Goal: Task Accomplishment & Management: Complete application form

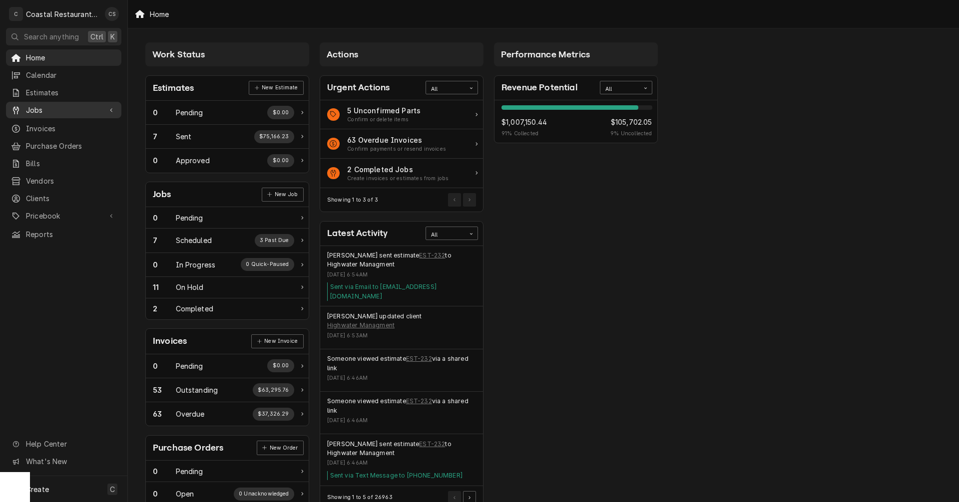
click at [68, 106] on span "Jobs" at bounding box center [63, 110] width 75 height 10
click at [70, 122] on span "Jobs" at bounding box center [71, 127] width 90 height 10
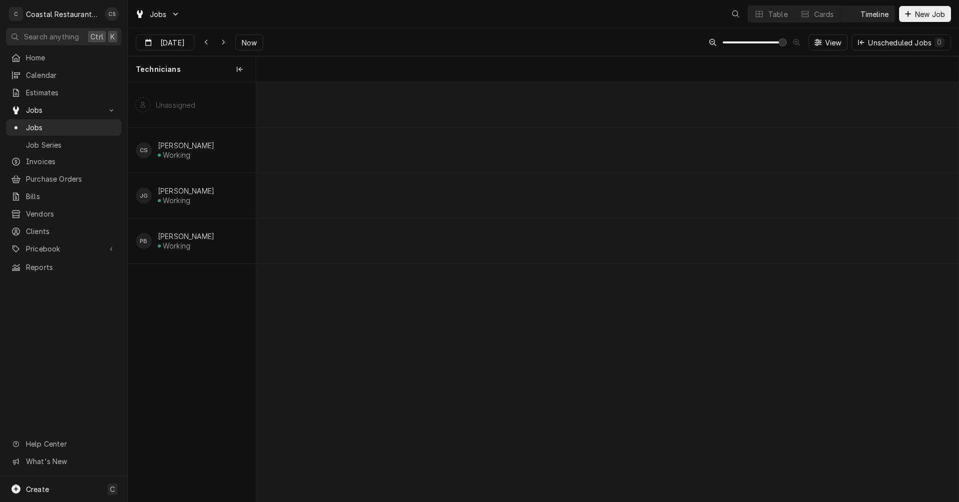
scroll to position [0, 13932]
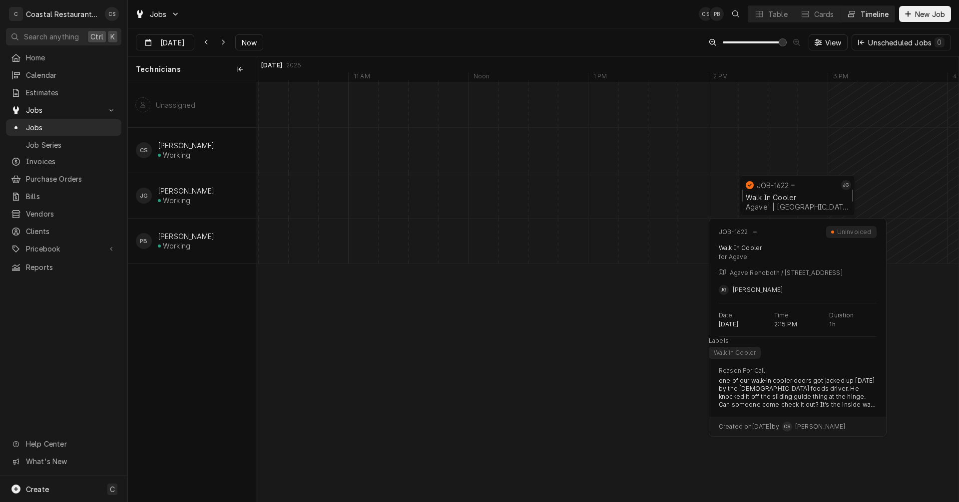
click at [783, 193] on div "Walk In Cooler Agave' | Rehoboth Beach, 19971" at bounding box center [797, 202] width 107 height 22
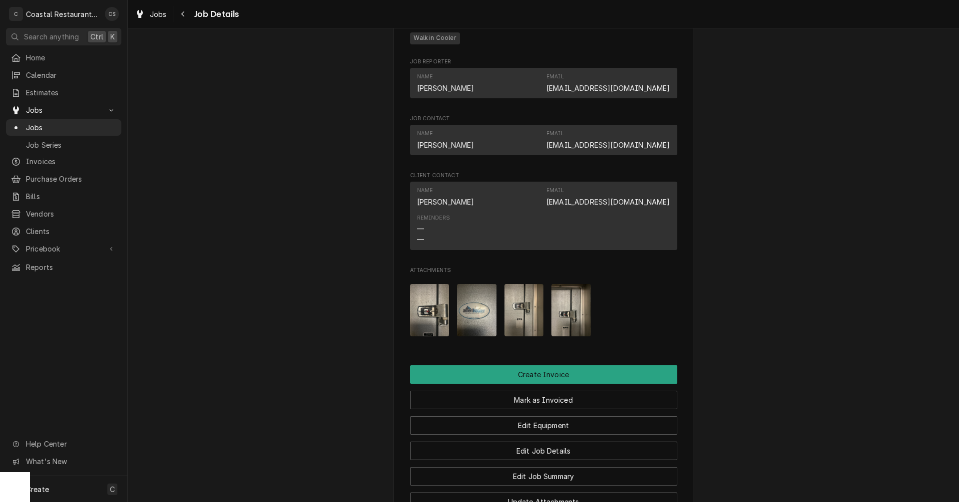
scroll to position [599, 0]
click at [424, 307] on img "Attachments" at bounding box center [429, 310] width 39 height 52
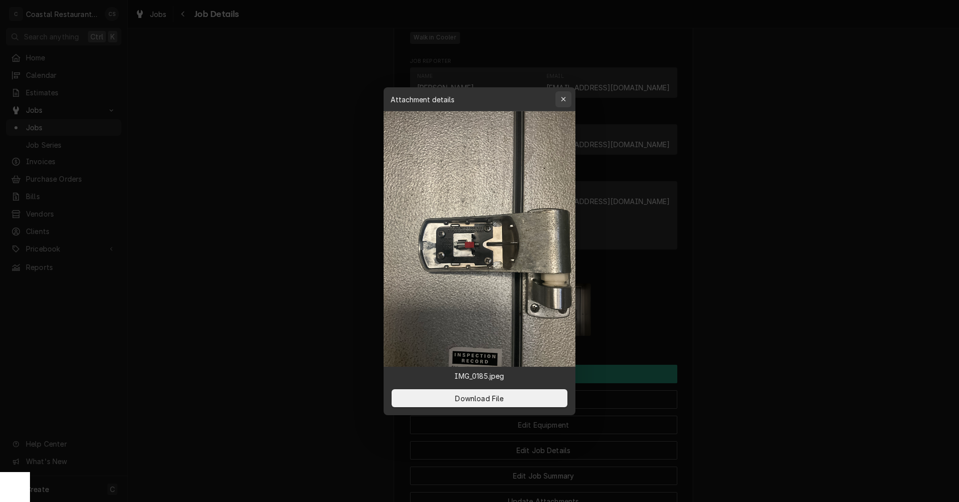
click at [563, 96] on icon "button" at bounding box center [563, 99] width 5 height 7
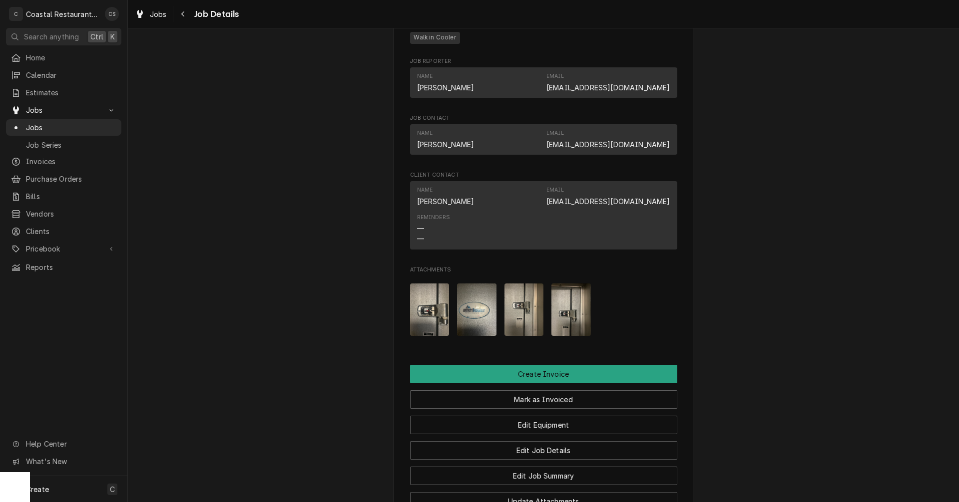
click at [521, 313] on img "Attachments" at bounding box center [523, 310] width 39 height 52
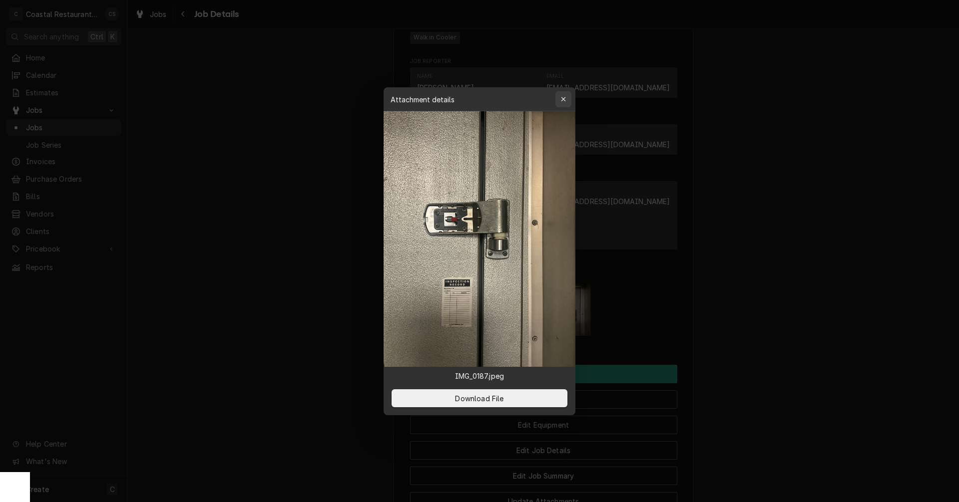
click at [564, 97] on icon "button" at bounding box center [563, 99] width 5 height 7
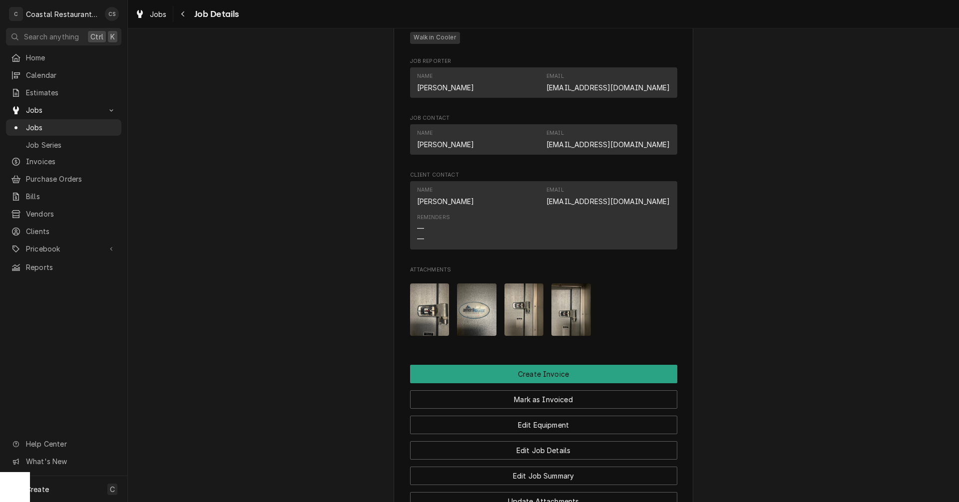
click at [524, 313] on img "Attachments" at bounding box center [523, 310] width 39 height 52
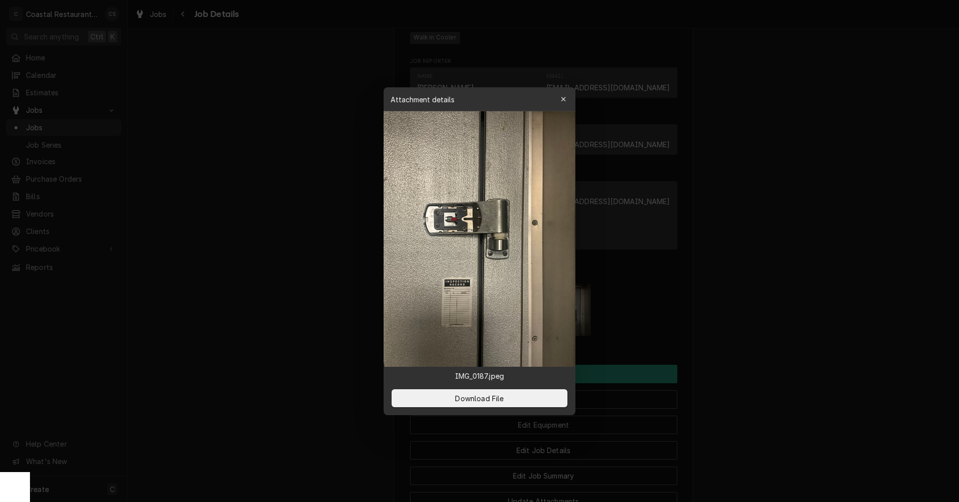
click at [558, 97] on div "button" at bounding box center [563, 99] width 10 height 10
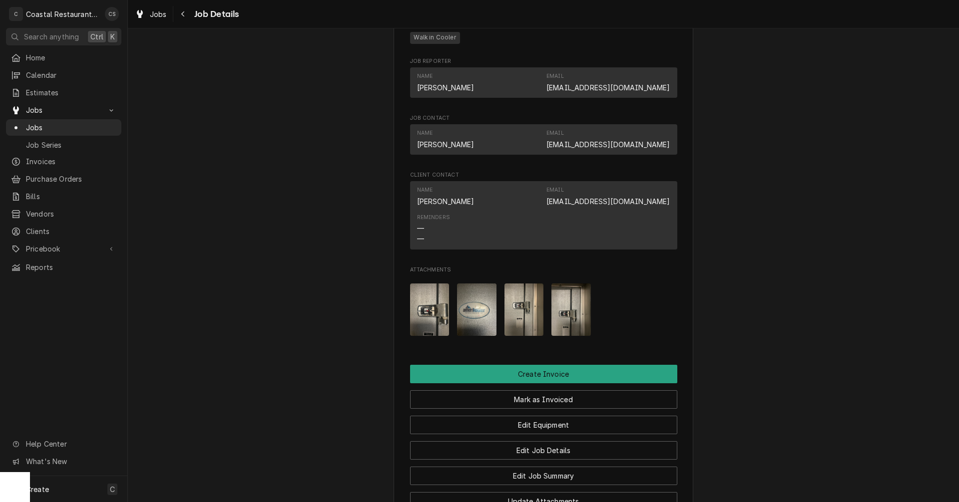
click at [422, 309] on img "Attachments" at bounding box center [429, 310] width 39 height 52
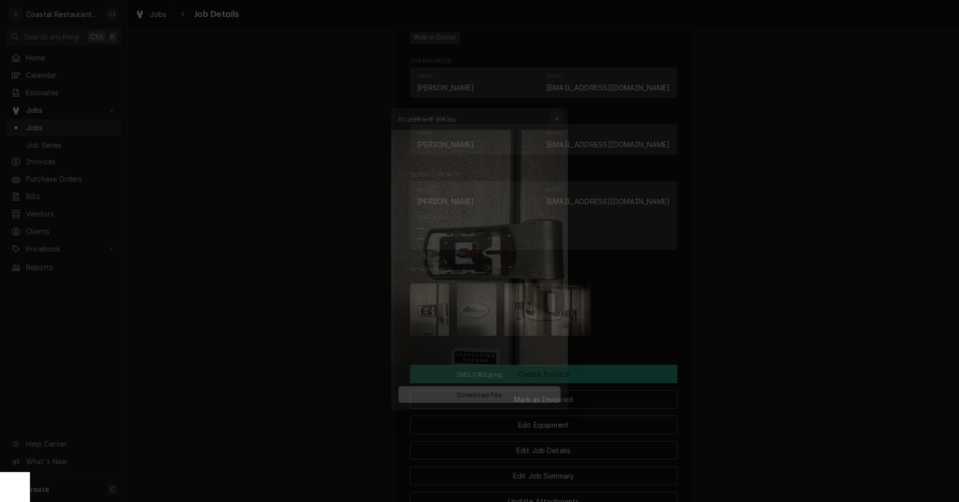
click at [565, 101] on icon "button" at bounding box center [563, 99] width 4 height 4
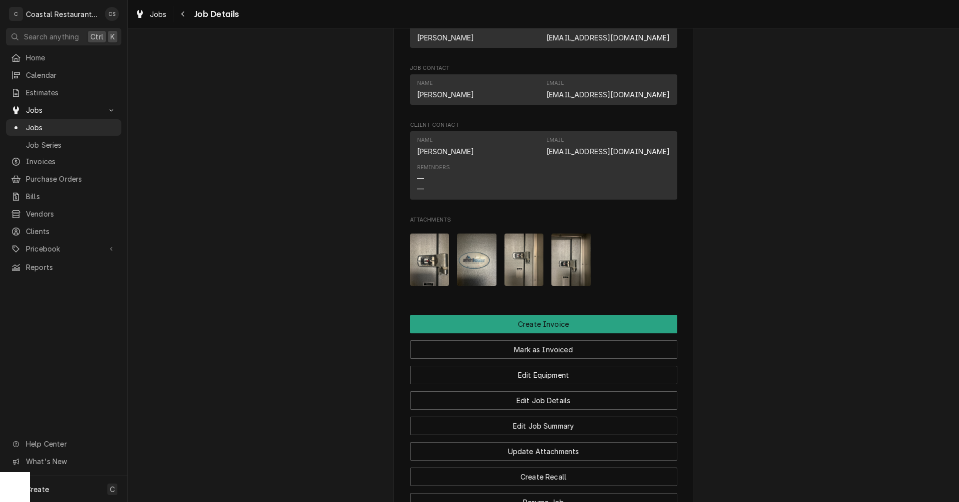
scroll to position [699, 0]
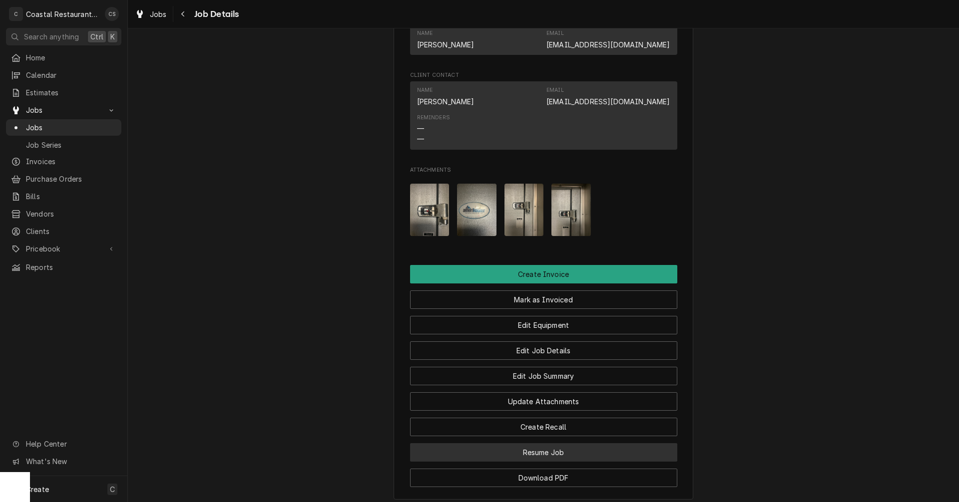
click at [552, 454] on button "Resume Job" at bounding box center [543, 452] width 267 height 18
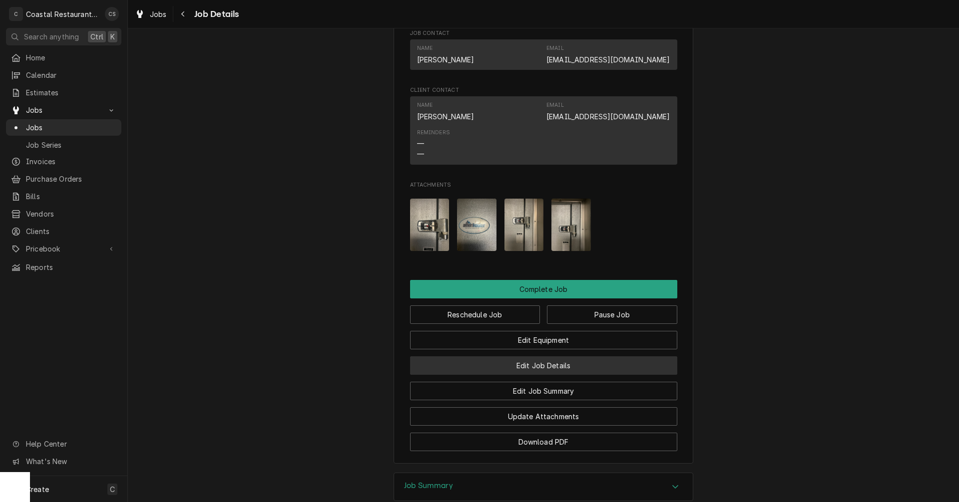
scroll to position [849, 0]
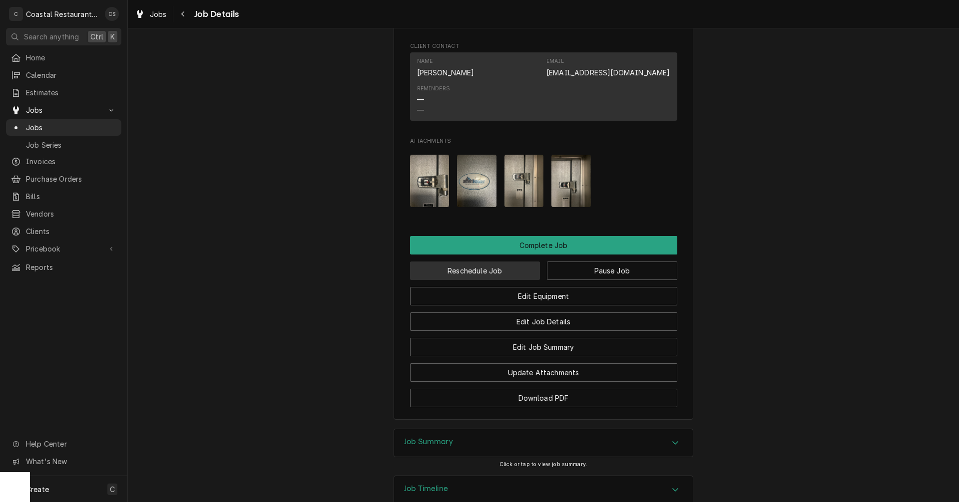
click at [490, 268] on button "Reschedule Job" at bounding box center [475, 271] width 130 height 18
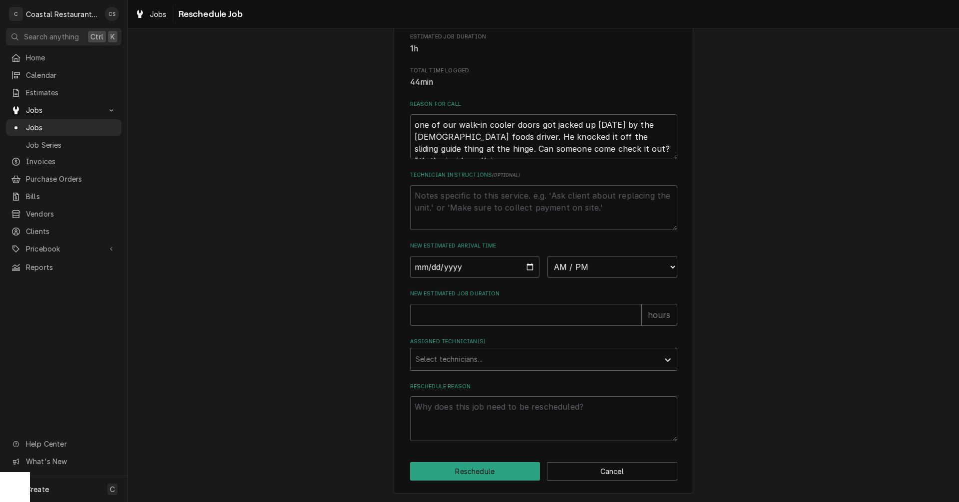
scroll to position [244, 0]
click at [598, 469] on button "Cancel" at bounding box center [612, 471] width 130 height 18
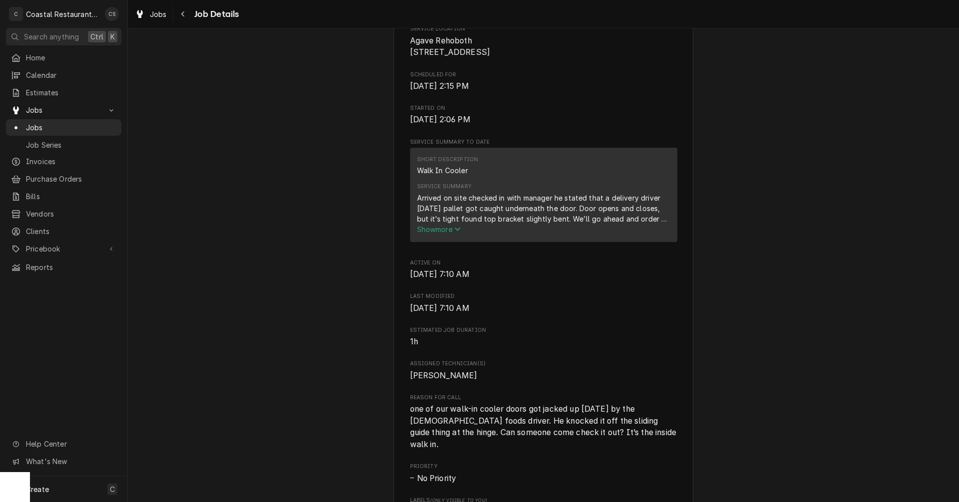
scroll to position [849, 0]
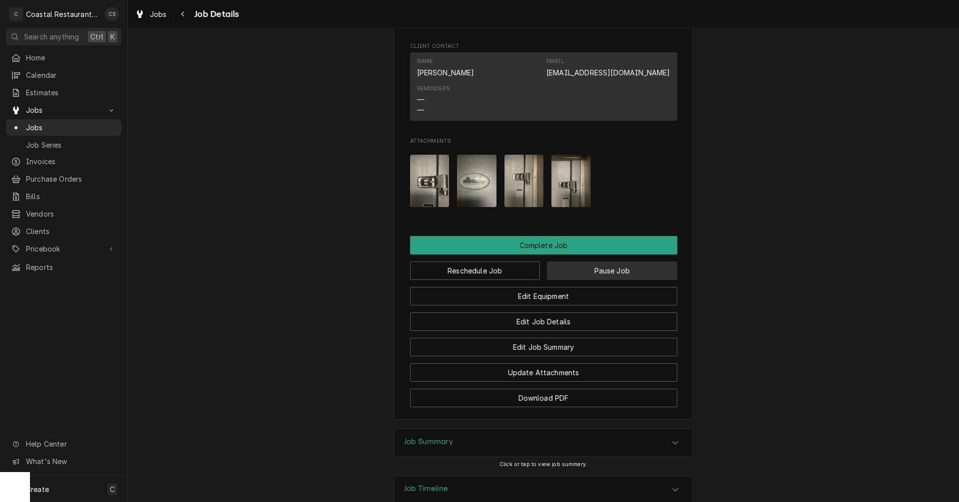
click at [582, 272] on button "Pause Job" at bounding box center [612, 271] width 130 height 18
type textarea "x"
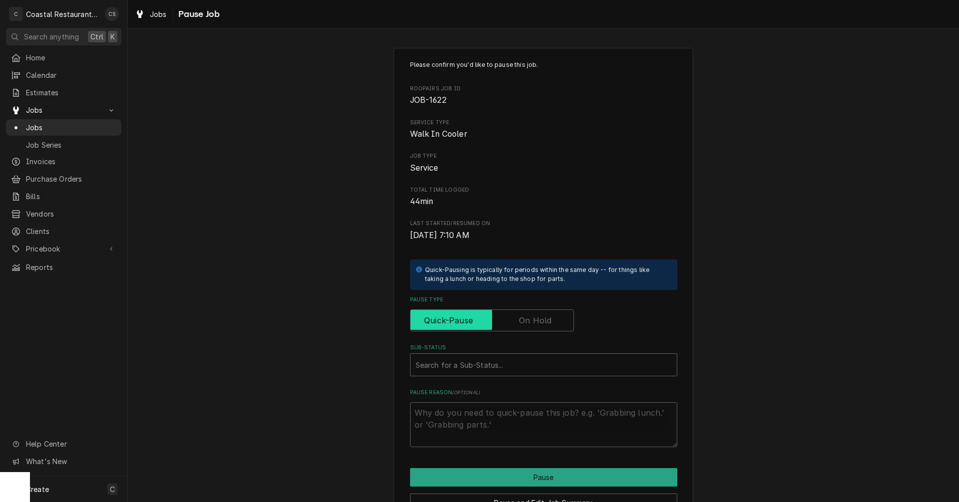
click at [511, 321] on input "Pause Type" at bounding box center [492, 321] width 155 height 22
checkbox input "true"
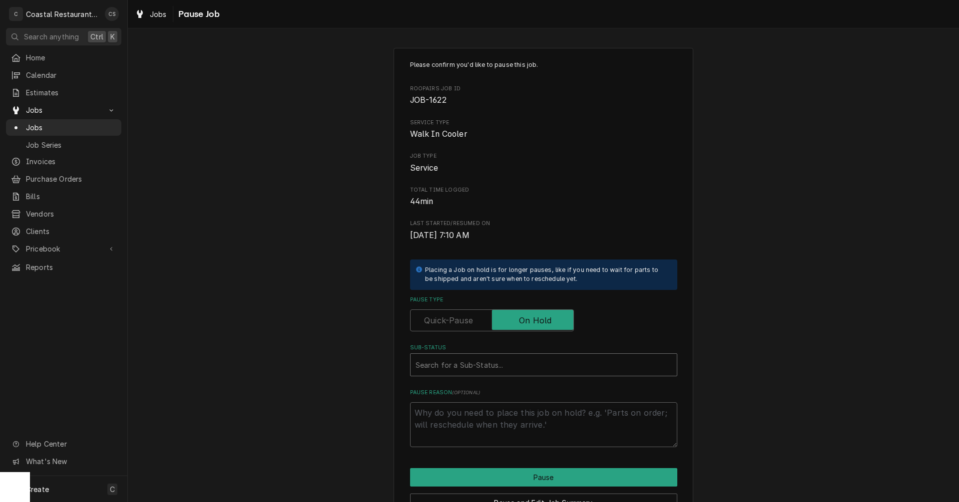
click at [445, 368] on div "Sub-Status" at bounding box center [544, 365] width 256 height 18
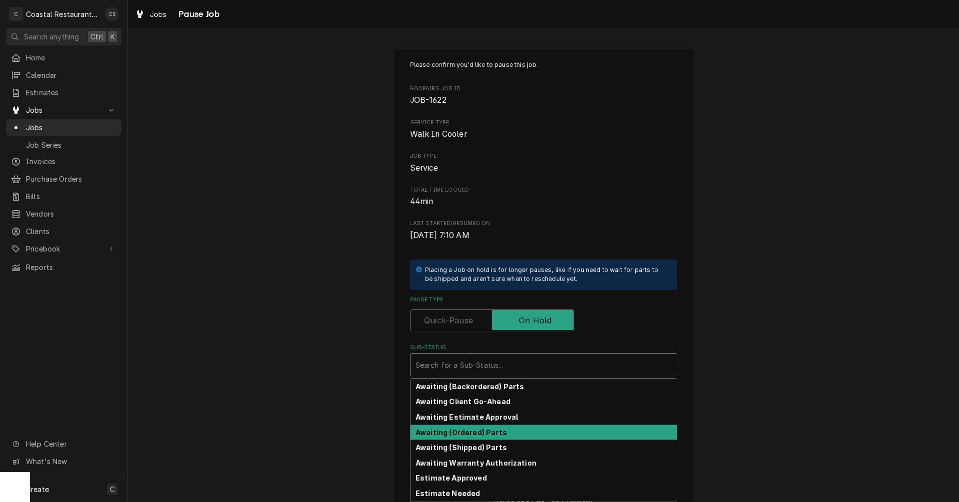
click at [453, 432] on strong "Awaiting (Ordered) Parts" at bounding box center [461, 432] width 91 height 8
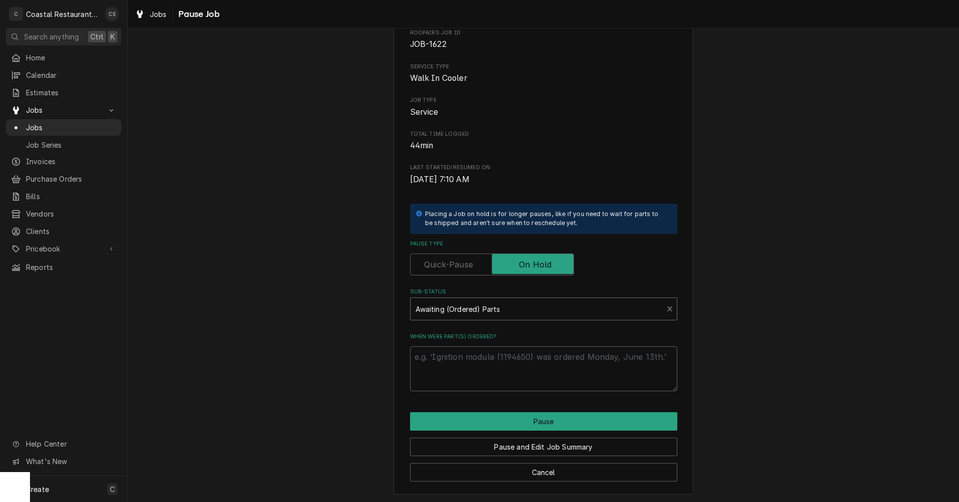
scroll to position [57, 0]
click at [479, 360] on textarea "When were part(s) ordered?" at bounding box center [543, 368] width 267 height 45
type textarea "x"
type textarea "P"
type textarea "x"
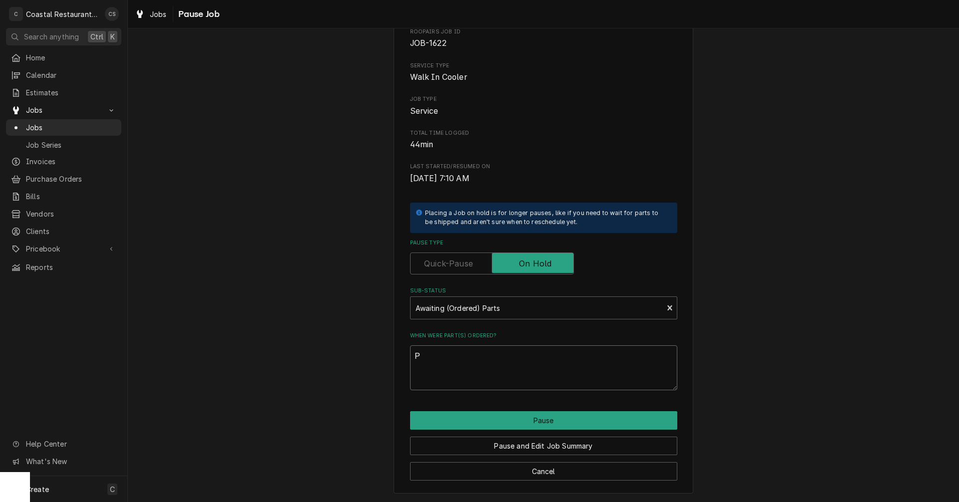
type textarea "Pa"
type textarea "x"
type textarea "Par"
type textarea "x"
type textarea "Part"
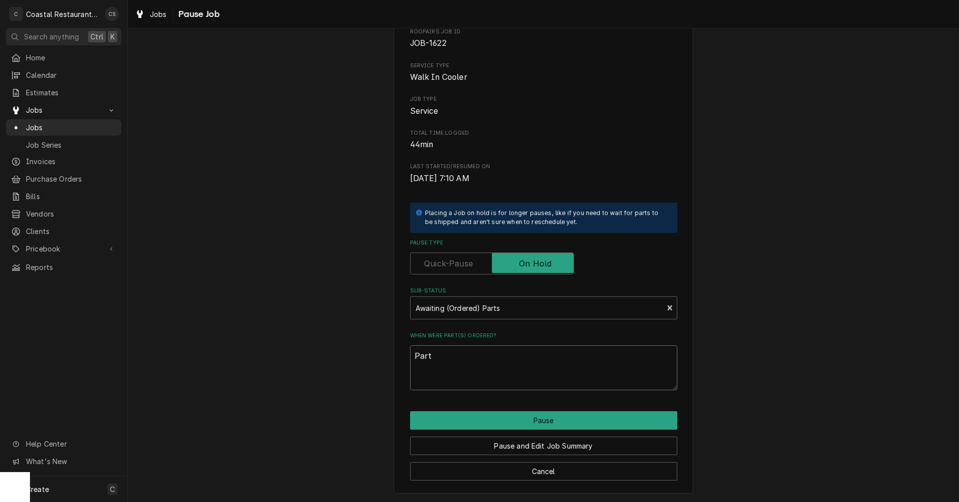
type textarea "x"
type textarea "Parts"
type textarea "x"
type textarea "Parts"
type textarea "x"
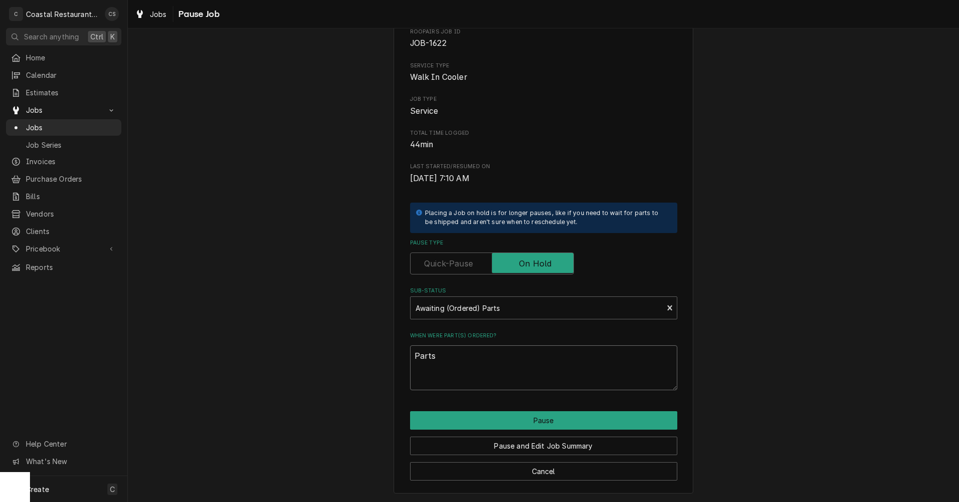
type textarea "Parts T"
type textarea "x"
type textarea "Parts To"
type textarea "x"
type textarea "Parts Tow"
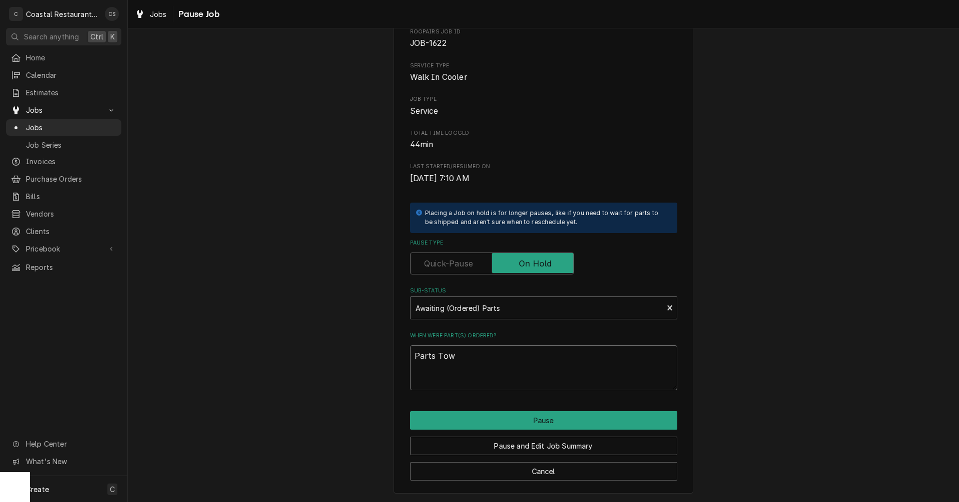
type textarea "x"
type textarea "Parts Town"
click at [538, 422] on button "Pause" at bounding box center [543, 421] width 267 height 18
type textarea "x"
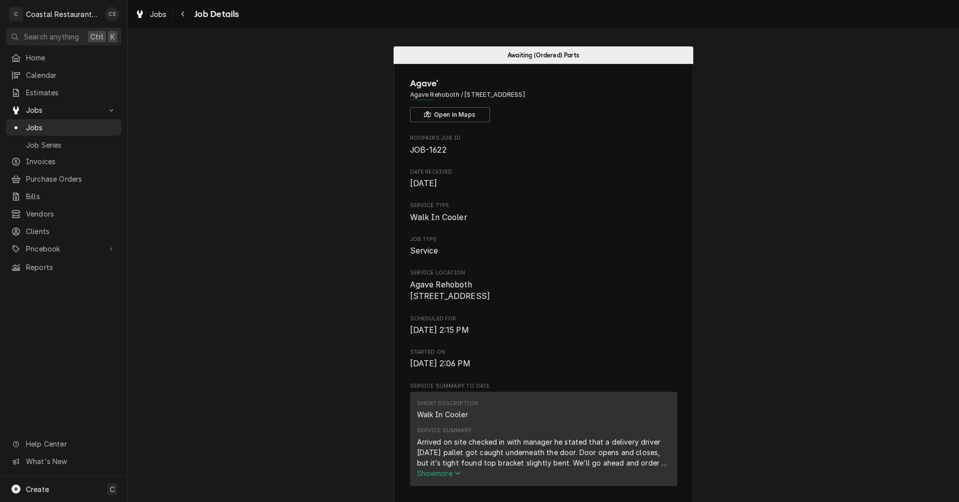
drag, startPoint x: 182, startPoint y: 14, endPoint x: 205, endPoint y: 36, distance: 31.8
click at [182, 14] on icon "Navigate back" at bounding box center [182, 13] width 3 height 5
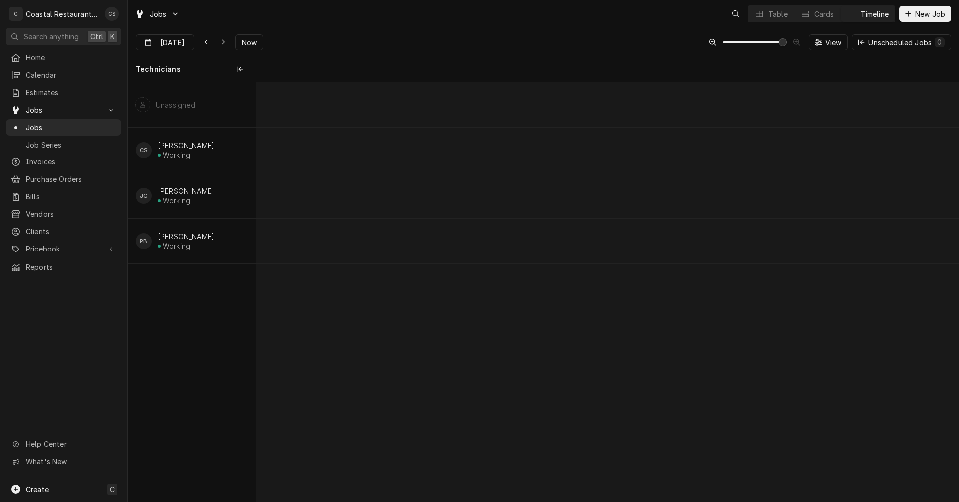
scroll to position [0, 13932]
click at [243, 41] on span "Now" at bounding box center [249, 42] width 19 height 10
type input "[DATE]"
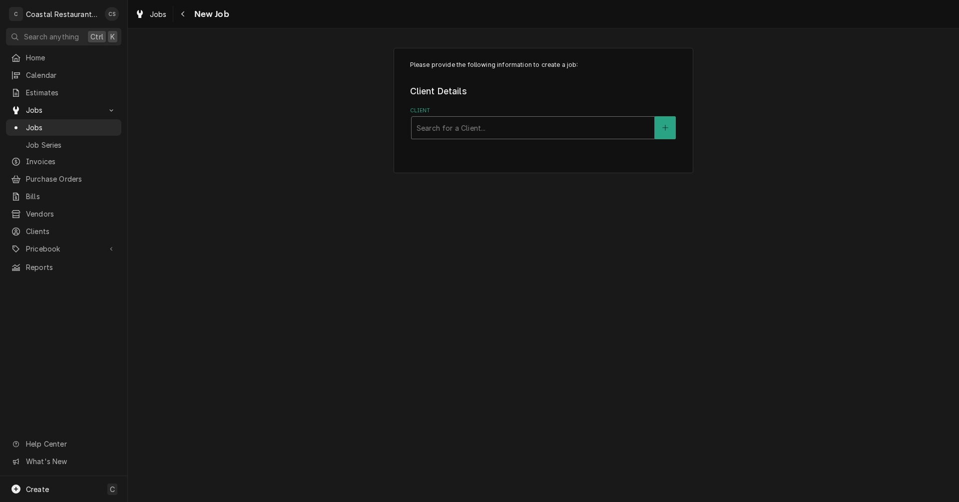
click at [486, 129] on div "Client" at bounding box center [533, 128] width 233 height 18
type input "Bodhi"
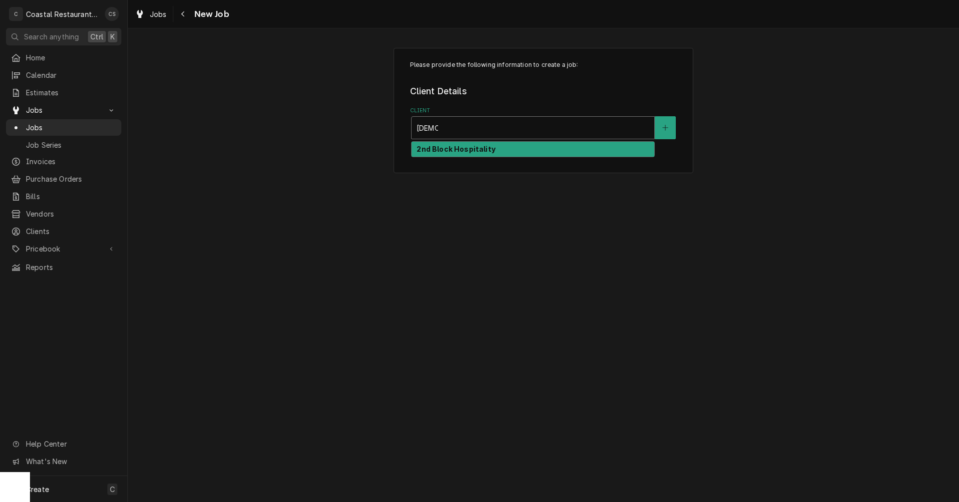
click at [477, 148] on strong "2nd Block Hospitality" at bounding box center [456, 149] width 78 height 8
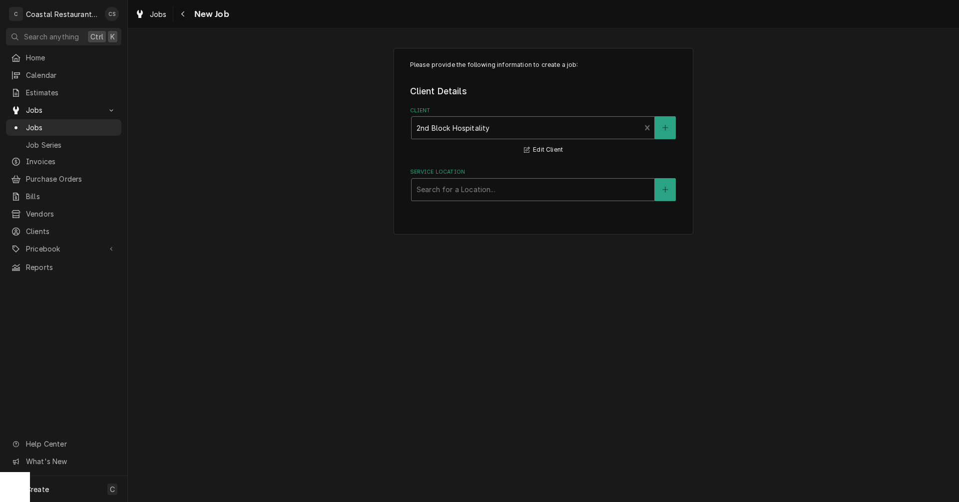
click at [457, 191] on div "Service Location" at bounding box center [533, 190] width 233 height 18
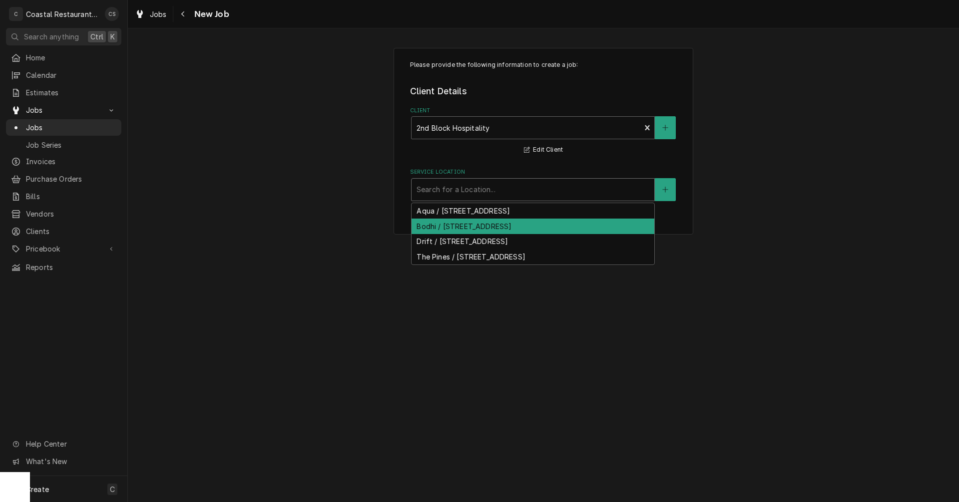
click at [446, 228] on div "Bodhi / 10 N 1st St, Rehoboth Beach, DE 19971" at bounding box center [533, 226] width 243 height 15
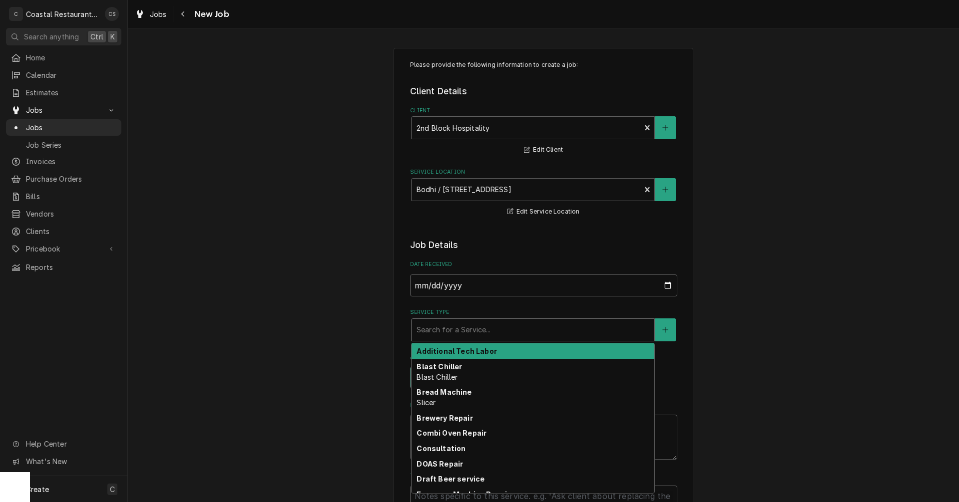
click at [432, 335] on div "Service Type" at bounding box center [533, 330] width 233 height 18
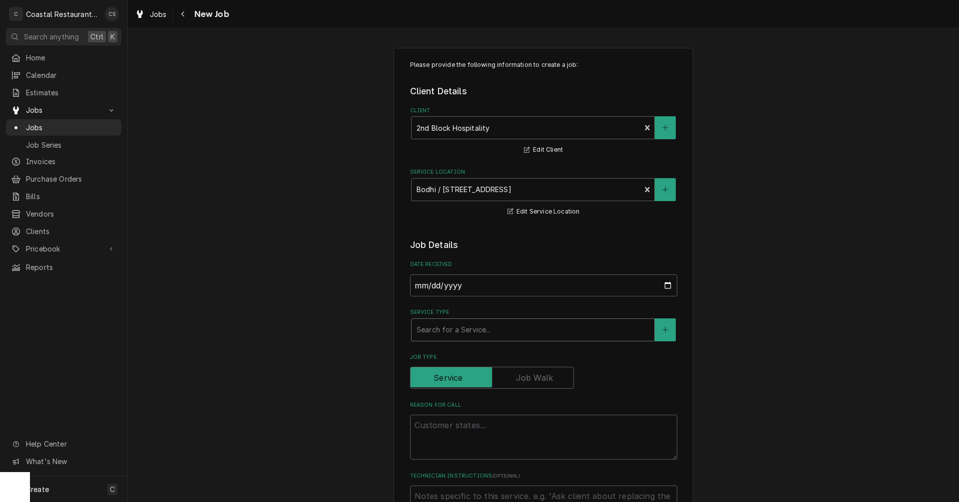
click at [450, 328] on div "Service Type" at bounding box center [533, 330] width 233 height 18
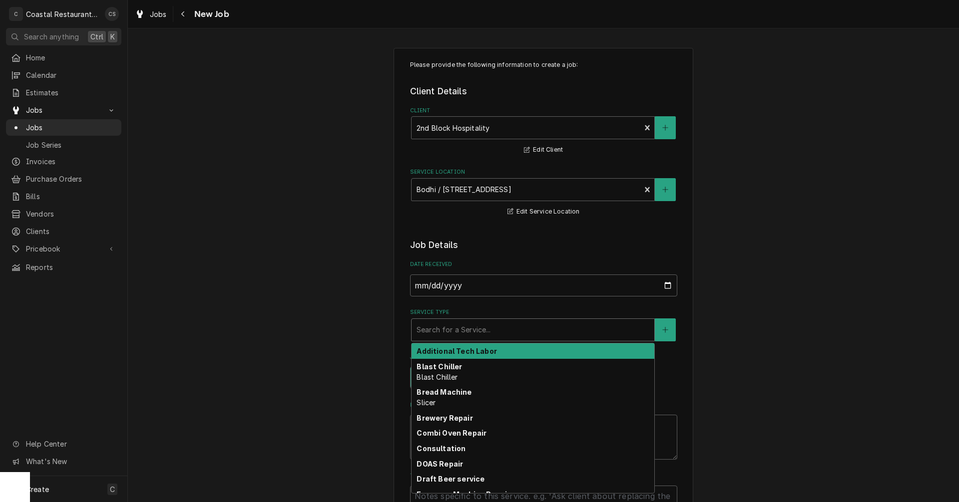
type textarea "x"
type input "R"
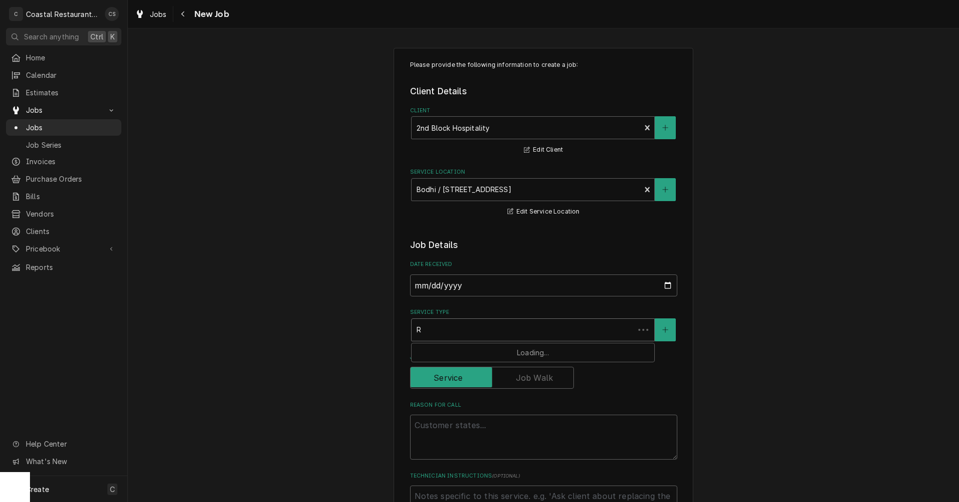
type textarea "x"
type input "Re"
type textarea "x"
type input "Ref"
click at [450, 352] on strong "Refrigeration" at bounding box center [442, 351] width 50 height 8
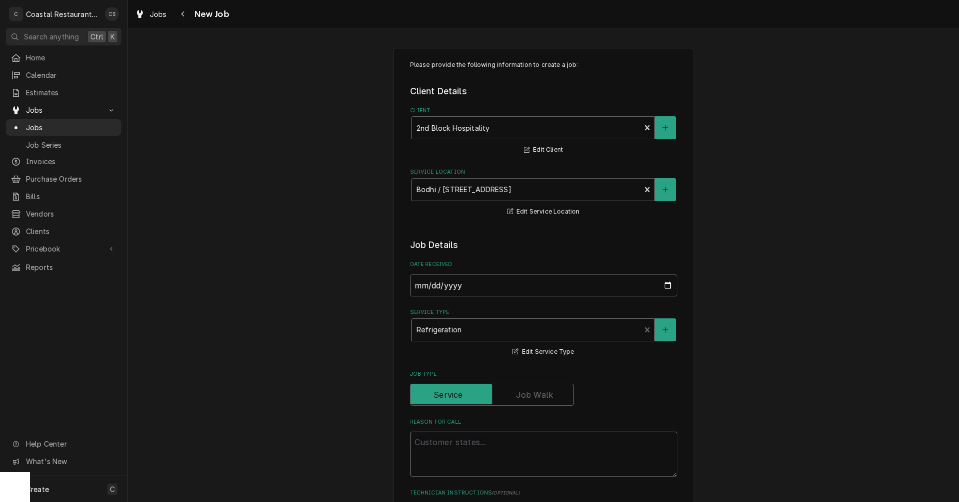
click at [452, 441] on textarea "Reason For Call" at bounding box center [543, 454] width 267 height 45
click at [428, 440] on textarea "Reason For Call" at bounding box center [543, 454] width 267 height 45
paste textarea "Our double door freezer at [GEOGRAPHIC_DATA] keeps tripping any outlet we plug …"
type textarea "x"
type textarea "Our double door freezer at [GEOGRAPHIC_DATA] keeps tripping any outlet we plug …"
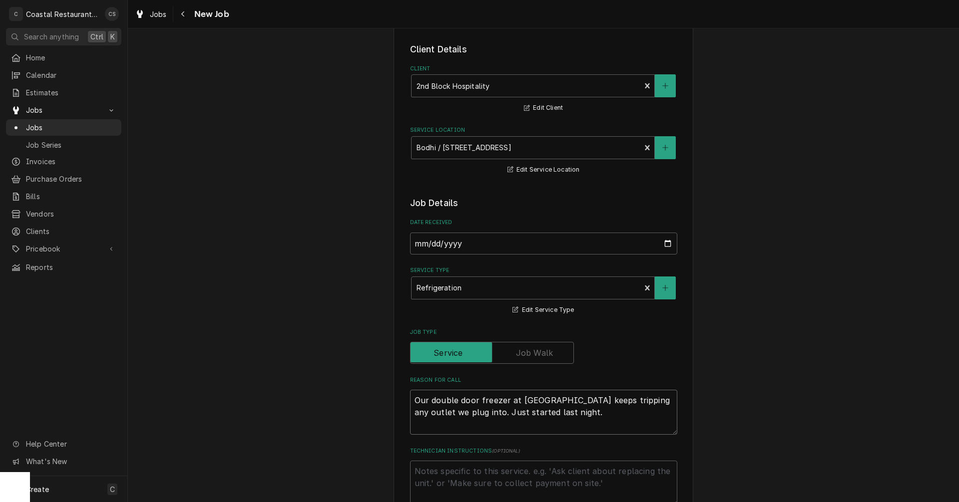
type textarea "x"
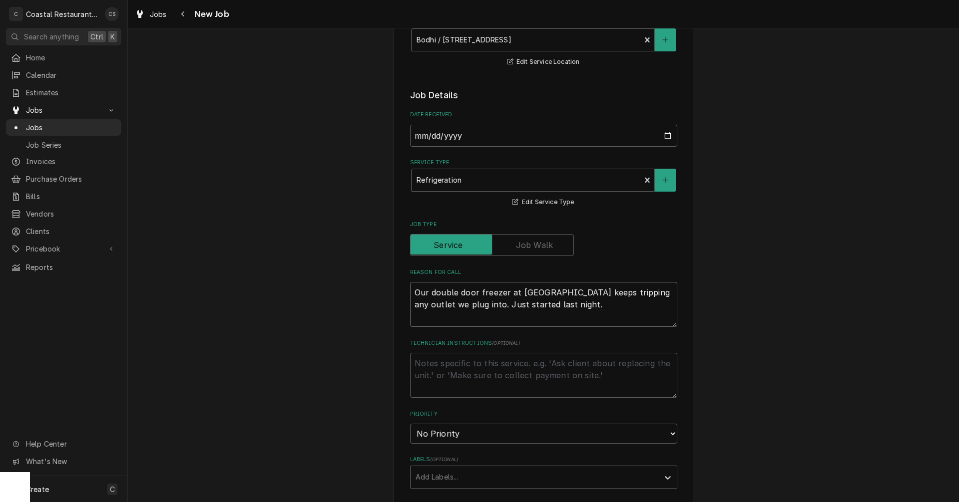
scroll to position [200, 0]
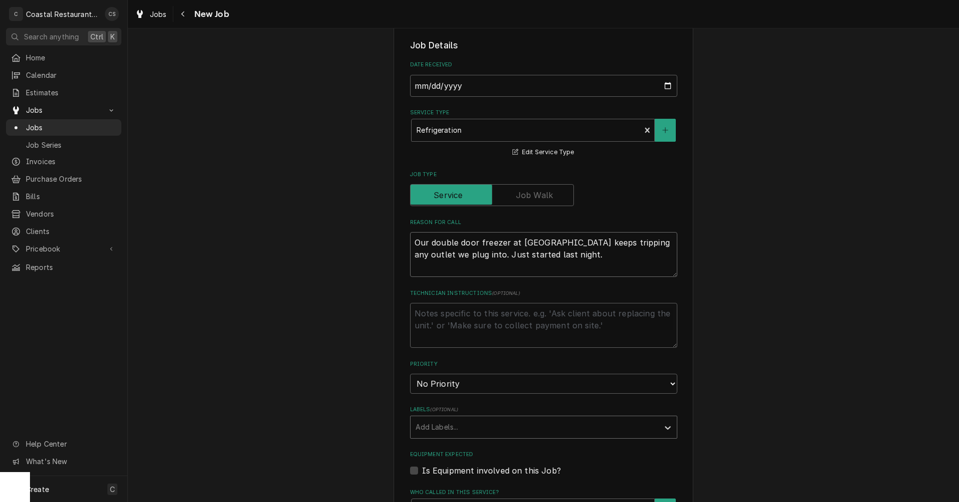
type textarea "Our double door freezer at Bodhi keeps tripping any outlet we plug into. Just s…"
click at [440, 430] on div "Labels" at bounding box center [535, 428] width 238 height 18
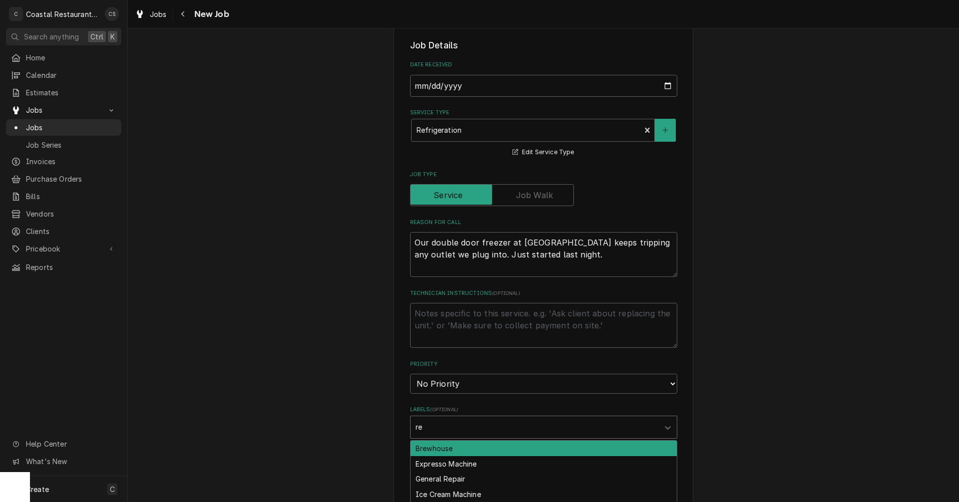
type input "rea"
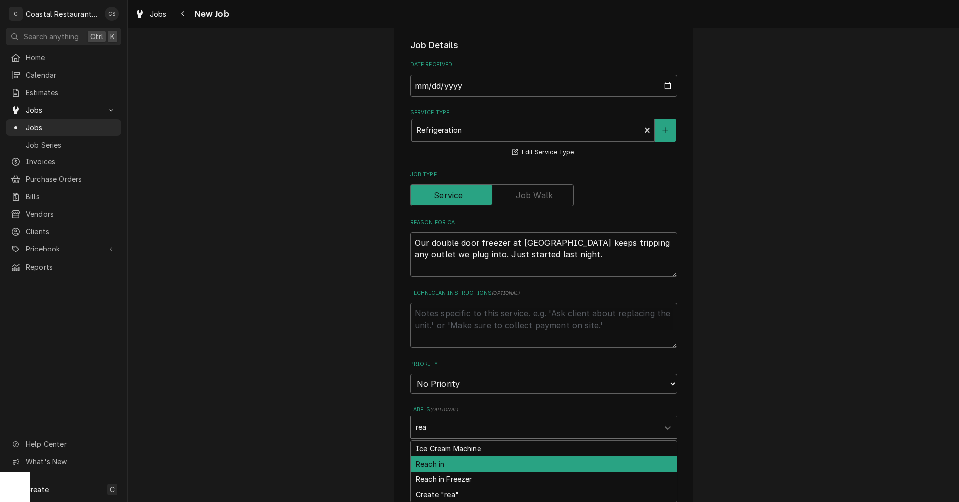
click at [428, 462] on div "Reach in" at bounding box center [544, 463] width 266 height 15
type textarea "x"
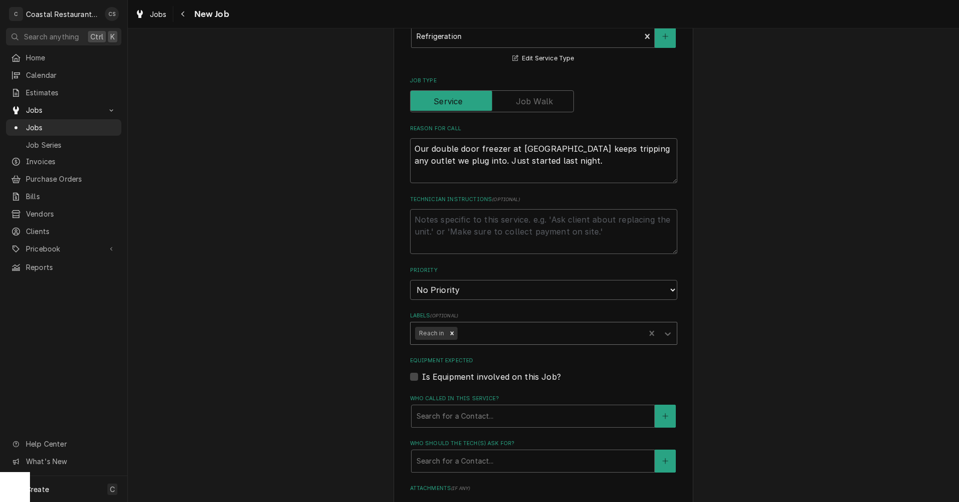
scroll to position [300, 0]
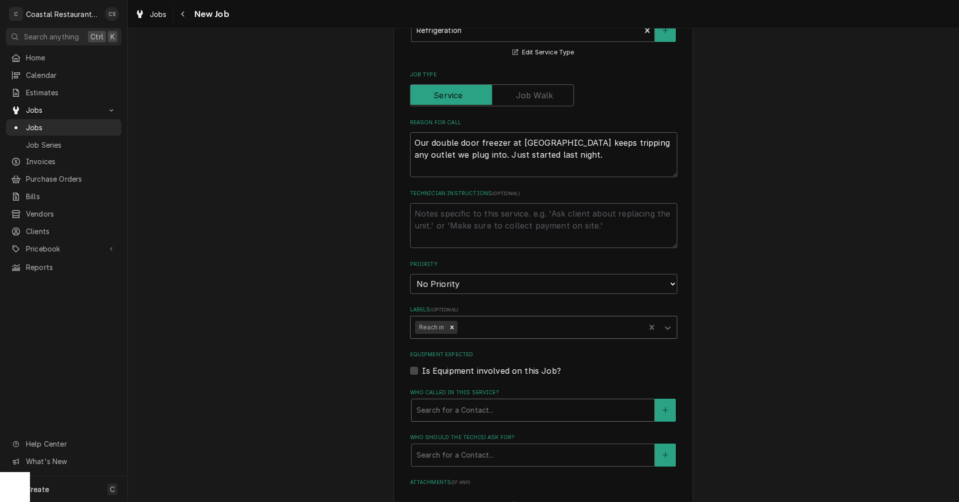
click at [451, 411] on div "Who called in this service?" at bounding box center [533, 411] width 233 height 18
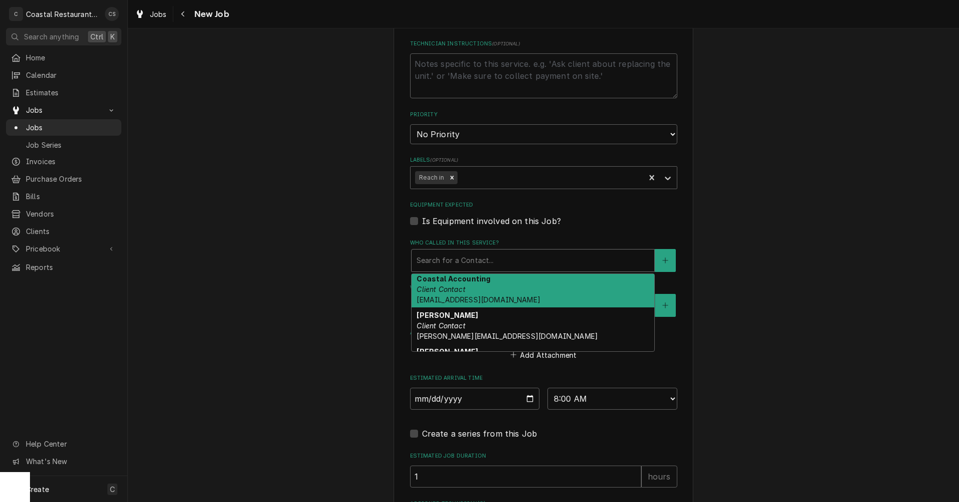
scroll to position [100, 0]
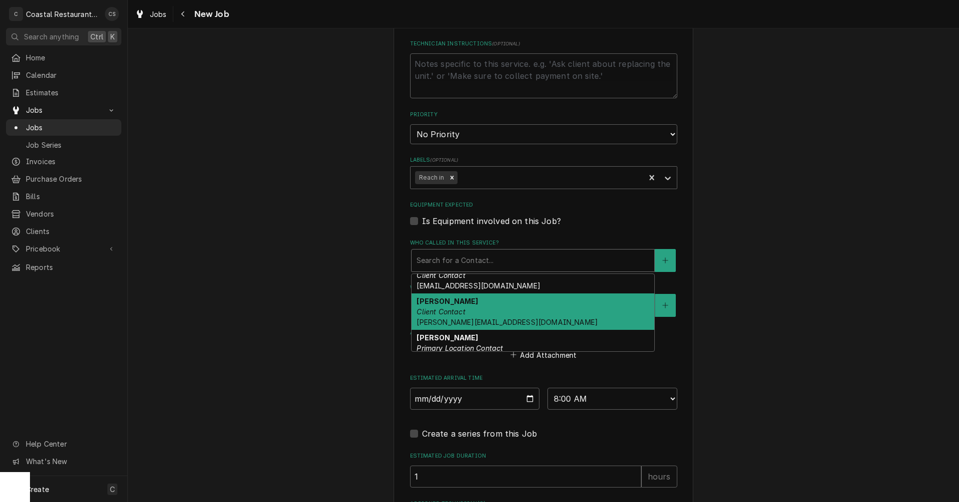
click at [443, 310] on em "Client Contact" at bounding box center [441, 312] width 48 height 8
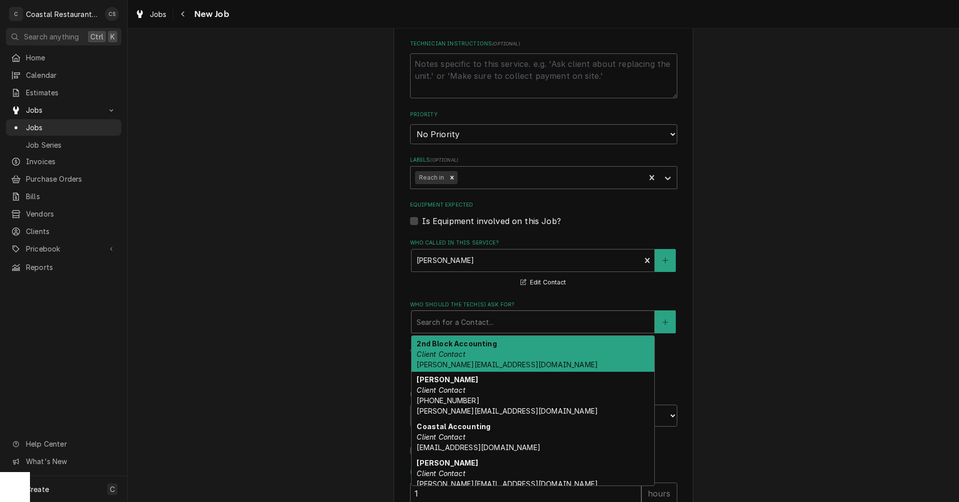
click at [440, 327] on div "Who should the tech(s) ask for?" at bounding box center [533, 322] width 233 height 18
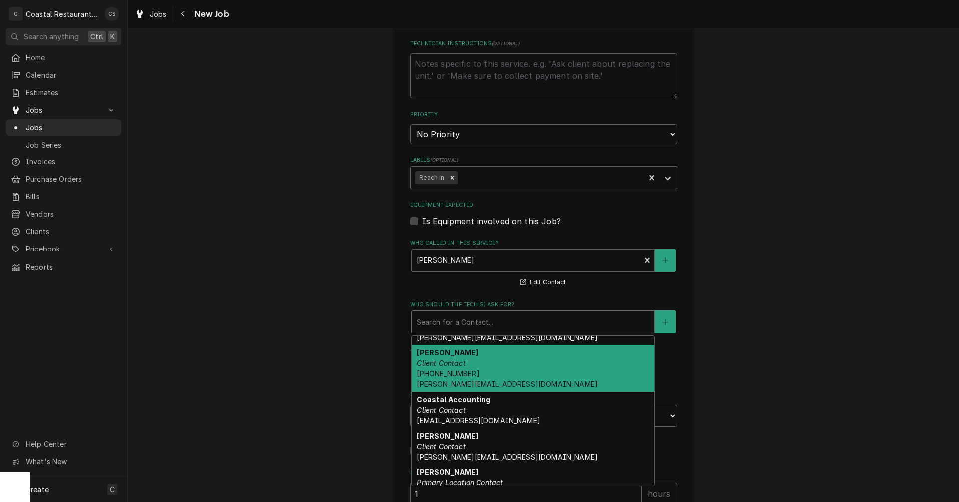
scroll to position [50, 0]
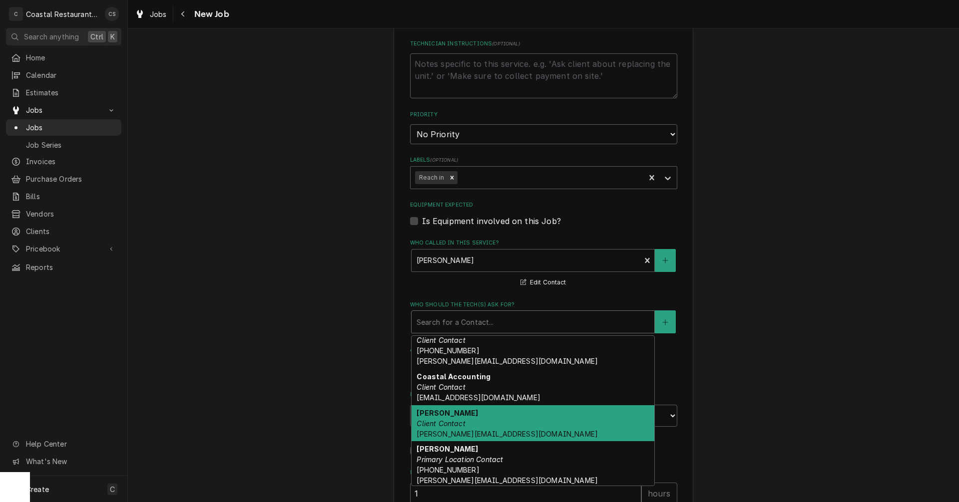
click at [448, 418] on div "Lion Gardner Client Contact Gardner.culinaryplatforms@gmail.com" at bounding box center [533, 424] width 243 height 36
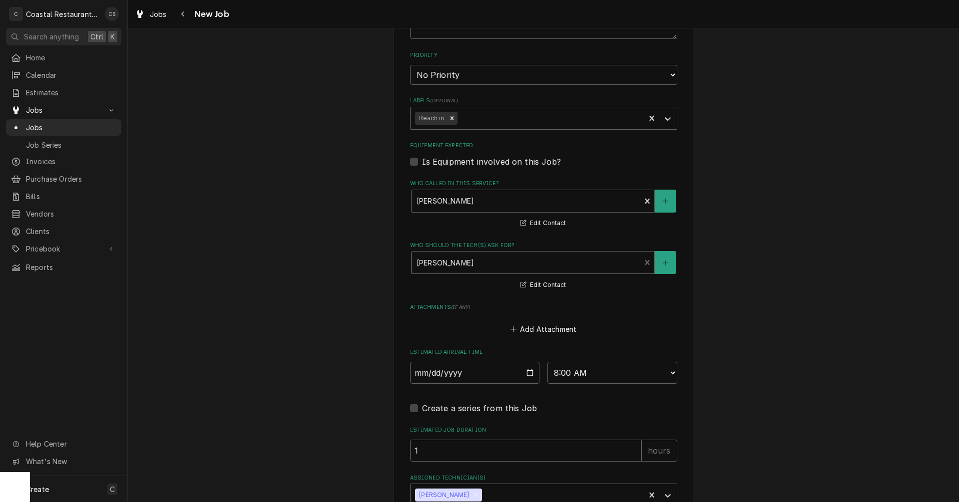
scroll to position [599, 0]
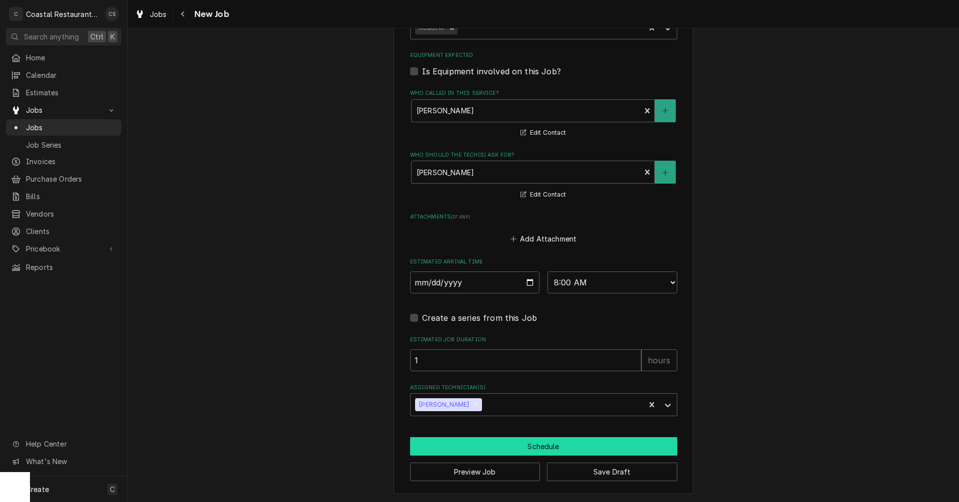
click at [526, 444] on button "Schedule" at bounding box center [543, 446] width 267 height 18
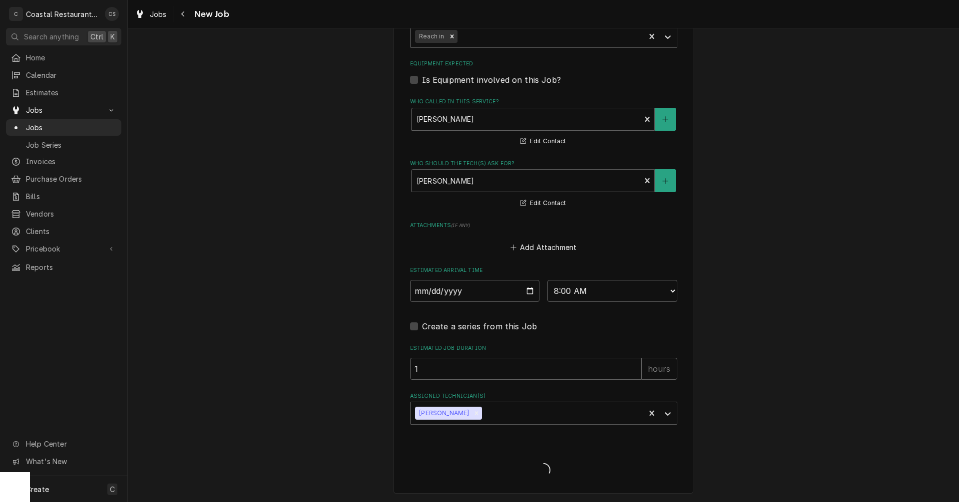
type textarea "x"
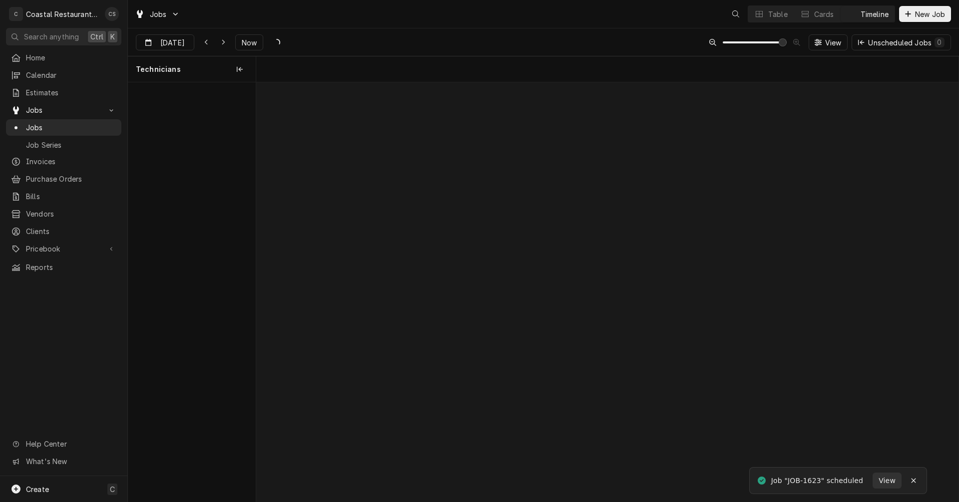
scroll to position [0, 13921]
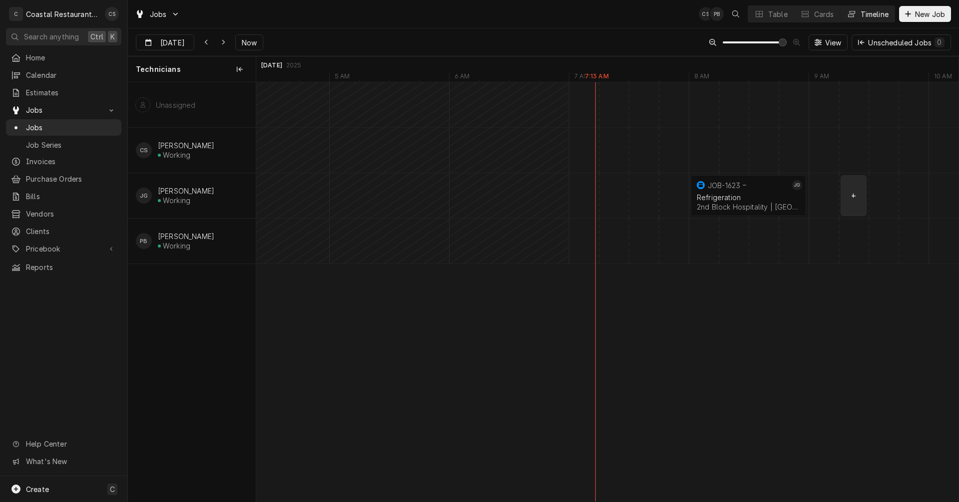
click at [848, 195] on div "normal" at bounding box center [763, 195] width 28856 height 45
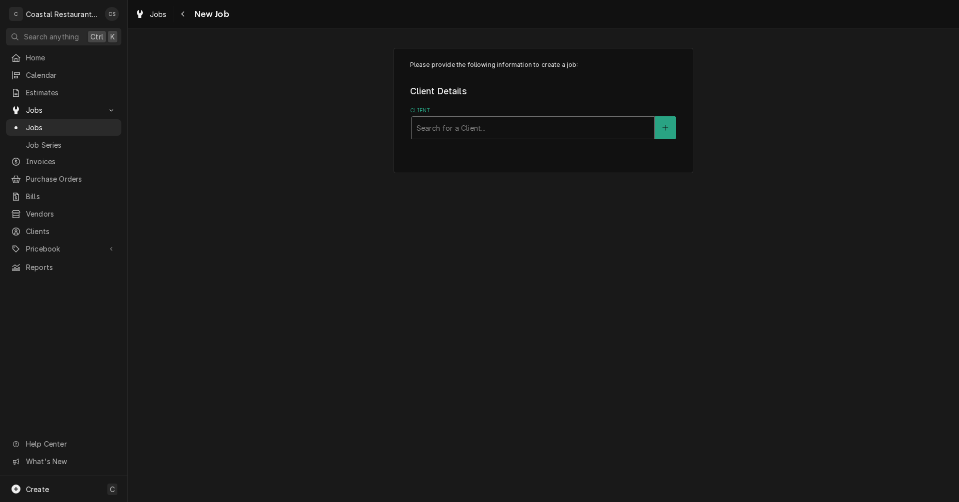
click at [489, 126] on div "Client" at bounding box center [533, 128] width 233 height 18
click at [186, 15] on div "Navigate back" at bounding box center [183, 14] width 10 height 10
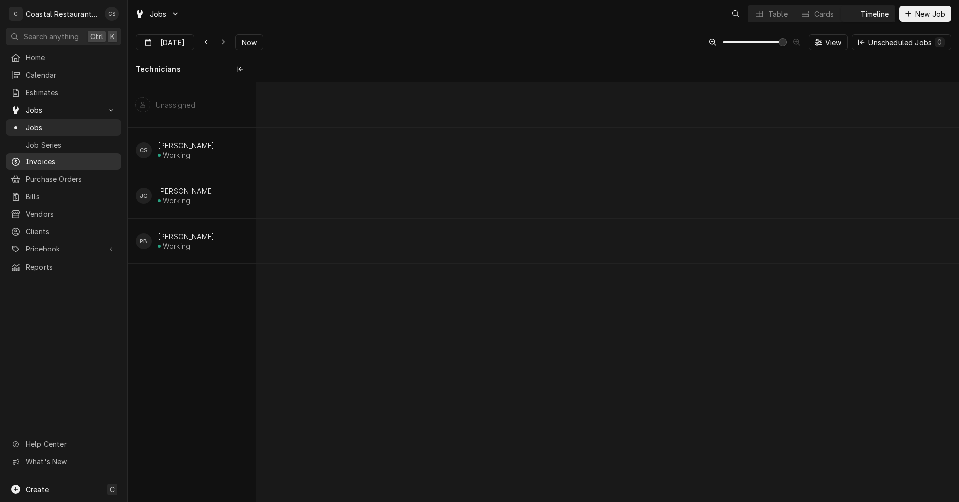
scroll to position [0, 13921]
click at [54, 161] on span "Invoices" at bounding box center [71, 161] width 90 height 10
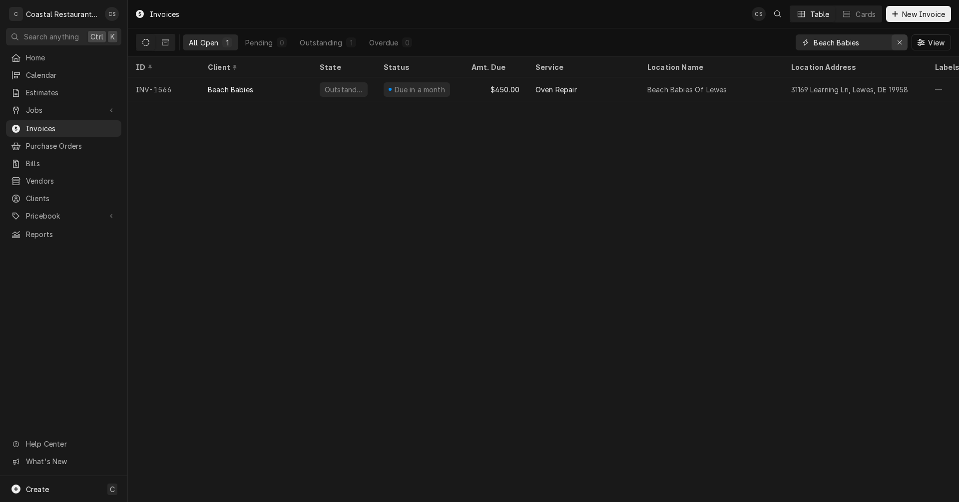
click at [899, 40] on icon "Erase input" at bounding box center [899, 42] width 5 height 7
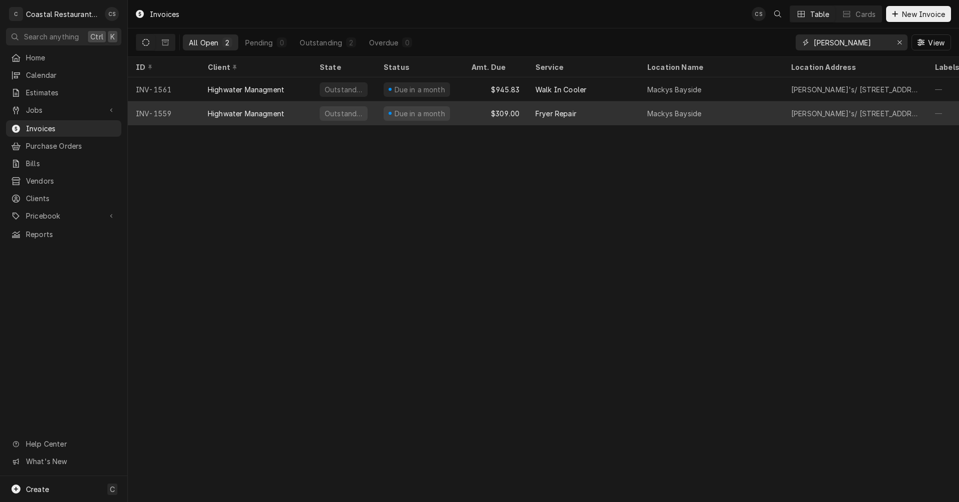
type input "[PERSON_NAME]"
click at [592, 110] on div "Fryer Repair" at bounding box center [583, 113] width 112 height 24
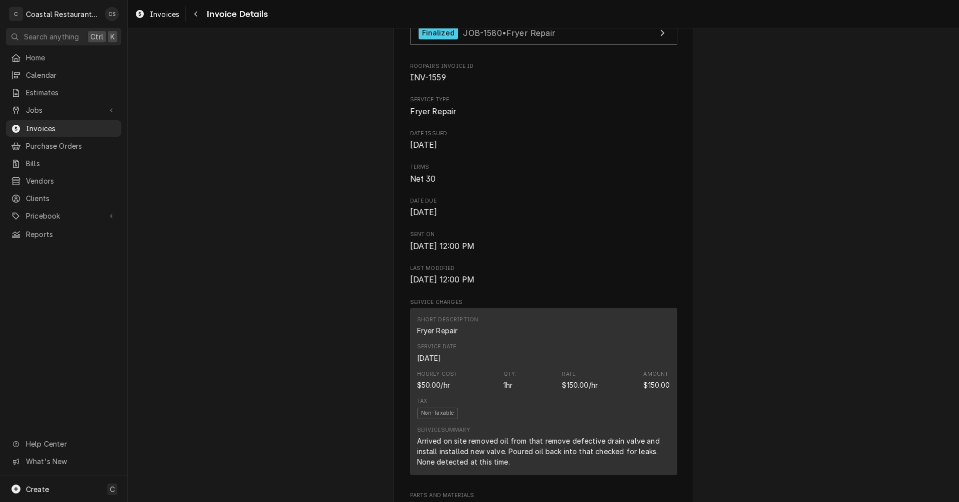
scroll to position [217, 0]
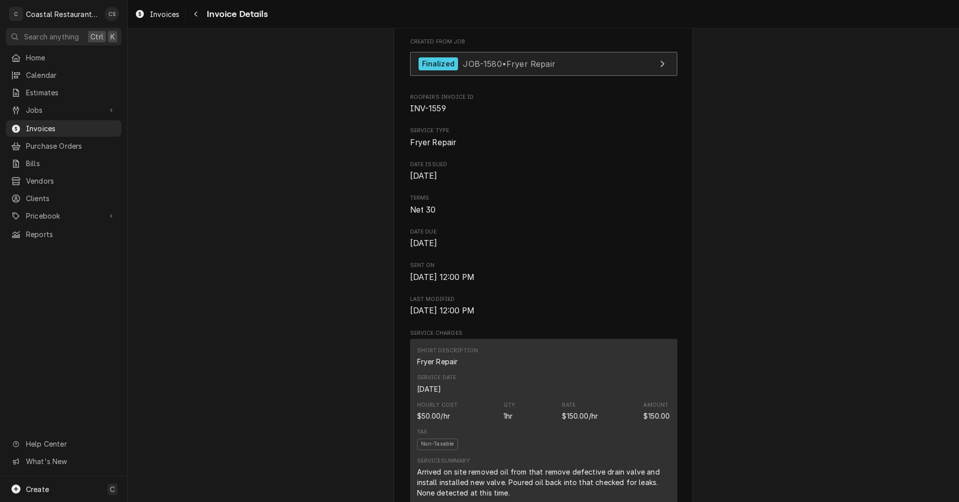
click at [485, 68] on span "JOB-1580 • Fryer Repair" at bounding box center [509, 63] width 92 height 10
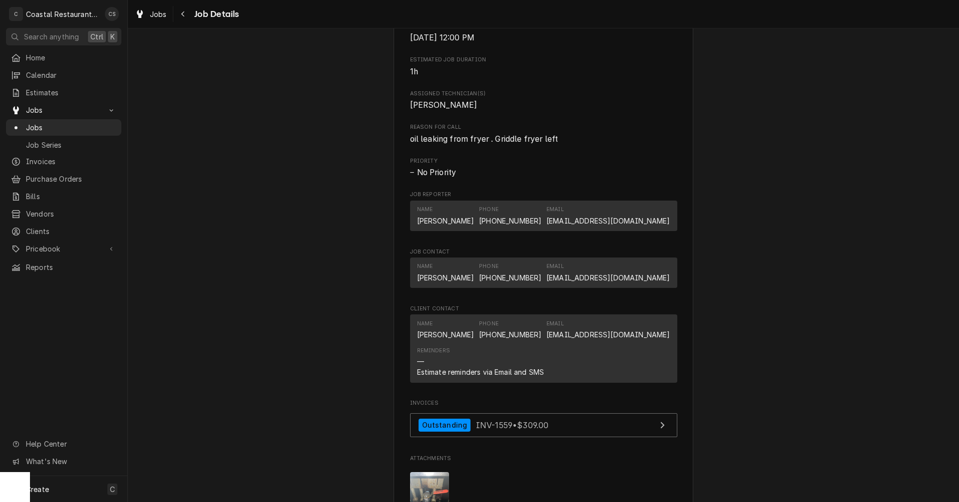
scroll to position [599, 0]
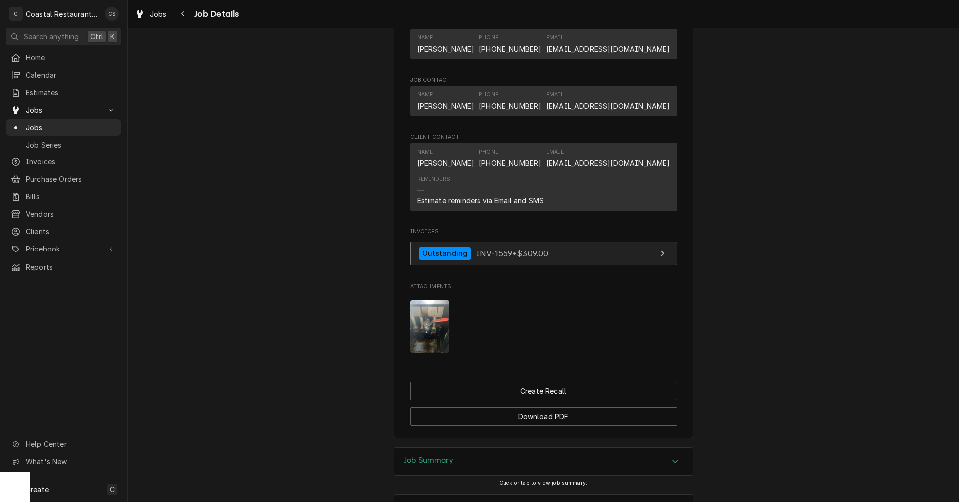
click at [488, 258] on span "INV-1559 • $309.00" at bounding box center [512, 253] width 73 height 10
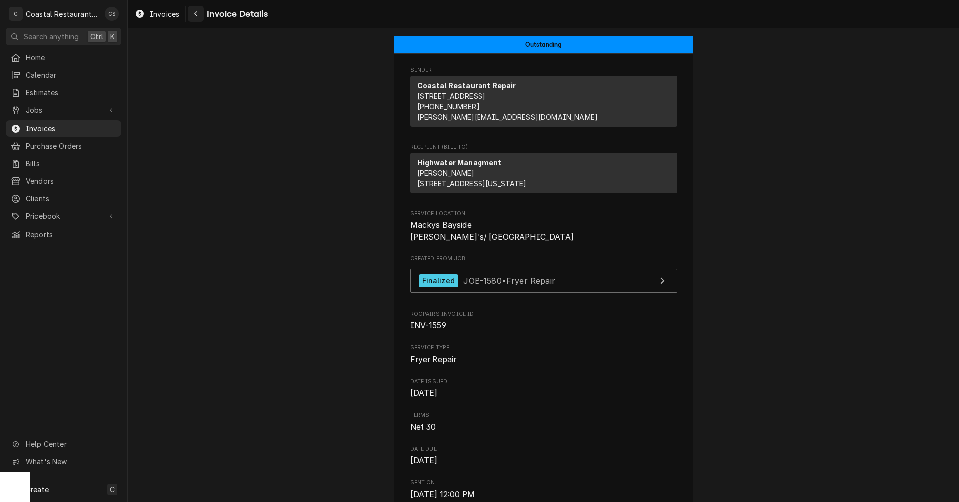
click at [196, 14] on icon "Navigate back" at bounding box center [196, 13] width 4 height 7
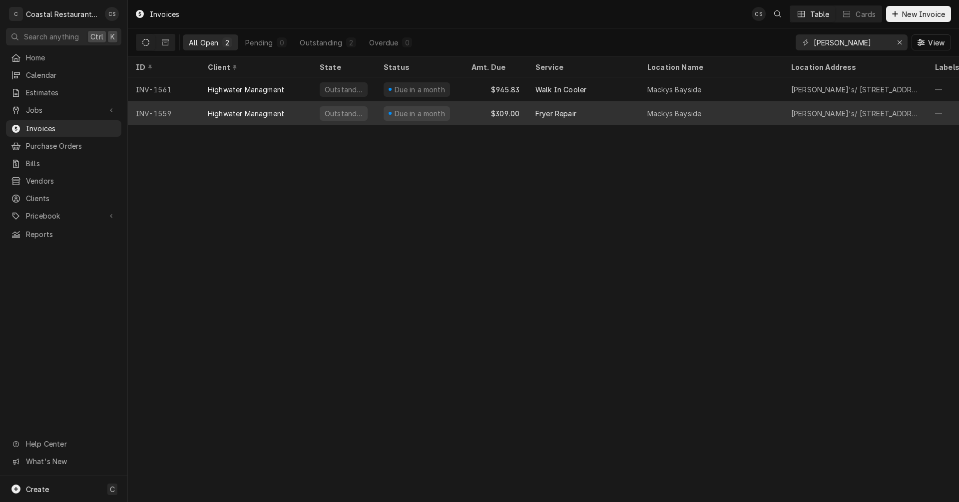
click at [539, 113] on div "Fryer Repair" at bounding box center [555, 113] width 41 height 10
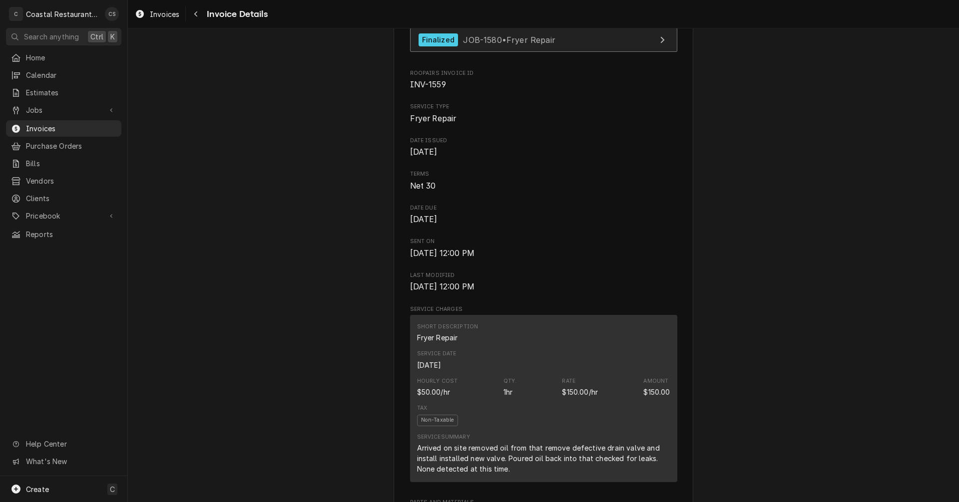
scroll to position [67, 0]
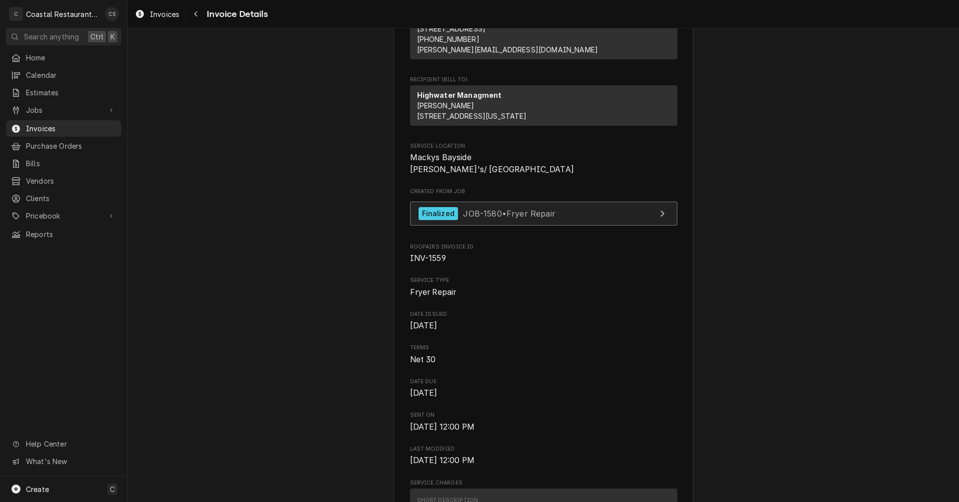
click at [505, 218] on span "JOB-1580 • Fryer Repair" at bounding box center [509, 213] width 92 height 10
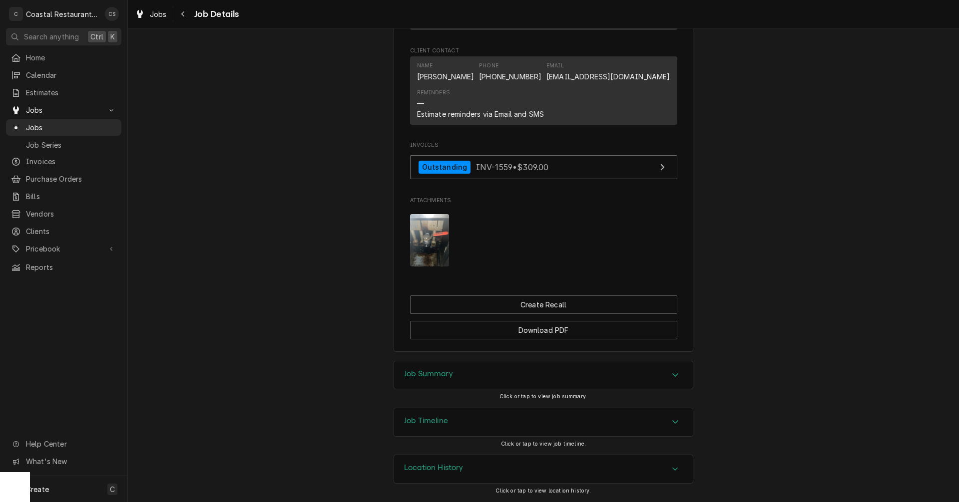
scroll to position [697, 0]
click at [554, 305] on button "Create Recall" at bounding box center [543, 305] width 267 height 18
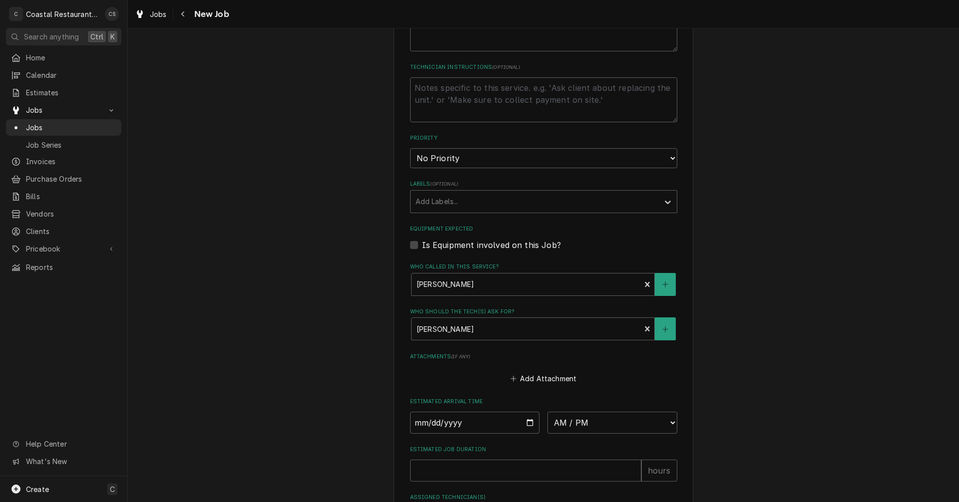
scroll to position [400, 0]
click at [527, 420] on input "Date" at bounding box center [475, 421] width 130 height 22
type textarea "x"
type input "2025-09-08"
type textarea "x"
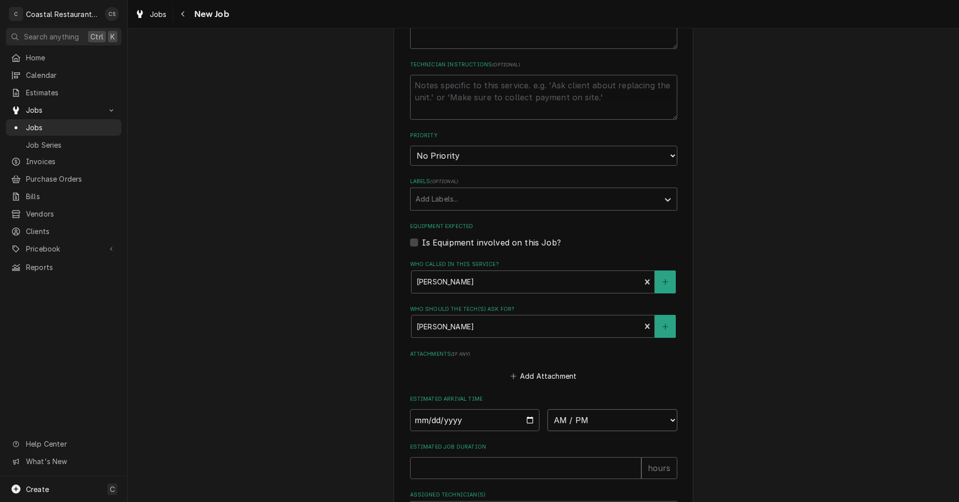
click at [576, 422] on select "AM / PM 6:00 AM 6:15 AM 6:30 AM 6:45 AM 7:00 AM 7:15 AM 7:30 AM 7:45 AM 8:00 AM…" at bounding box center [612, 421] width 130 height 22
select select "09:00:00"
click at [547, 410] on select "AM / PM 6:00 AM 6:15 AM 6:30 AM 6:45 AM 7:00 AM 7:15 AM 7:30 AM 7:45 AM 8:00 AM…" at bounding box center [612, 421] width 130 height 22
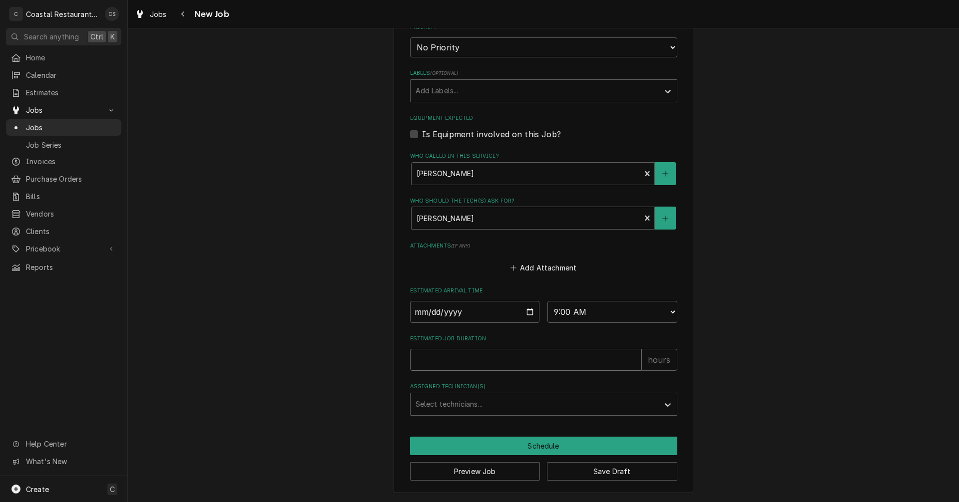
click at [477, 366] on input "Estimated Job Duration" at bounding box center [525, 360] width 231 height 22
type textarea "x"
type input "1"
type textarea "x"
type input "1"
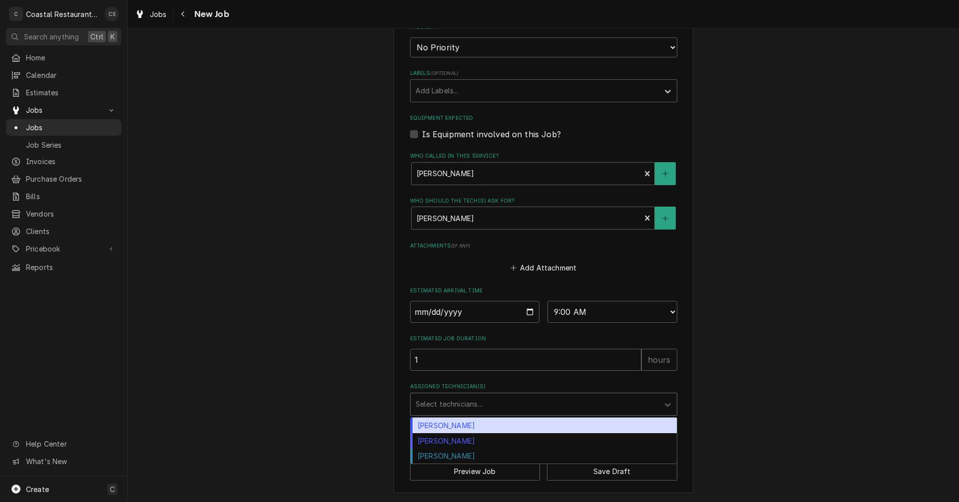
drag, startPoint x: 474, startPoint y: 402, endPoint x: 474, endPoint y: 409, distance: 6.5
click at [473, 402] on div "Assigned Technician(s)" at bounding box center [535, 405] width 238 height 18
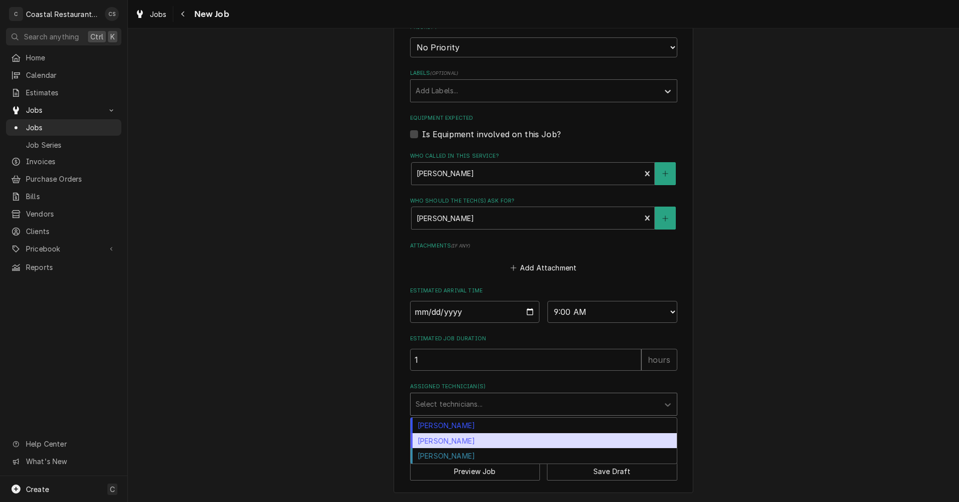
click at [465, 441] on div "[PERSON_NAME]" at bounding box center [544, 440] width 266 height 15
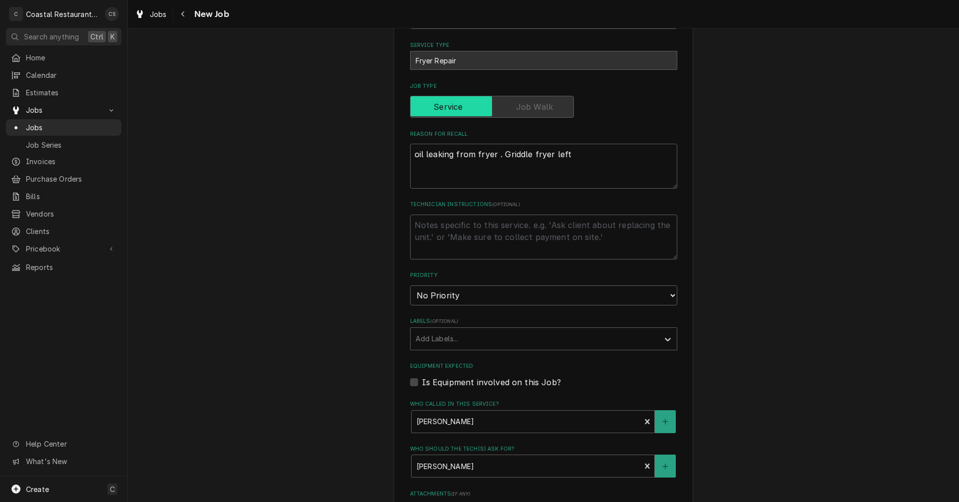
scroll to position [258, 0]
click at [586, 171] on textarea "oil leaking from fryer . Griddle fryer left" at bounding box center [543, 167] width 267 height 45
type textarea "x"
type textarea "oil leaking from fryer . Griddle fryer left"
type textarea "x"
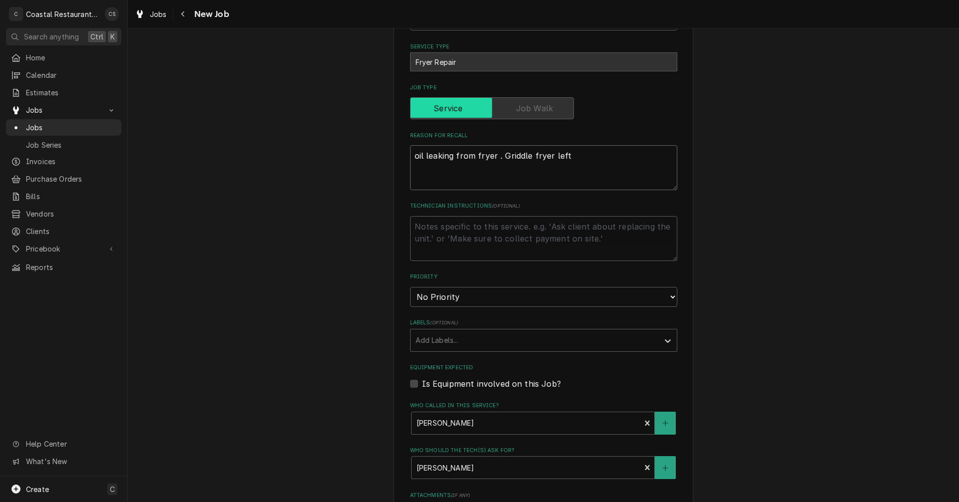
type textarea "oil leaking from fryer . Griddle fryer left"
type textarea "x"
type textarea "oil leaking from fryer . Griddle fryer left J"
type textarea "x"
type textarea "oil leaking from fryer . Griddle fryer left Ju"
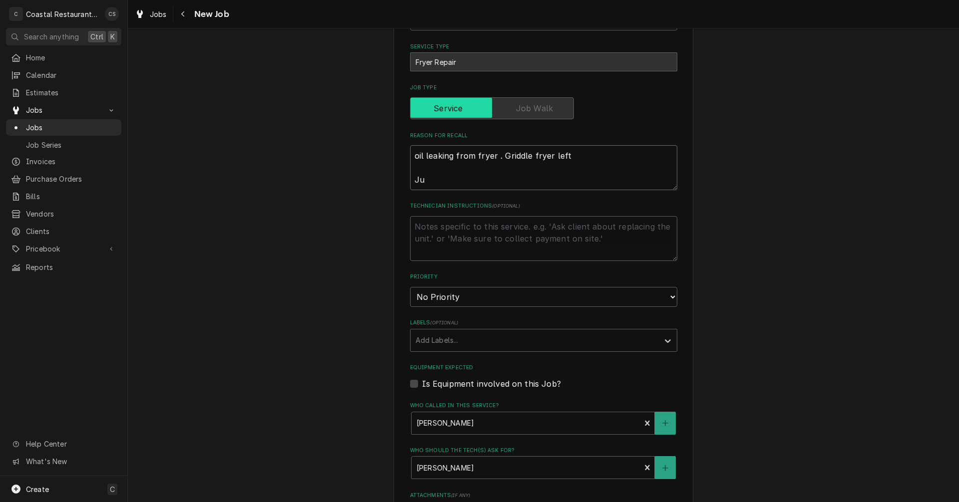
type textarea "x"
type textarea "oil leaking from fryer . Griddle fryer left Jus"
type textarea "x"
type textarea "oil leaking from fryer . Griddle fryer left Just"
type textarea "x"
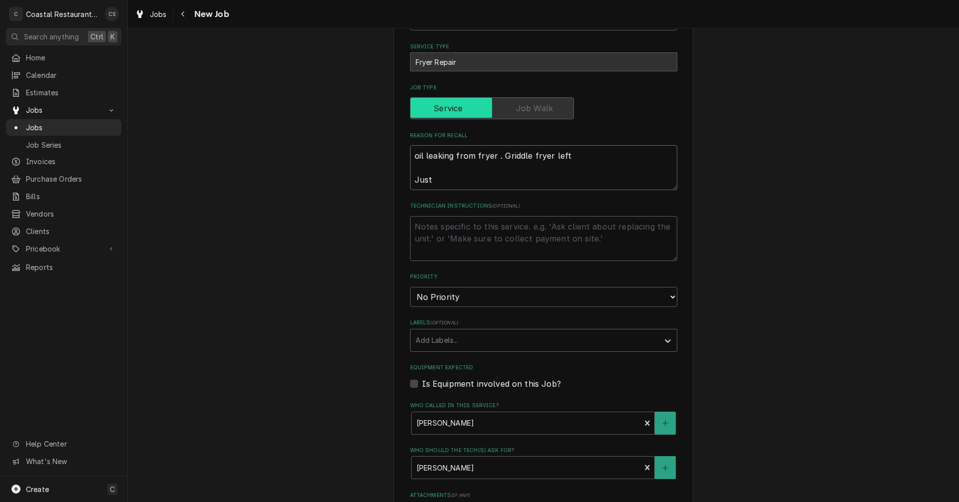
type textarea "oil leaking from fryer . Griddle fryer left Just"
type textarea "x"
type textarea "oil leaking from fryer . Griddle fryer left Just r"
type textarea "x"
type textarea "oil leaking from fryer . Griddle fryer left Just re"
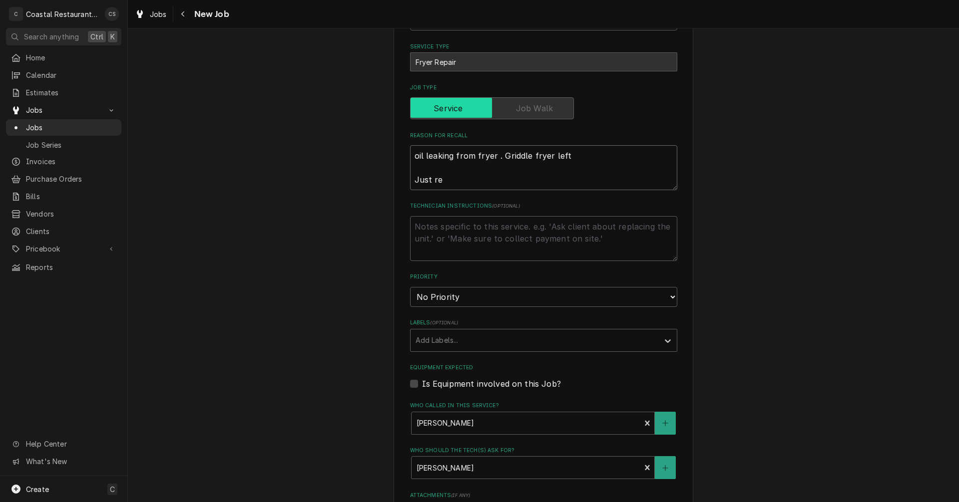
type textarea "x"
type textarea "oil leaking from fryer . Griddle fryer left Just re["
type textarea "x"
type textarea "oil leaking from fryer . Griddle fryer left Just re[p"
type textarea "x"
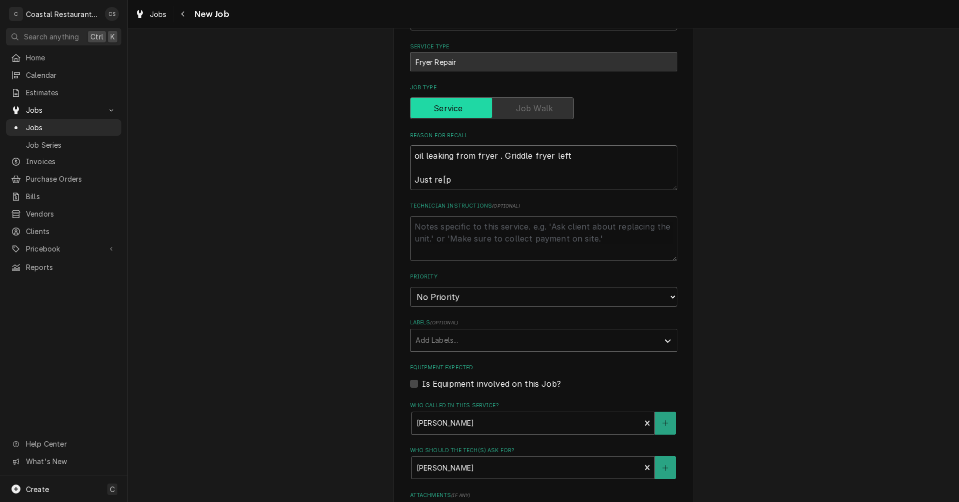
type textarea "oil leaking from fryer . Griddle fryer left Just re["
type textarea "x"
type textarea "oil leaking from fryer . Griddle fryer left Just re"
type textarea "x"
type textarea "oil leaking from fryer . Griddle fryer left Just rep"
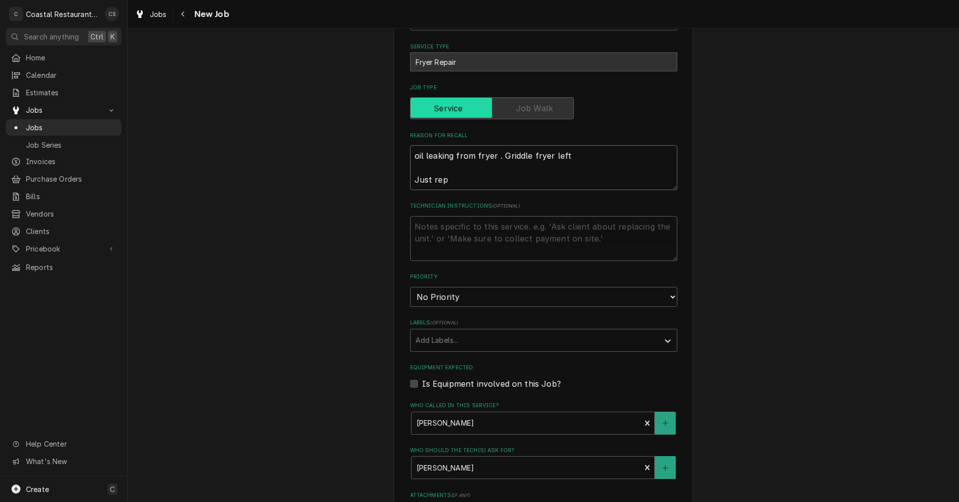
type textarea "x"
type textarea "oil leaking from fryer . Griddle fryer left Just repl"
type textarea "x"
type textarea "oil leaking from fryer . Griddle fryer left Just repla"
type textarea "x"
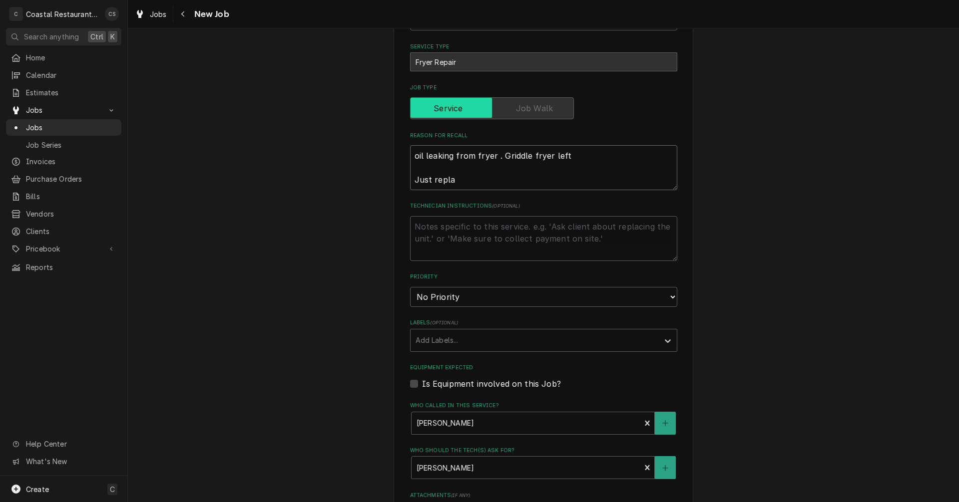
type textarea "oil leaking from fryer . Griddle fryer left Just replac"
type textarea "x"
type textarea "oil leaking from fryer . Griddle fryer left Just replace"
type textarea "x"
type textarea "oil leaking from fryer . Griddle fryer left Just replaced"
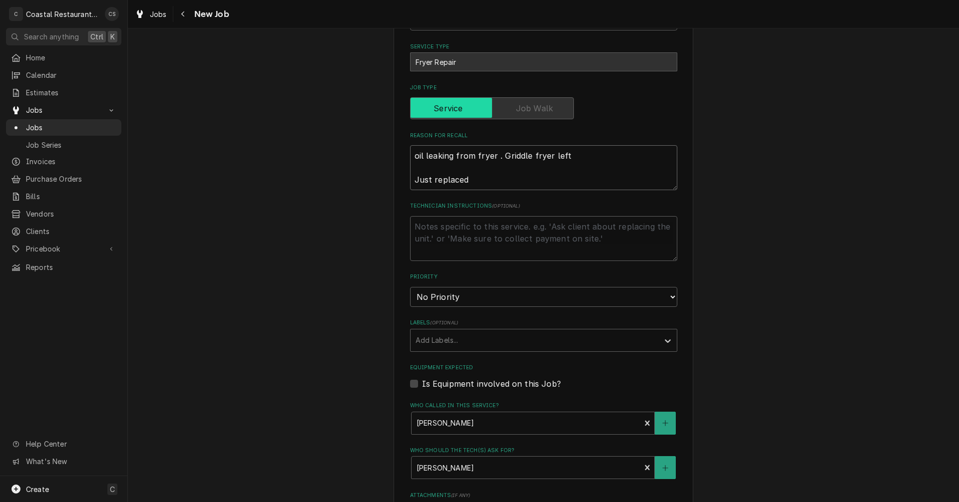
type textarea "x"
type textarea "oil leaking from fryer . Griddle fryer left Just replaced"
type textarea "x"
type textarea "oil leaking from fryer . Griddle fryer left Just replaced p"
type textarea "x"
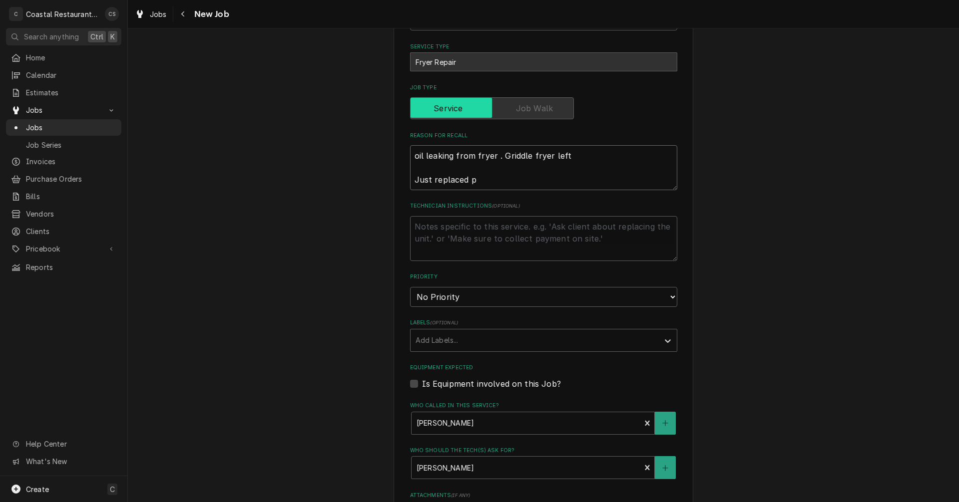
type textarea "oil leaking from fryer . Griddle fryer left Just replaced pa"
type textarea "x"
type textarea "oil leaking from fryer . Griddle fryer left Just replaced par"
type textarea "x"
type textarea "oil leaking from fryer . Griddle fryer left Just replaced part"
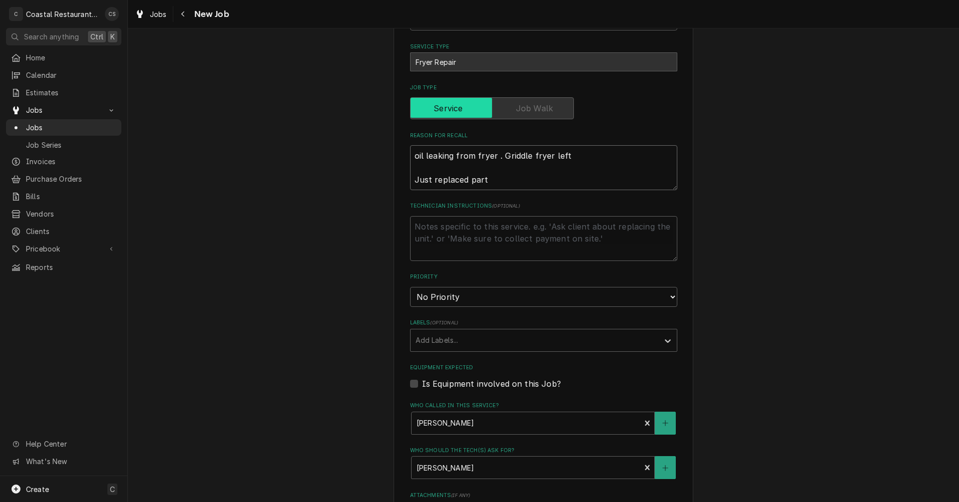
type textarea "x"
type textarea "oil leaking from fryer . Griddle fryer left Just replaced part."
type textarea "x"
type textarea "oil leaking from fryer . Griddle fryer left Just replaced part."
type textarea "x"
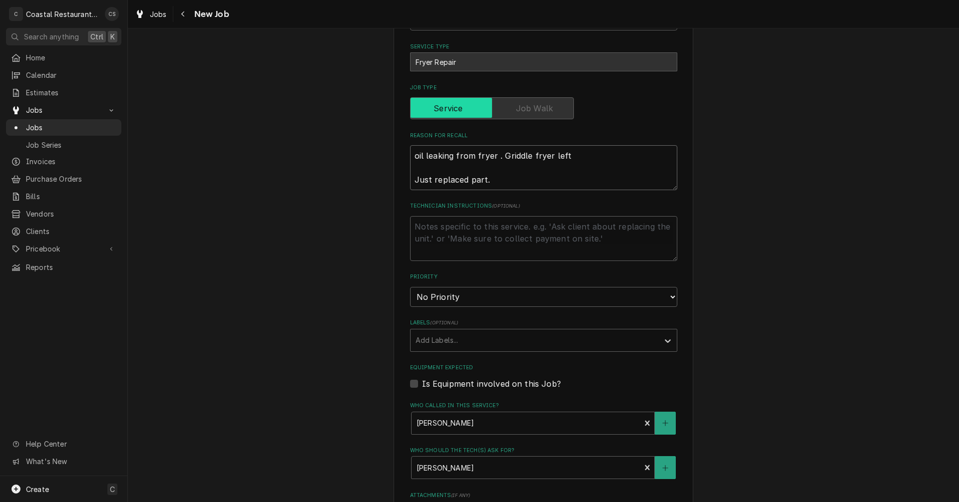
type textarea "oil leaking from fryer . Griddle fryer left Just replaced part. S"
type textarea "x"
type textarea "oil leaking from fryer . Griddle fryer left Just replaced part. St"
type textarea "x"
type textarea "oil leaking from fryer . Griddle fryer left Just replaced part. Sti"
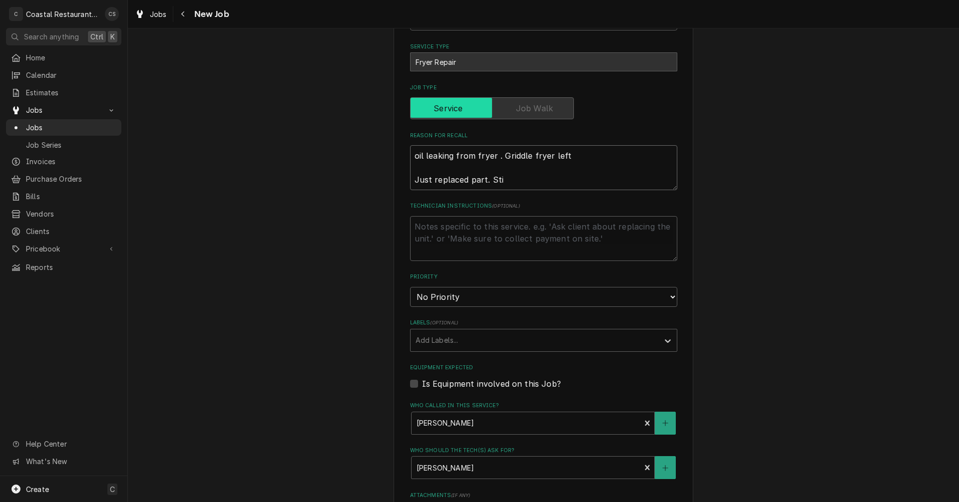
type textarea "x"
type textarea "oil leaking from fryer . Griddle fryer left Just replaced part. Stil"
type textarea "x"
type textarea "oil leaking from fryer . Griddle fryer left Just replaced part. Still"
type textarea "x"
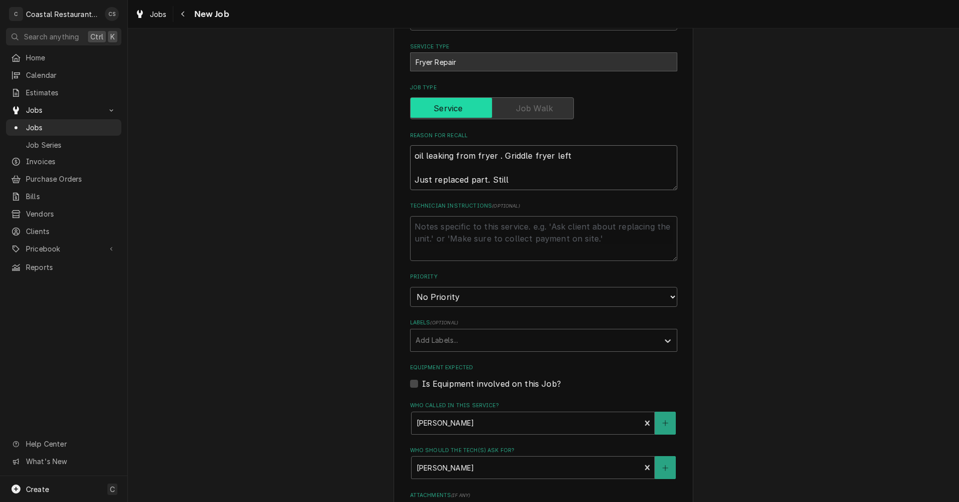
type textarea "oil leaking from fryer . Griddle fryer left Just replaced part. Still"
type textarea "x"
type textarea "oil leaking from fryer . Griddle fryer left Just replaced part. Still l"
type textarea "x"
type textarea "oil leaking from fryer . Griddle fryer left Just replaced part. Still le"
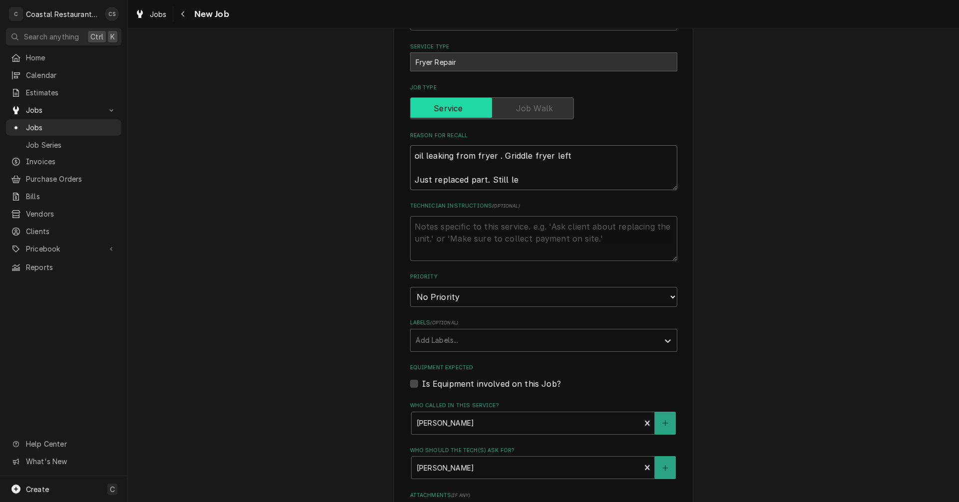
type textarea "x"
type textarea "oil leaking from fryer . Griddle fryer left Just replaced part. Still lea"
type textarea "x"
type textarea "oil leaking from fryer . Griddle fryer left Just replaced part. Still leak"
type textarea "x"
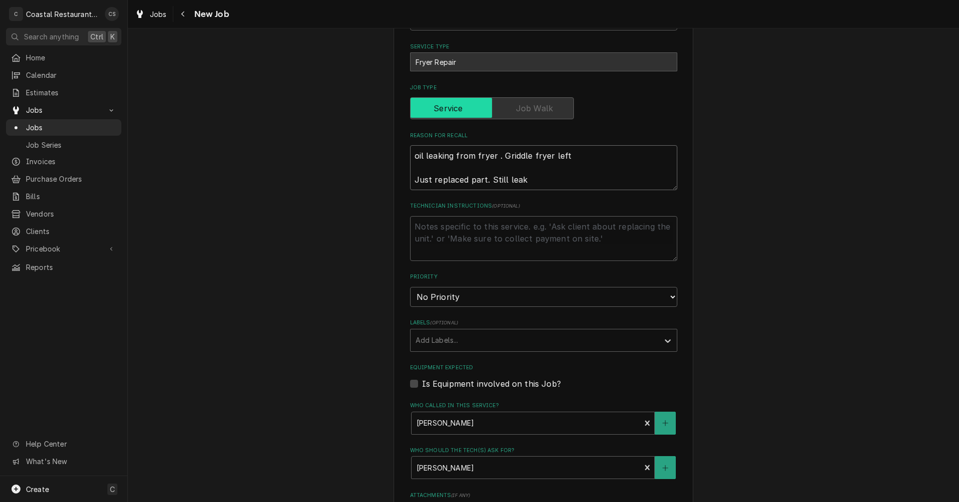
type textarea "oil leaking from fryer . Griddle fryer left Just replaced part. Still leaki"
type textarea "x"
type textarea "oil leaking from fryer . Griddle fryer left Just replaced part. Still leakin"
type textarea "x"
type textarea "oil leaking from fryer . Griddle fryer left Just replaced part. Still leaking"
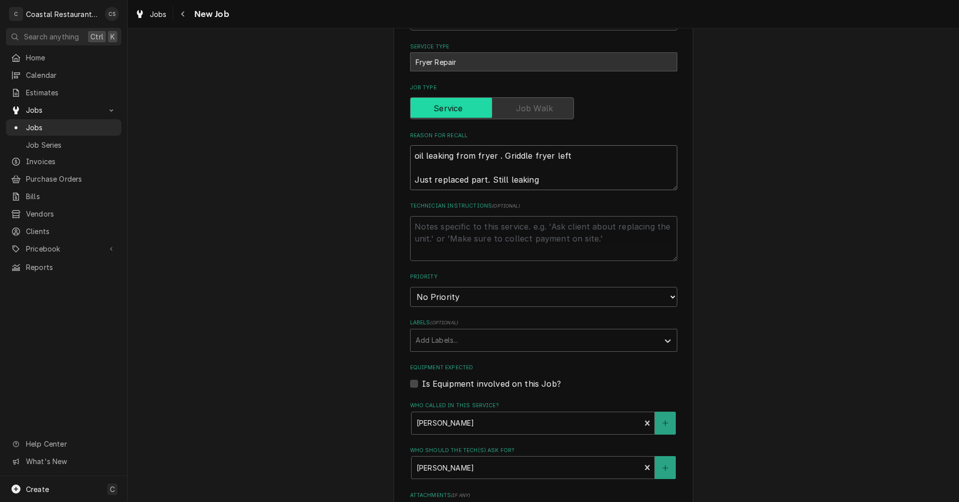
type textarea "x"
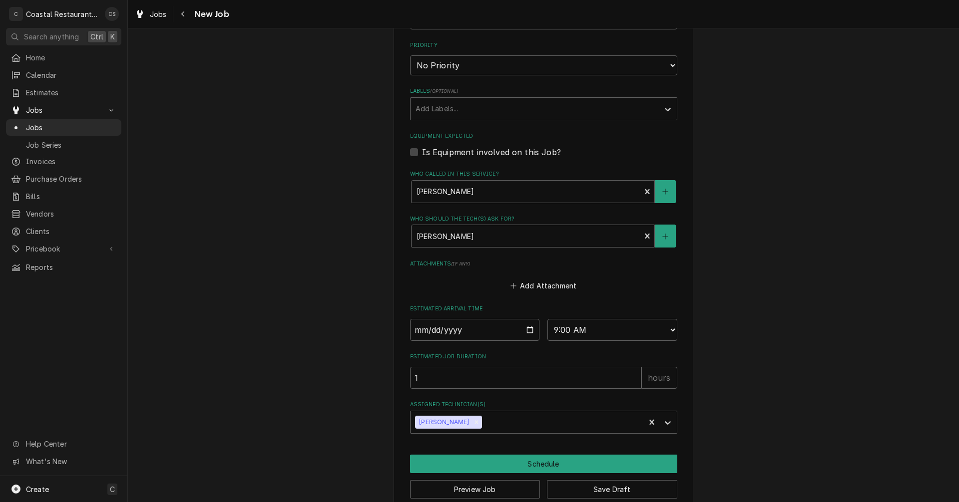
scroll to position [508, 0]
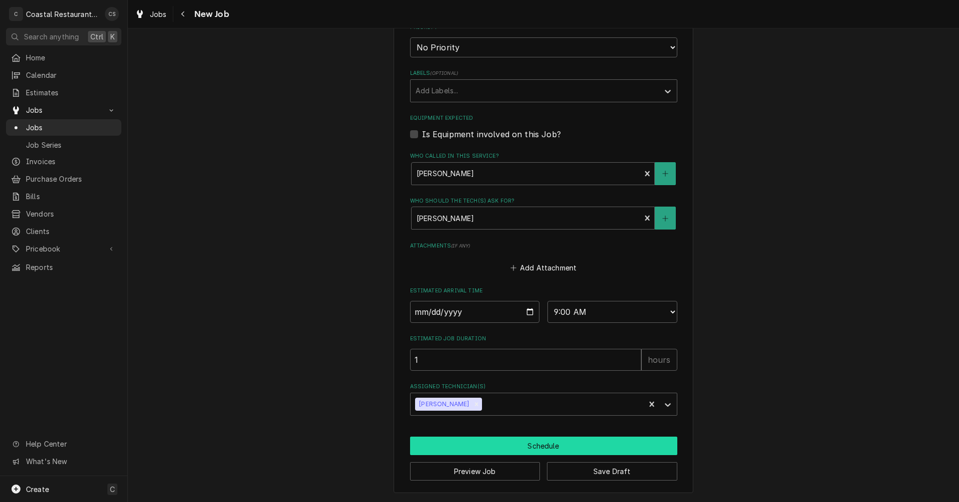
type textarea "oil leaking from fryer . Griddle fryer left Just replaced part. Still leaking"
click at [551, 443] on button "Schedule" at bounding box center [543, 446] width 267 height 18
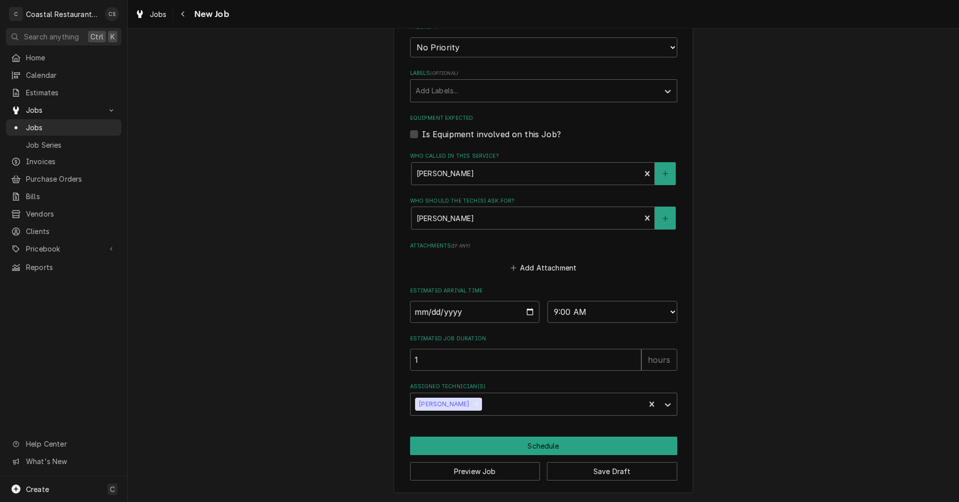
scroll to position [499, 0]
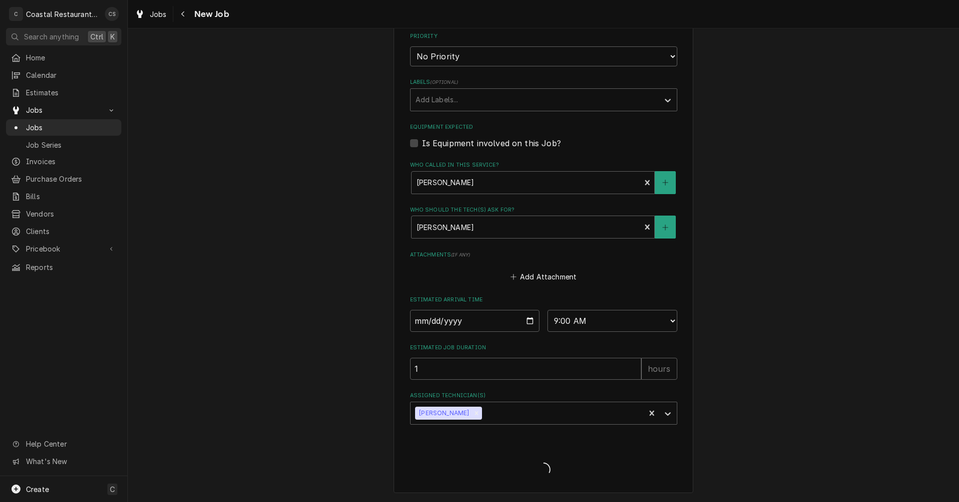
type textarea "x"
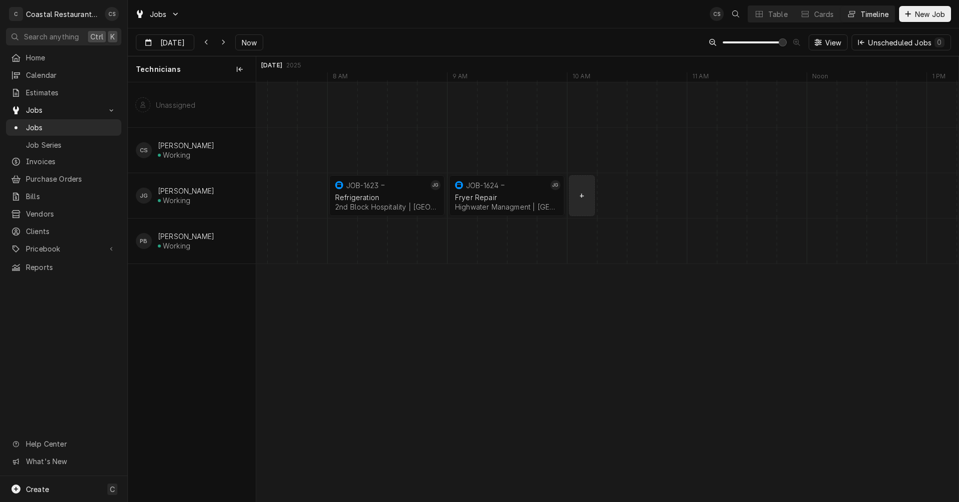
click at [579, 196] on div "normal" at bounding box center [402, 195] width 28856 height 45
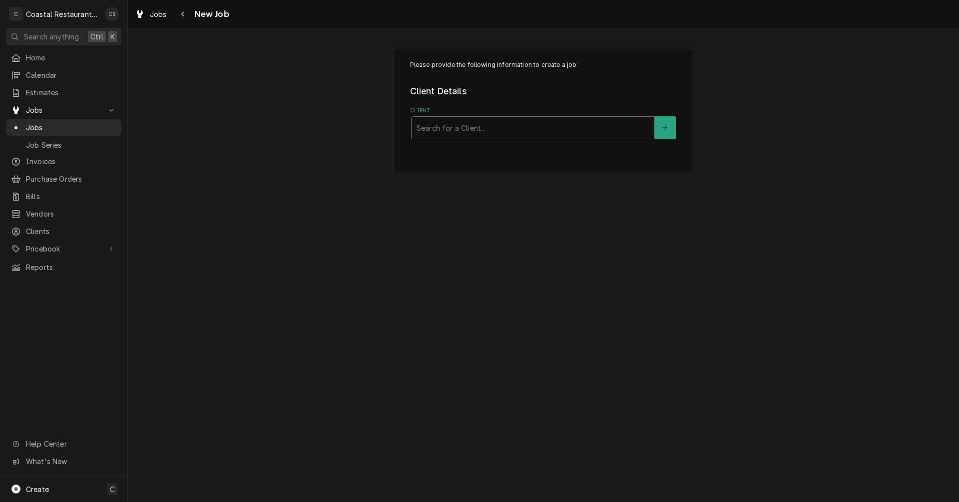
click at [483, 132] on div "Client" at bounding box center [533, 128] width 233 height 18
type input "High"
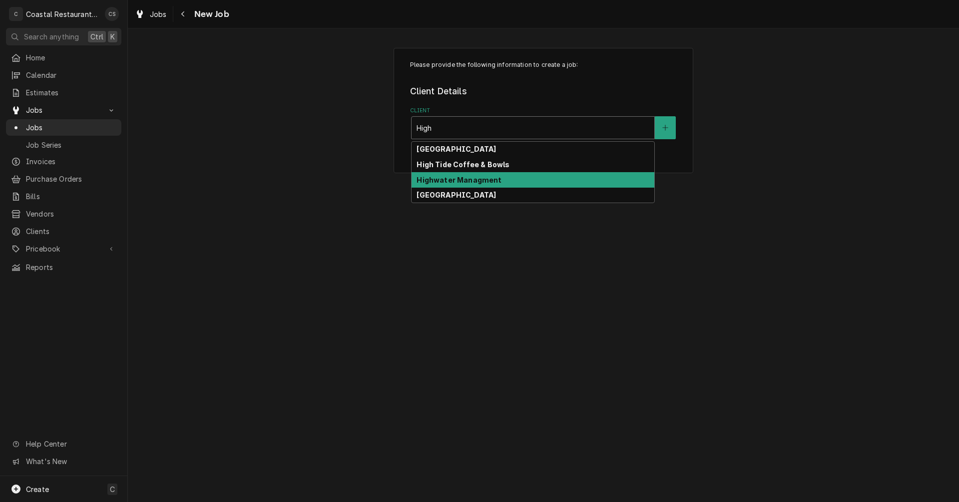
click at [488, 178] on strong "Highwater Managment" at bounding box center [459, 180] width 85 height 8
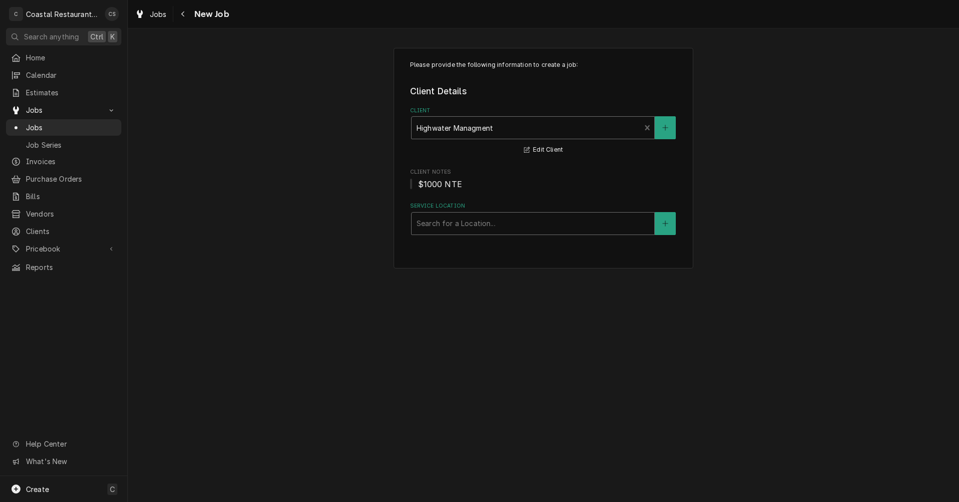
click at [455, 231] on div "Service Location" at bounding box center [533, 224] width 233 height 18
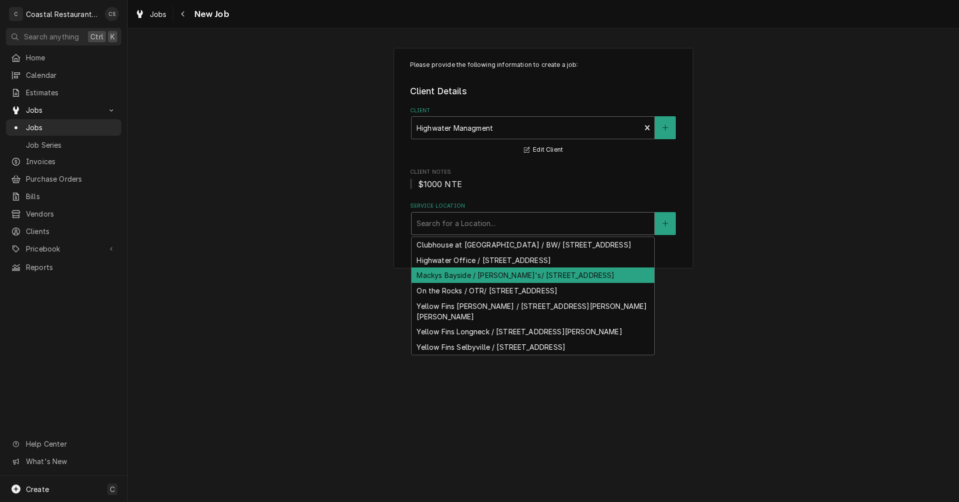
click at [458, 283] on div "Mackys Bayside / [PERSON_NAME]'s/ [STREET_ADDRESS]" at bounding box center [533, 275] width 243 height 15
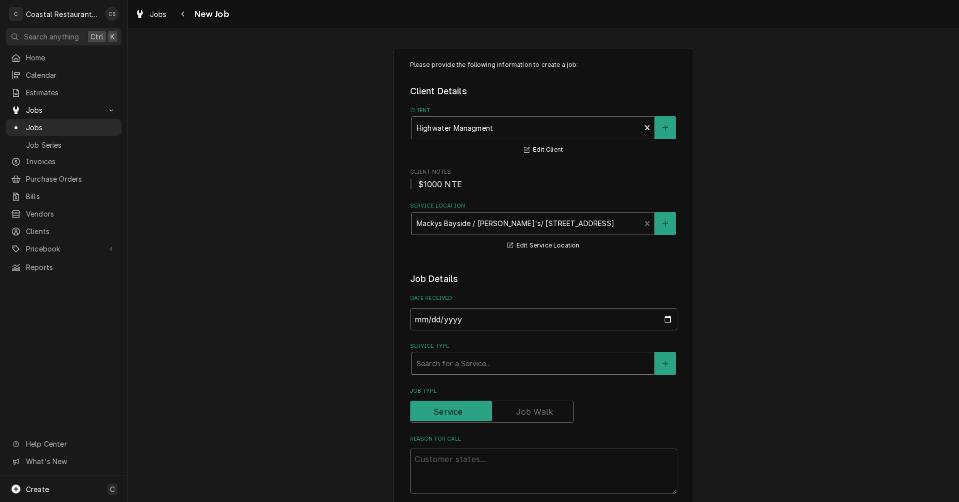
click at [447, 358] on div "Service Type" at bounding box center [533, 364] width 233 height 18
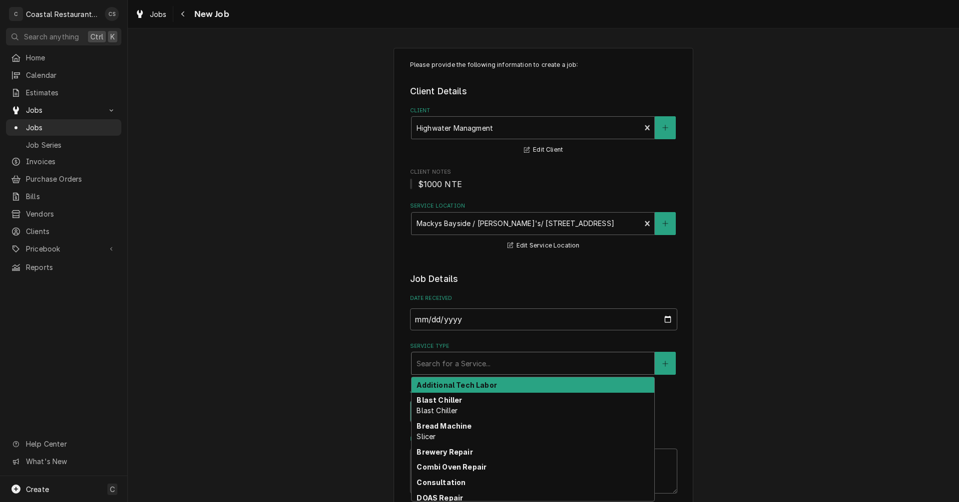
type textarea "x"
type input "F"
type textarea "x"
type input "Fr"
type textarea "x"
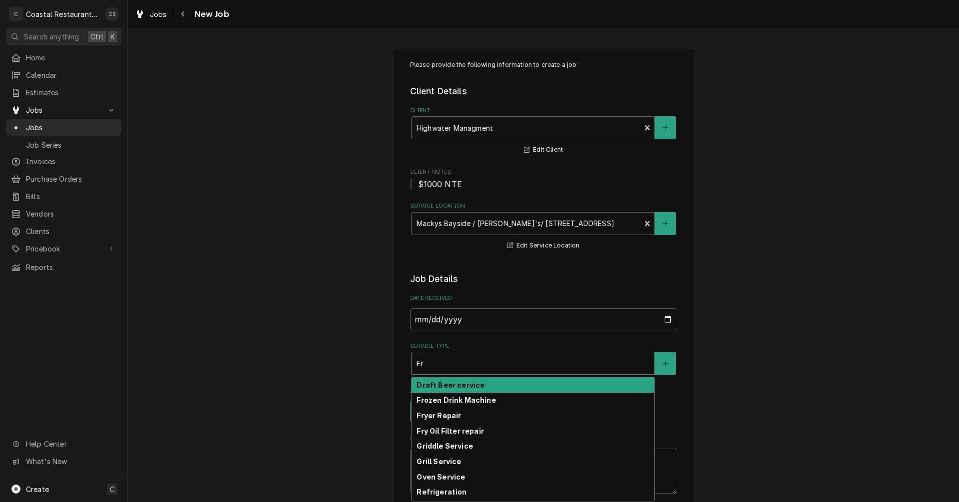
type input "Fry"
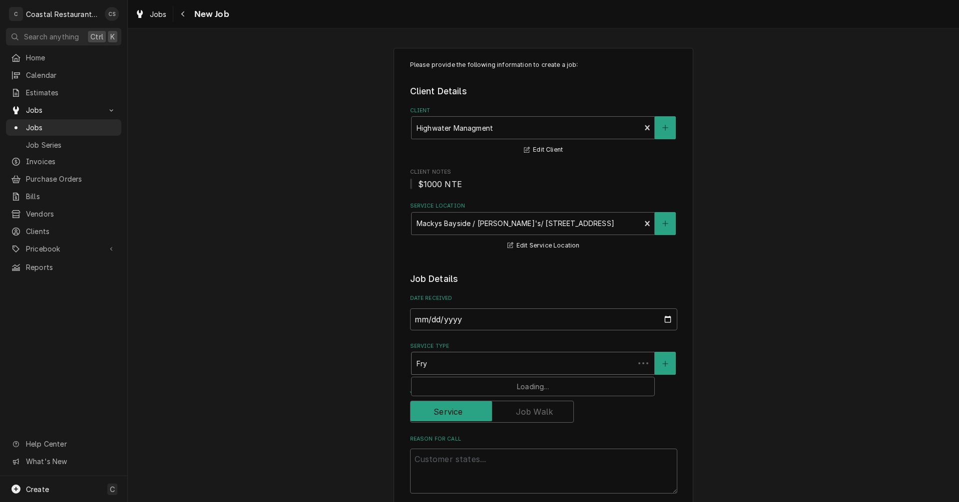
type textarea "x"
type input "[PERSON_NAME]"
type textarea "x"
type input "Fryer"
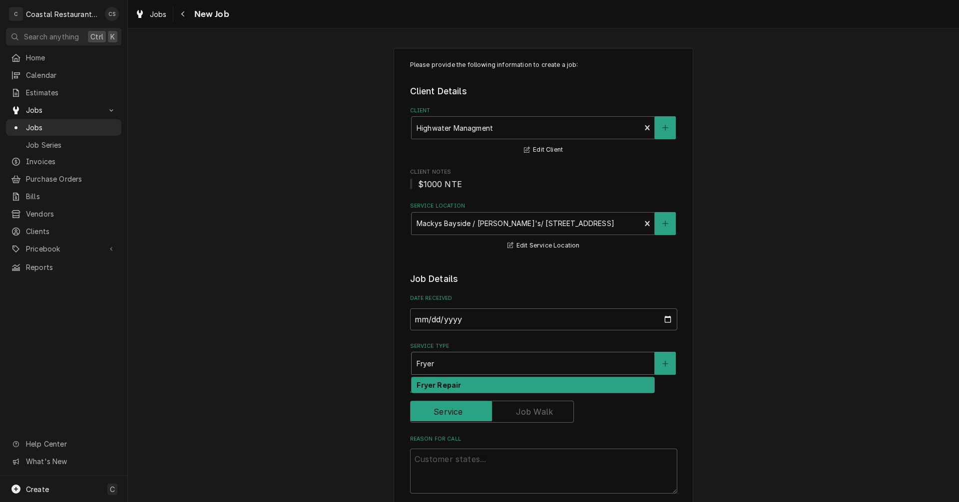
click at [452, 383] on strong "Fryer Repair" at bounding box center [439, 385] width 44 height 8
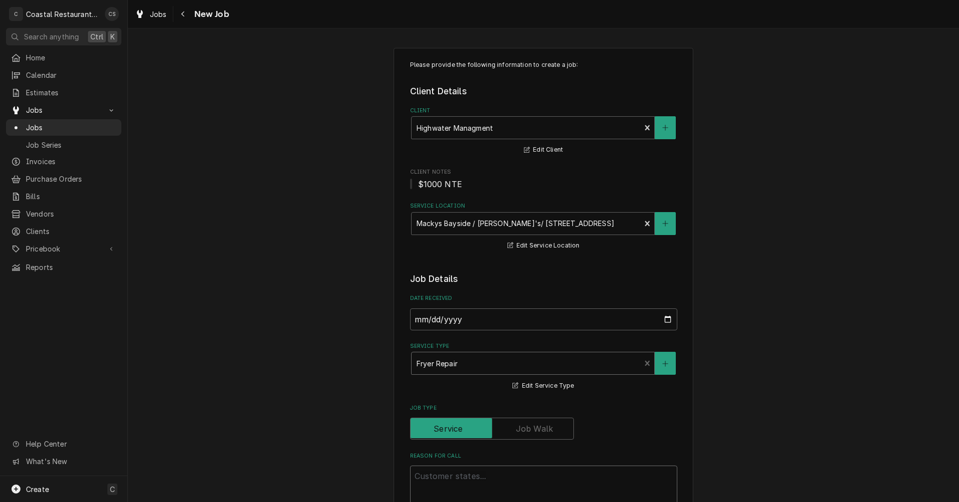
click at [468, 474] on textarea "Reason For Call" at bounding box center [543, 488] width 267 height 45
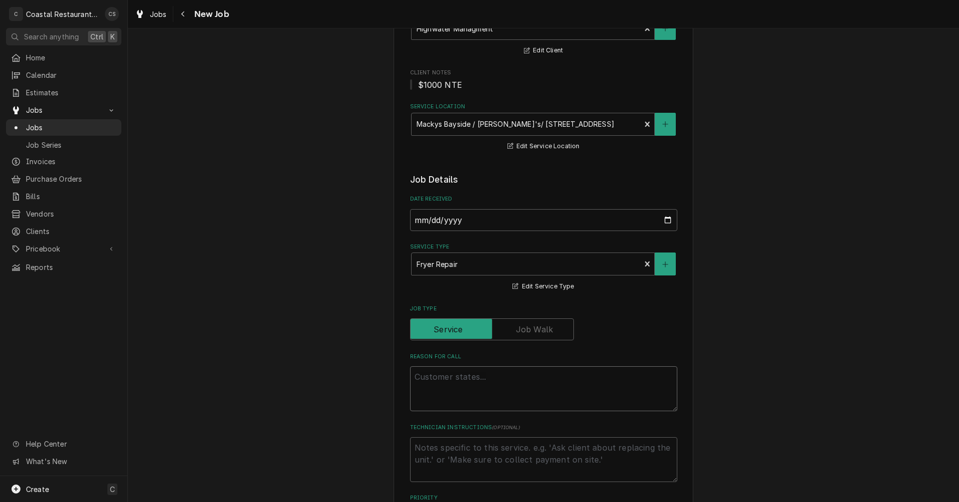
scroll to position [100, 0]
click at [419, 378] on textarea "Reason For Call" at bounding box center [543, 388] width 267 height 45
paste textarea "pilot on middle fryer won’t stay lit."
type textarea "x"
type textarea "pilot on middle fryer won’t stay lit."
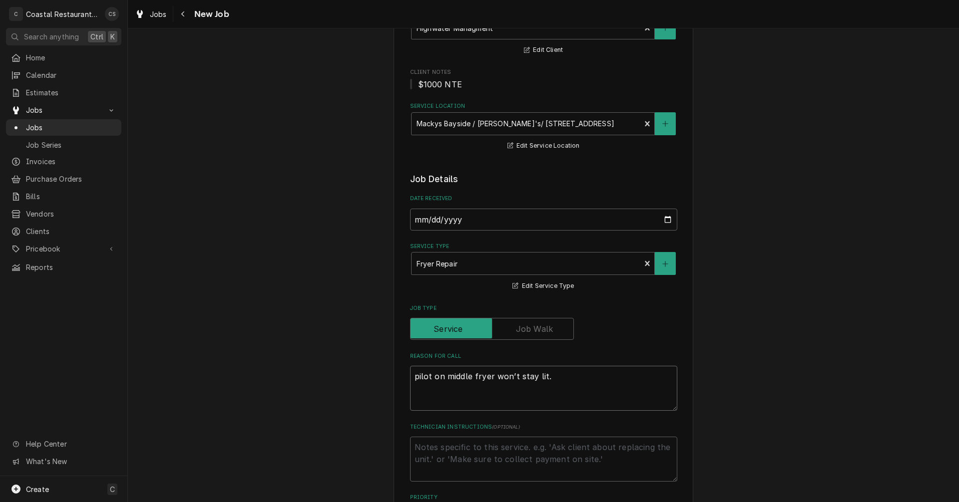
type textarea "x"
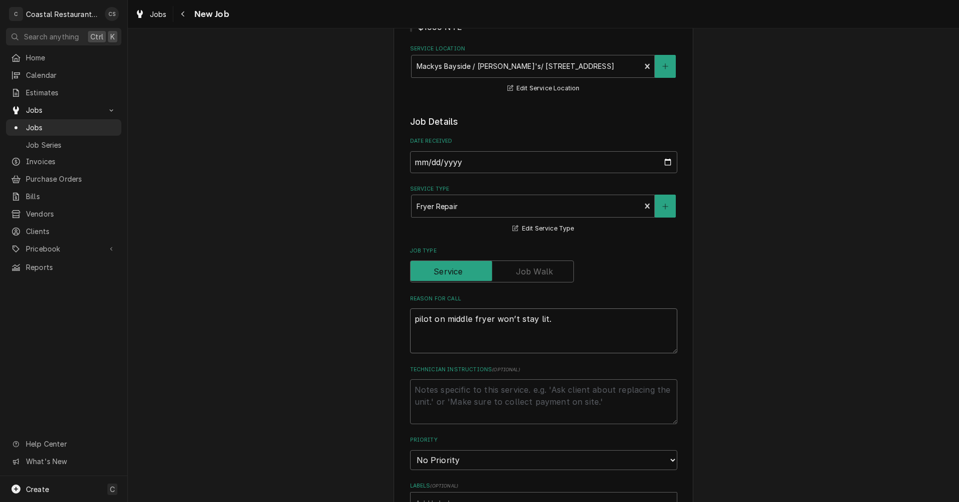
scroll to position [300, 0]
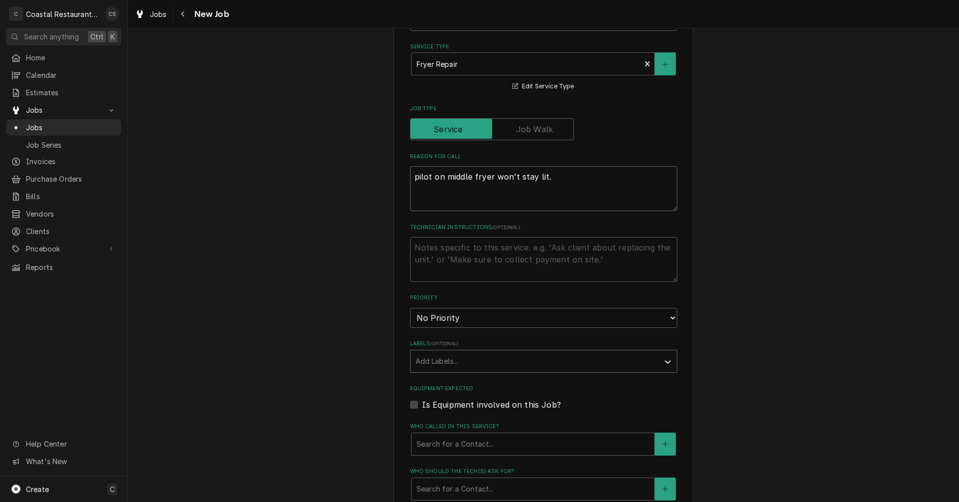
type textarea "pilot on middle fryer won’t stay lit."
click at [449, 362] on div "Labels" at bounding box center [535, 362] width 238 height 18
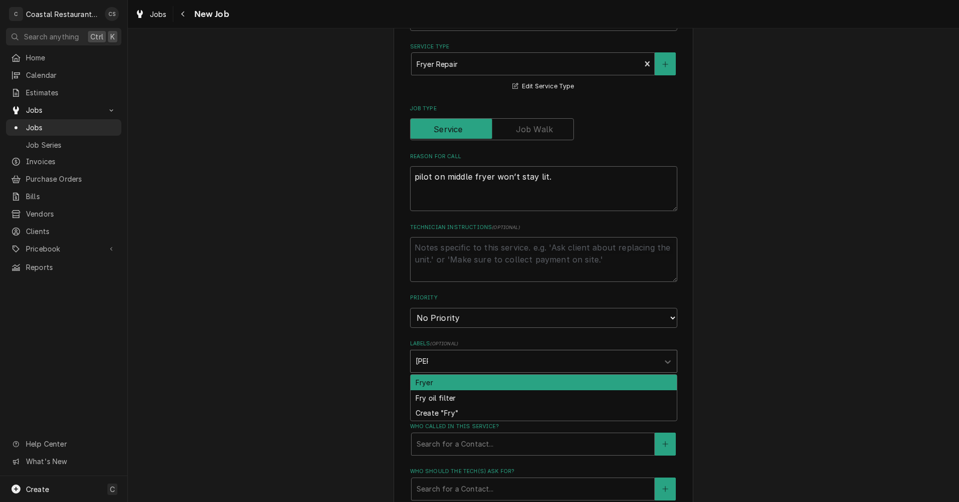
type input "Fryer"
click at [431, 384] on div "Fryer" at bounding box center [544, 382] width 266 height 15
type textarea "x"
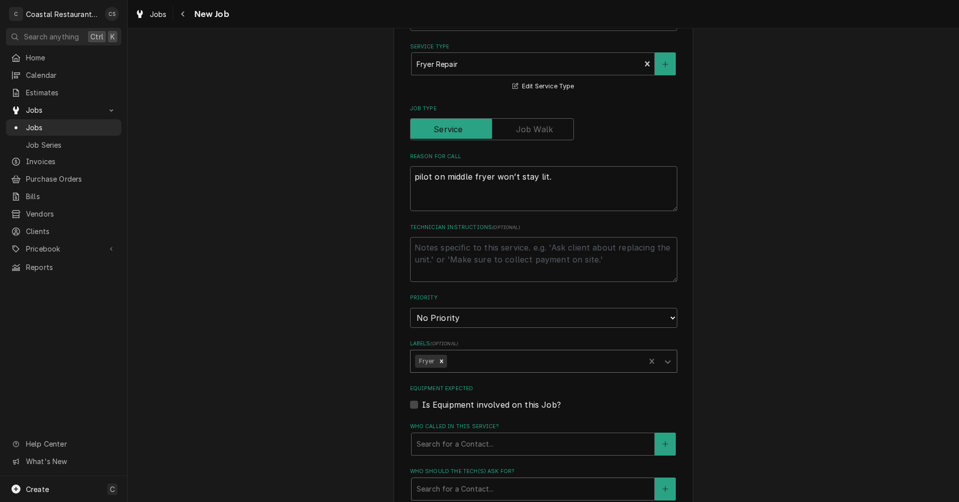
scroll to position [400, 0]
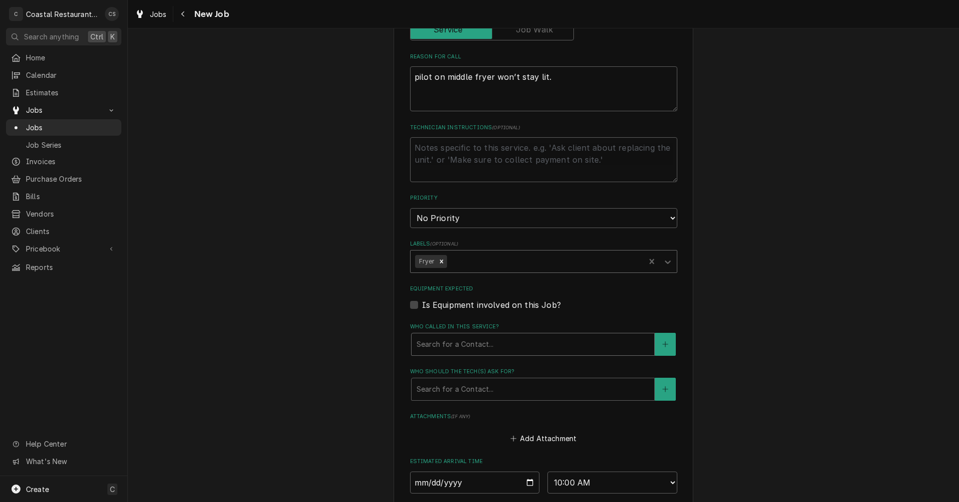
click at [437, 344] on div "Who called in this service?" at bounding box center [533, 345] width 233 height 18
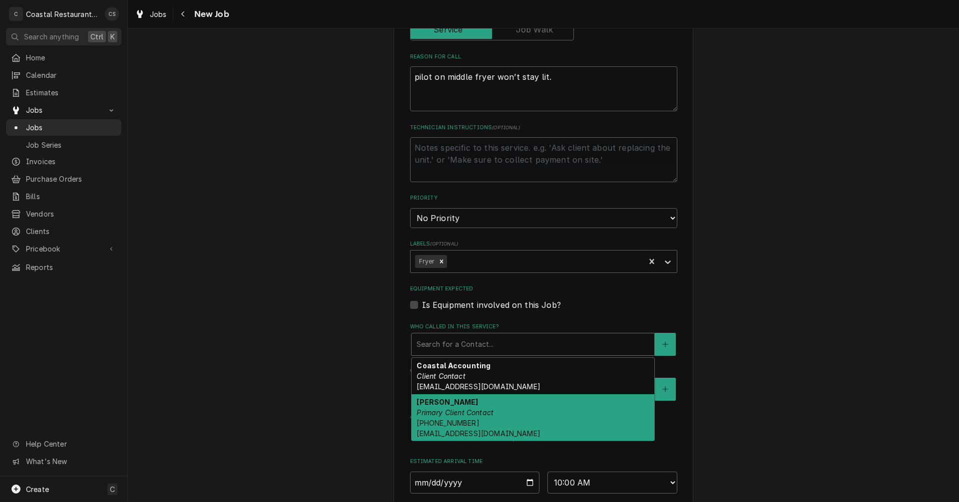
click at [441, 415] on em "Primary Client Contact" at bounding box center [455, 413] width 77 height 8
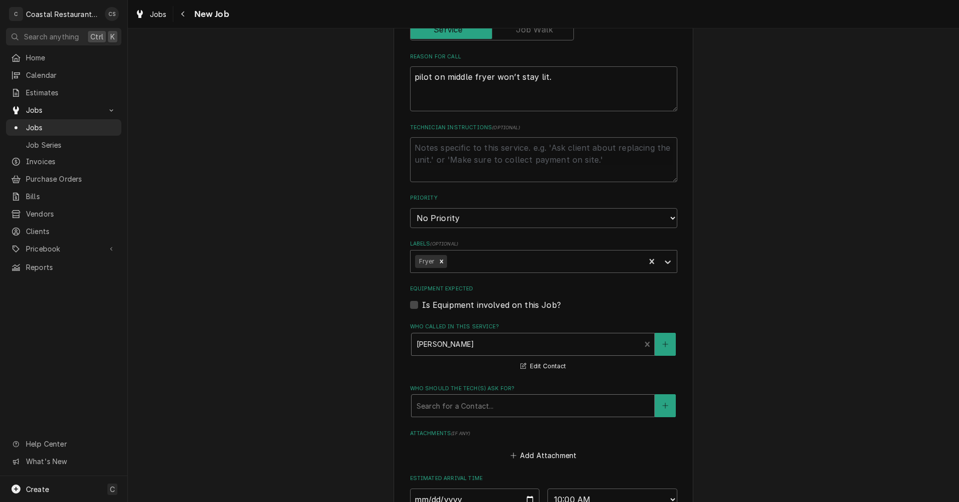
click at [444, 411] on div "Who should the tech(s) ask for?" at bounding box center [533, 406] width 233 height 18
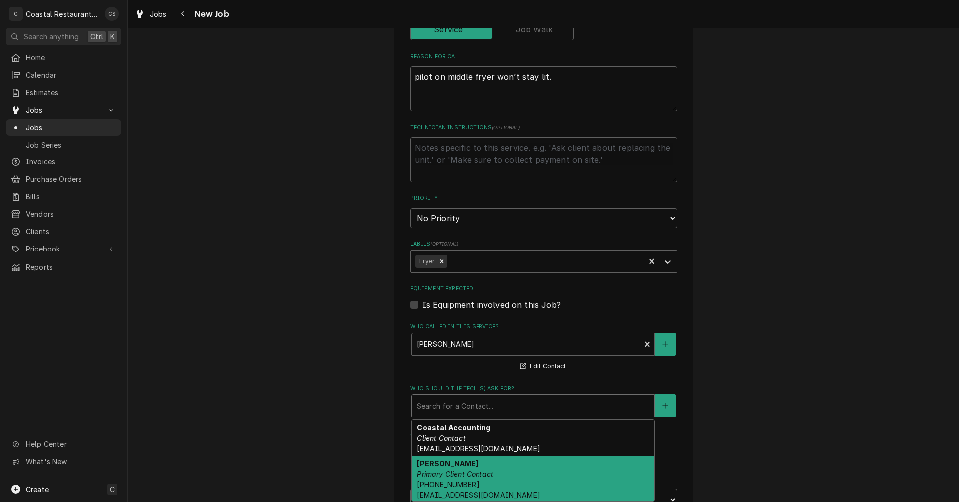
click at [451, 471] on em "Primary Client Contact" at bounding box center [455, 474] width 77 height 8
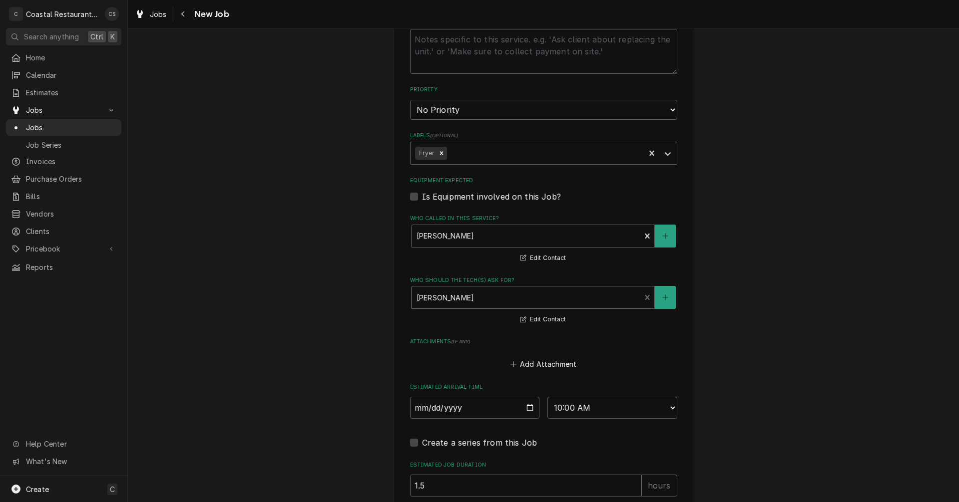
scroll to position [599, 0]
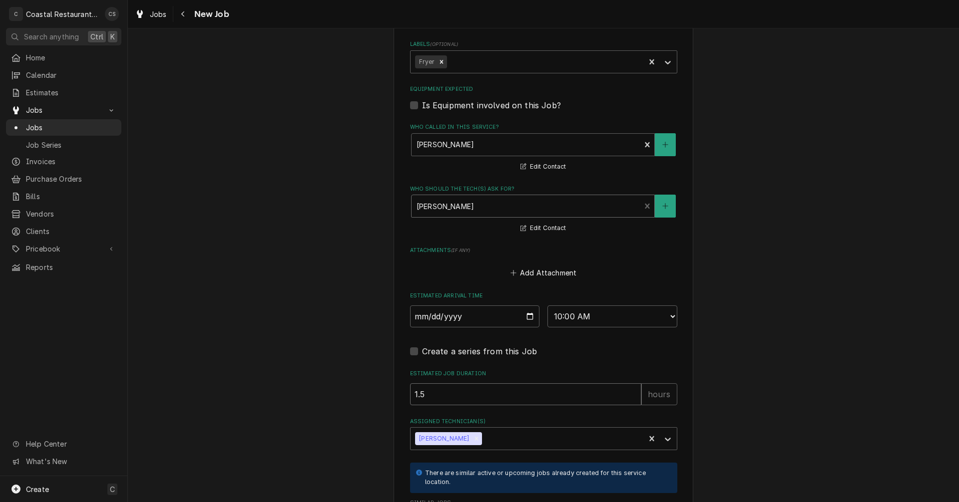
click at [439, 395] on input "1.5" at bounding box center [525, 395] width 231 height 22
type textarea "x"
type input "1"
type textarea "x"
type input "1"
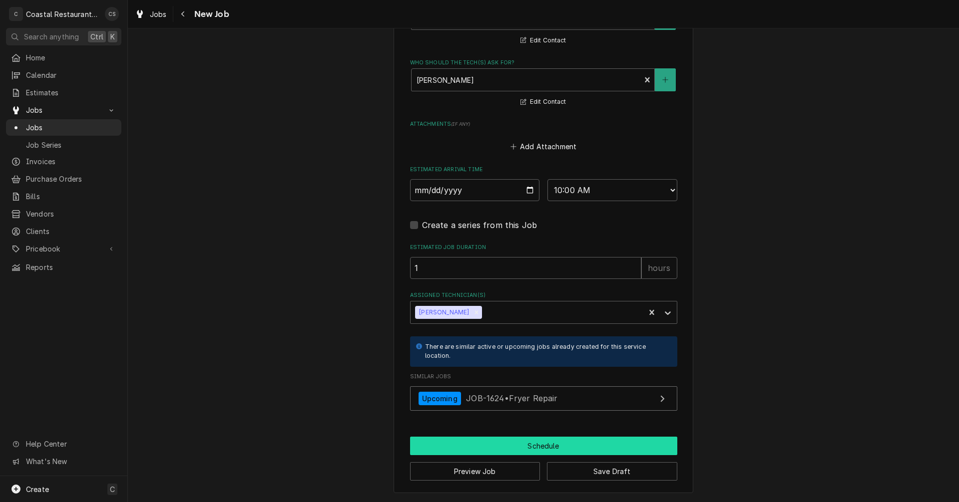
click at [516, 446] on button "Schedule" at bounding box center [543, 446] width 267 height 18
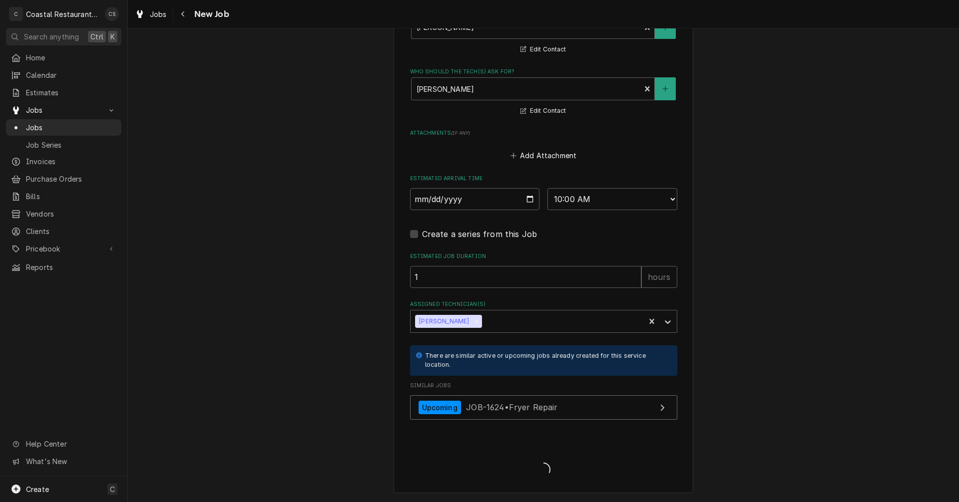
scroll to position [717, 0]
type textarea "x"
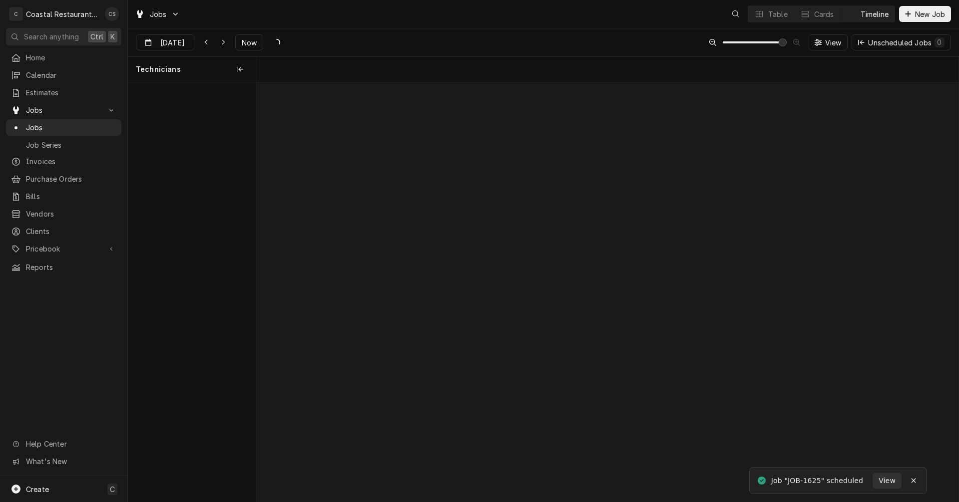
scroll to position [0, 13923]
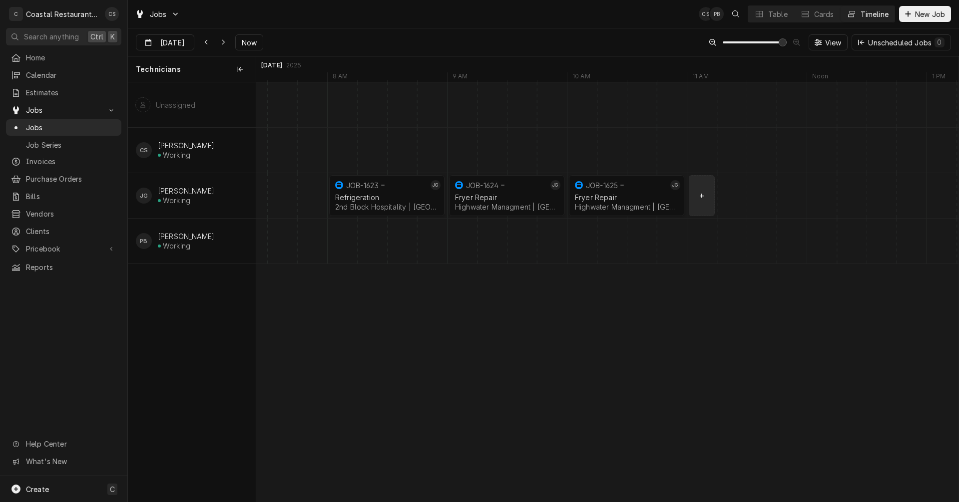
click at [704, 198] on div "normal" at bounding box center [761, 195] width 28856 height 45
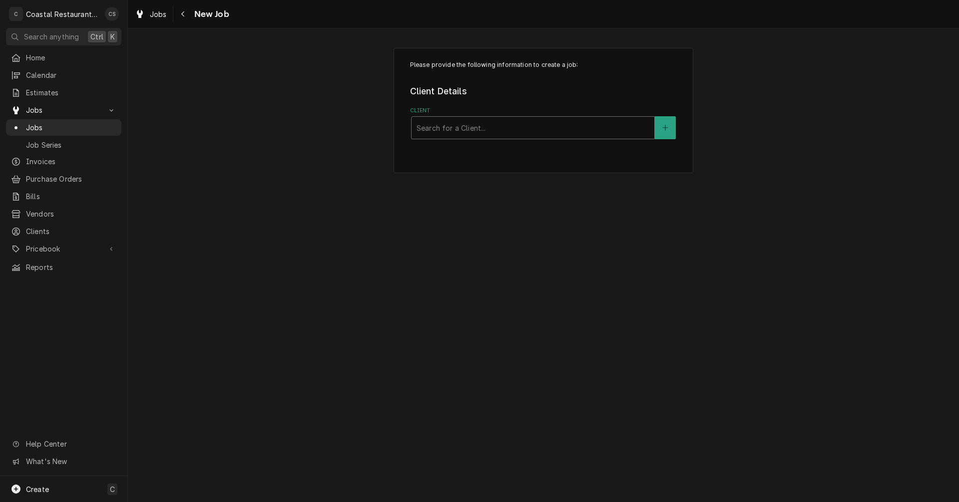
click at [504, 128] on div "Client" at bounding box center [533, 128] width 233 height 18
type input "High"
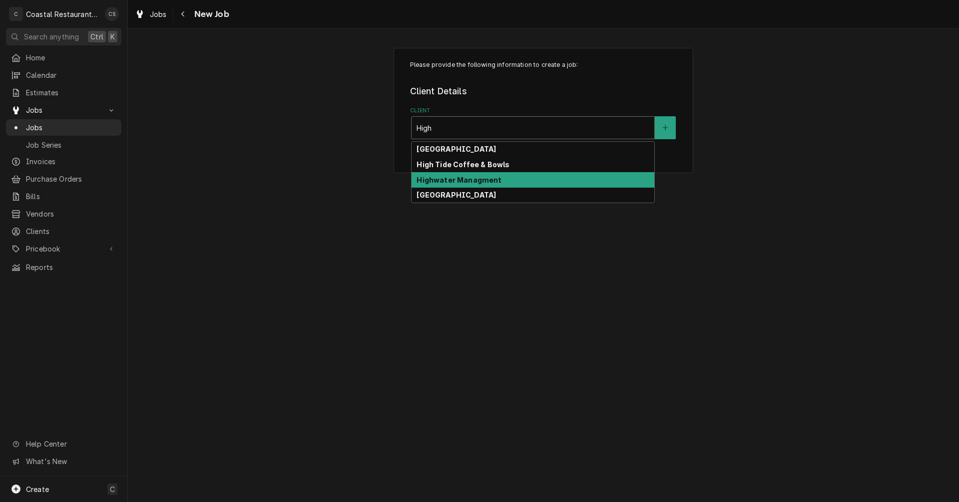
click at [472, 177] on strong "Highwater Managment" at bounding box center [459, 180] width 85 height 8
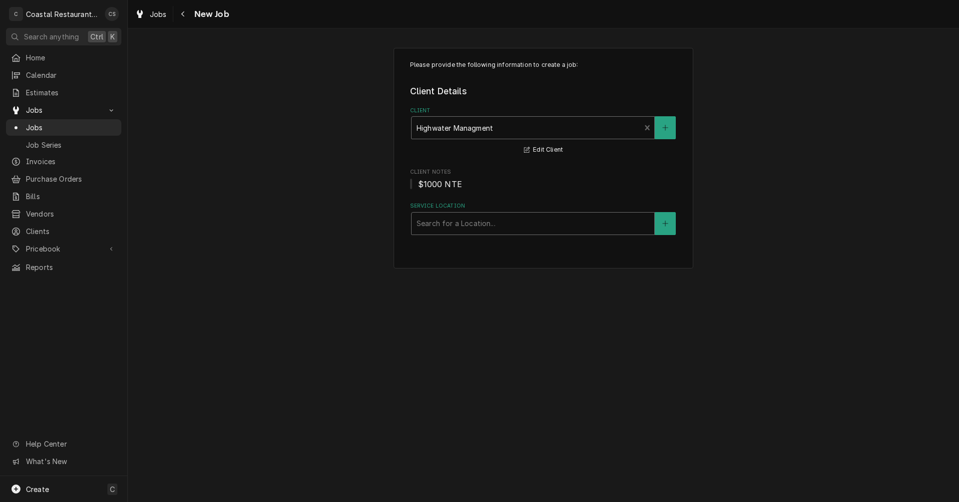
click at [450, 227] on div "Service Location" at bounding box center [533, 224] width 233 height 18
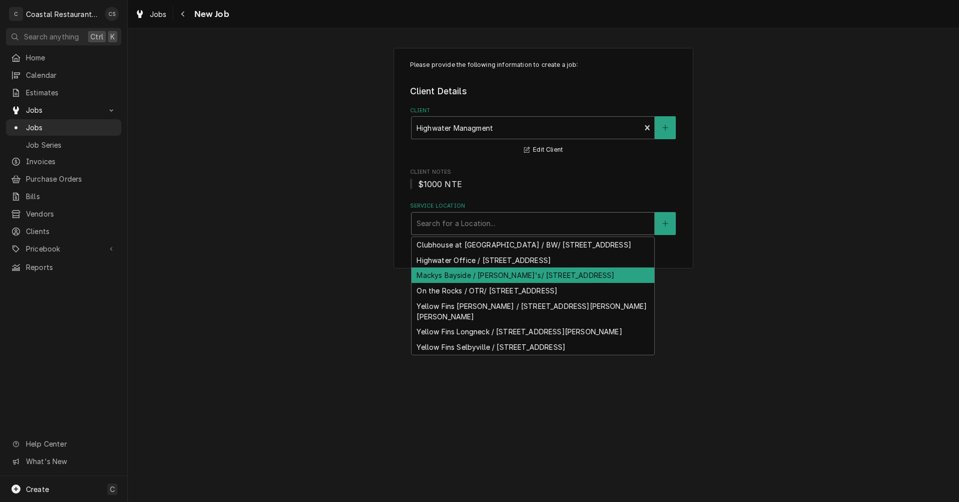
click at [453, 283] on div "Mackys Bayside / [PERSON_NAME]'s/ [STREET_ADDRESS]" at bounding box center [533, 275] width 243 height 15
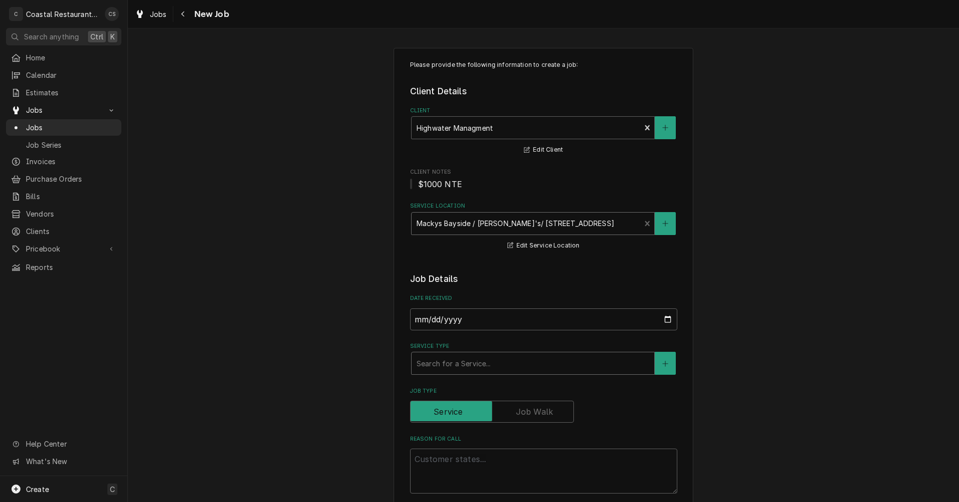
click at [449, 363] on div "Service Type" at bounding box center [533, 364] width 233 height 18
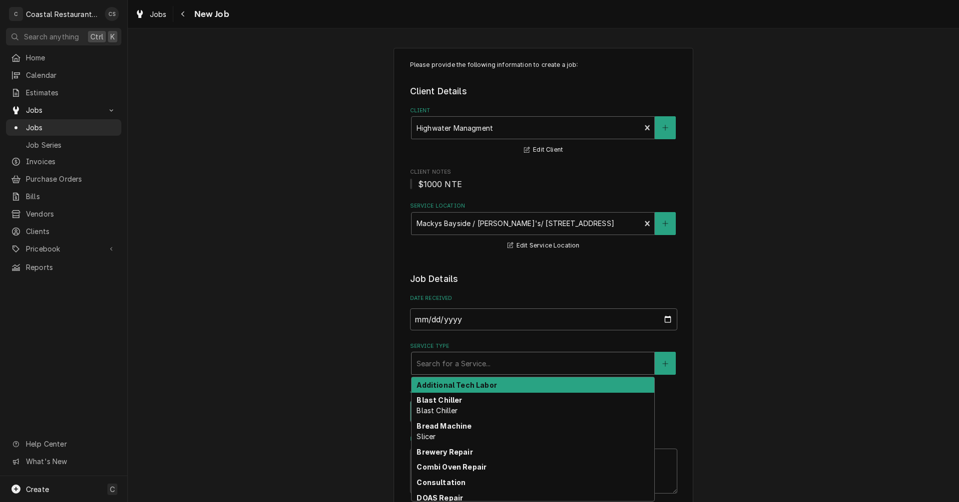
type textarea "x"
type input "S"
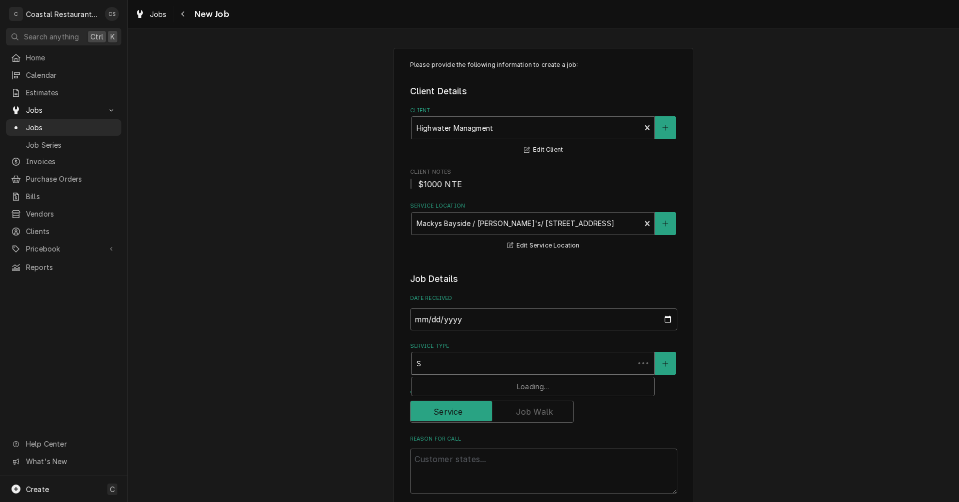
type textarea "x"
type input "St"
type textarea "x"
type input "Ste"
type textarea "x"
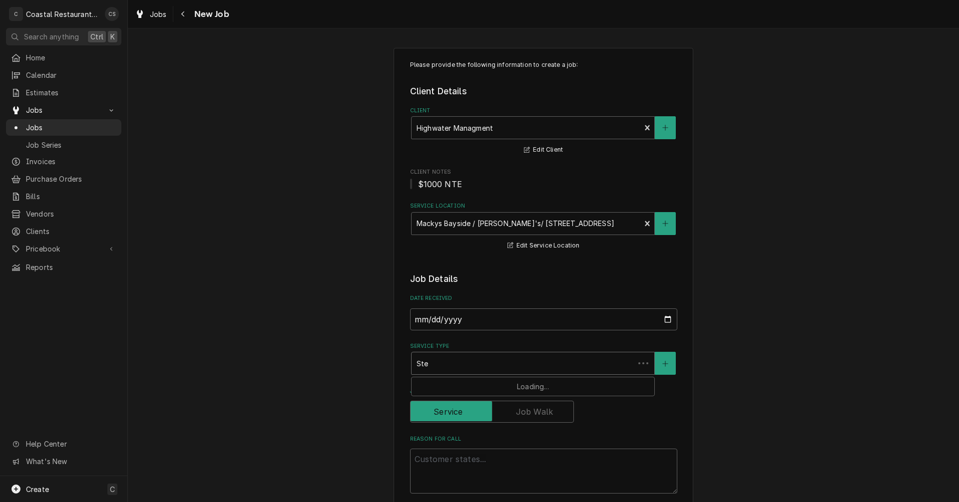
type input "Stea"
type textarea "x"
type input "Stean"
type textarea "x"
type input "Steanm"
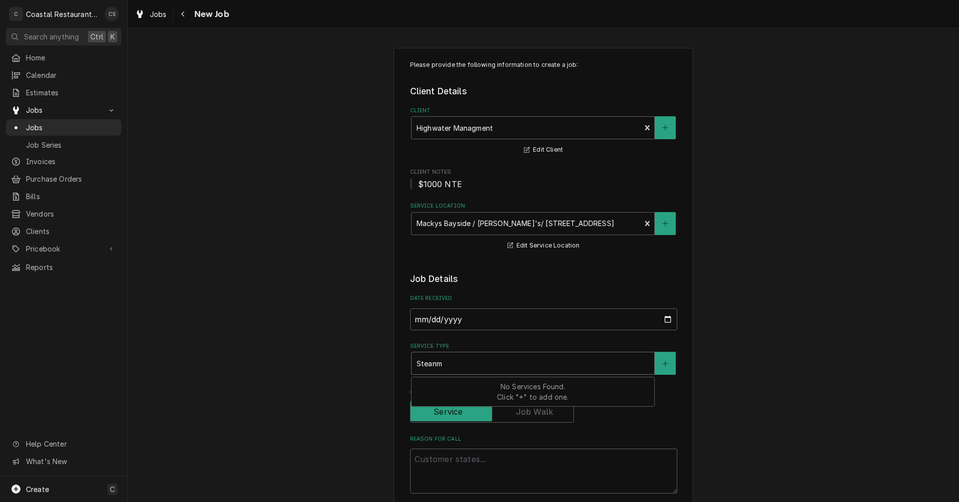
type textarea "x"
type input "Stean"
type textarea "x"
type input "Stea"
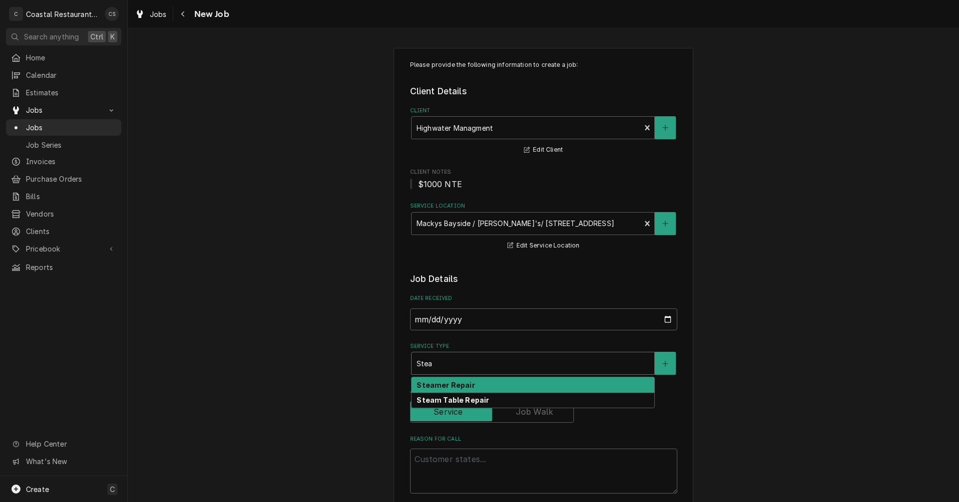
click at [458, 388] on strong "Steamer Repair" at bounding box center [446, 385] width 58 height 8
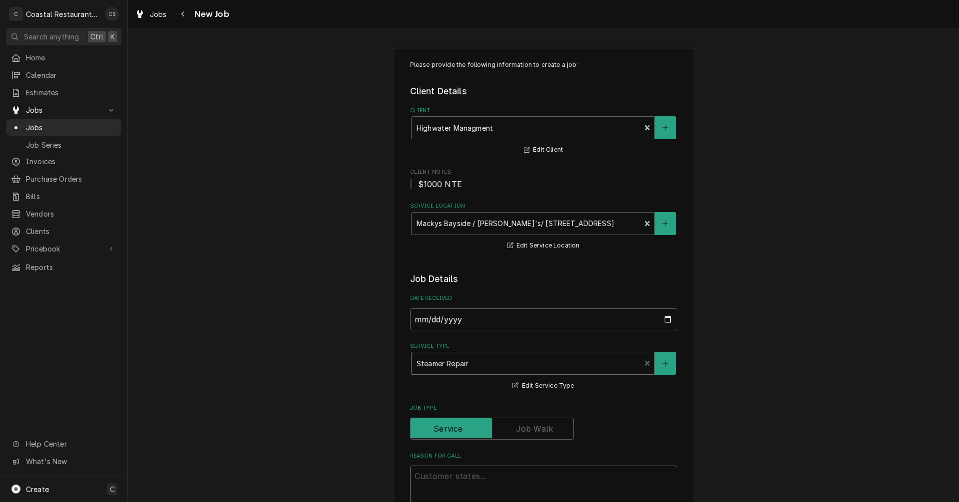
click at [464, 479] on textarea "Reason For Call" at bounding box center [543, 488] width 267 height 45
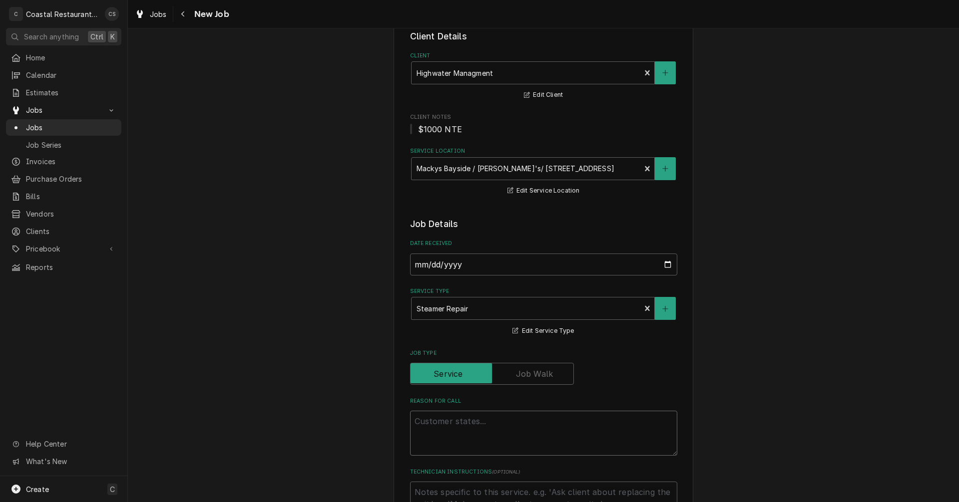
scroll to position [150, 0]
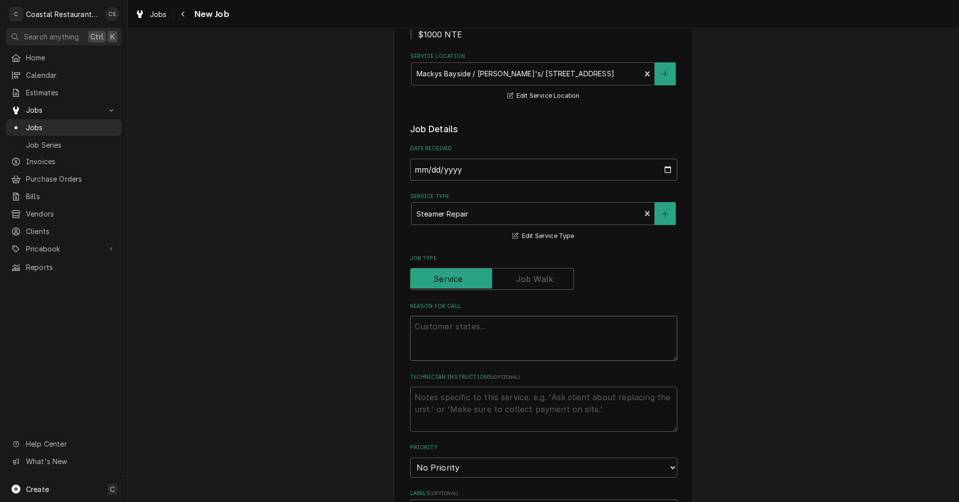
click at [456, 329] on textarea "Reason For Call" at bounding box center [543, 338] width 267 height 45
paste textarea "top steamer latch is broken"
type textarea "x"
type textarea "top steamer latch is broken"
type textarea "x"
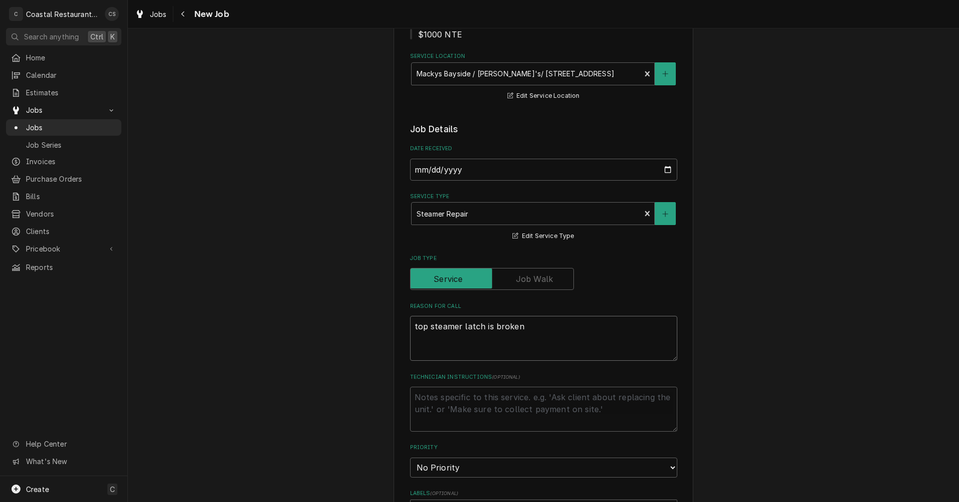
type textarea "top steamer latch is broken"
type textarea "x"
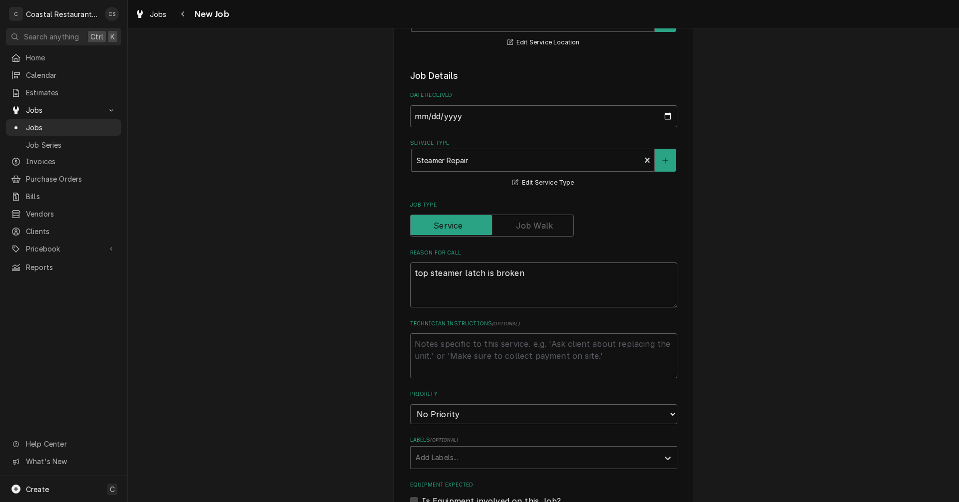
scroll to position [350, 0]
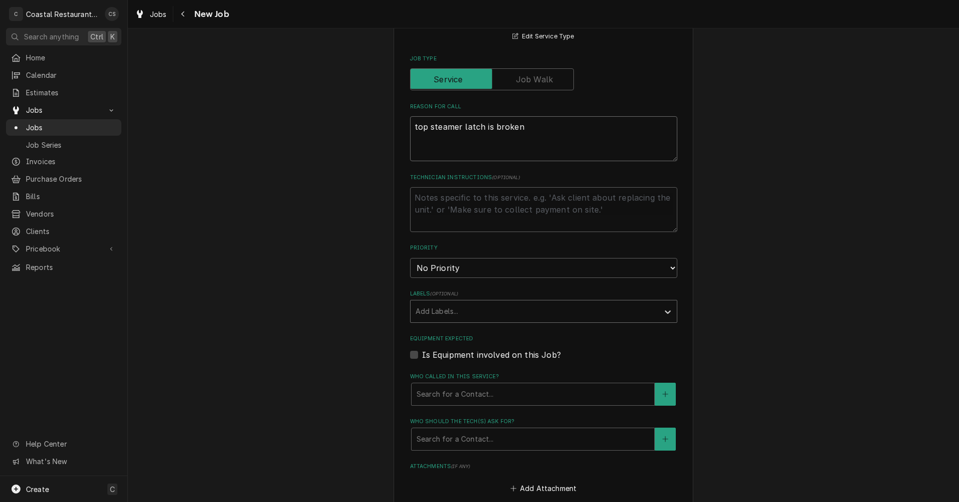
type textarea "top steamer latch is broken"
click at [450, 310] on div "Labels" at bounding box center [535, 312] width 238 height 18
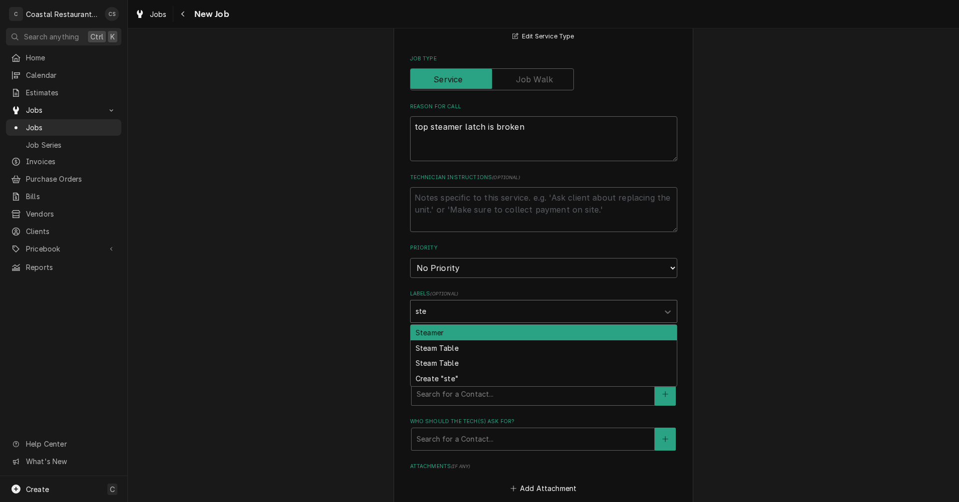
type input "stea"
click at [441, 337] on div "Steamer" at bounding box center [544, 332] width 266 height 15
type textarea "x"
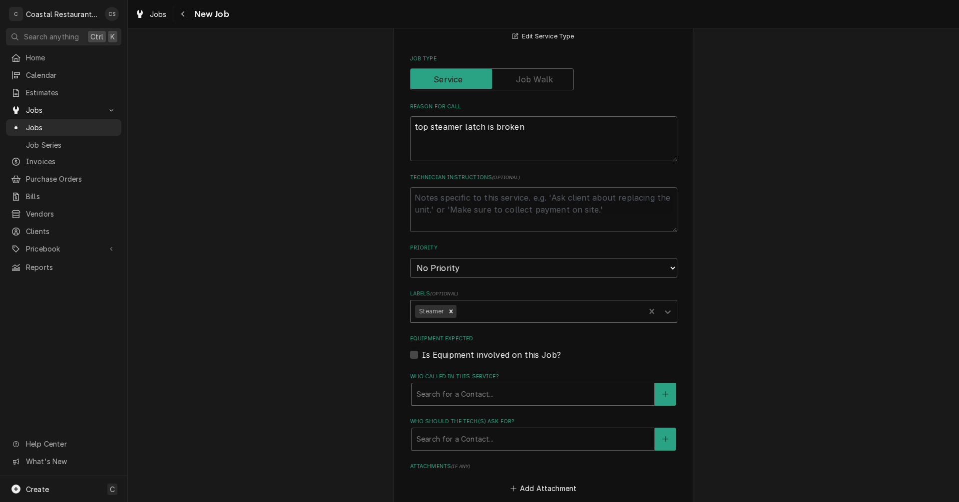
click at [441, 397] on div "Who called in this service?" at bounding box center [533, 395] width 233 height 18
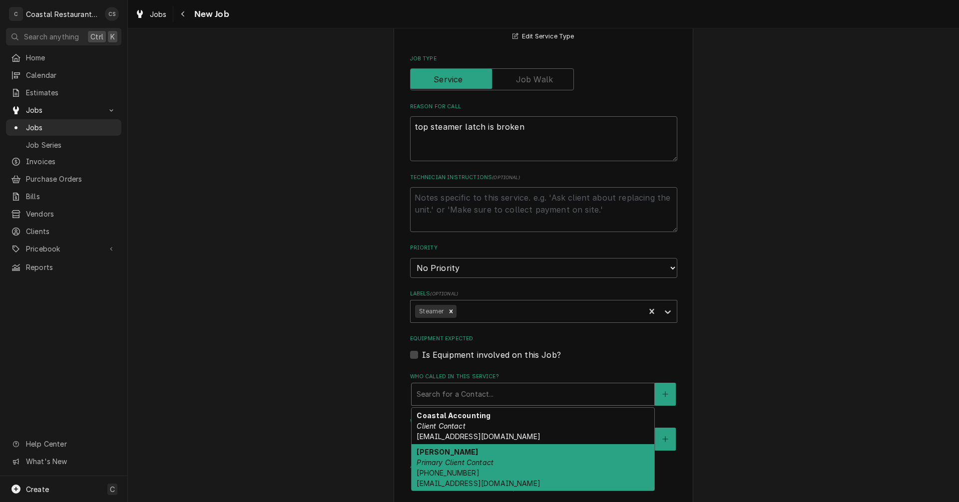
click at [445, 460] on em "Primary Client Contact" at bounding box center [455, 462] width 77 height 8
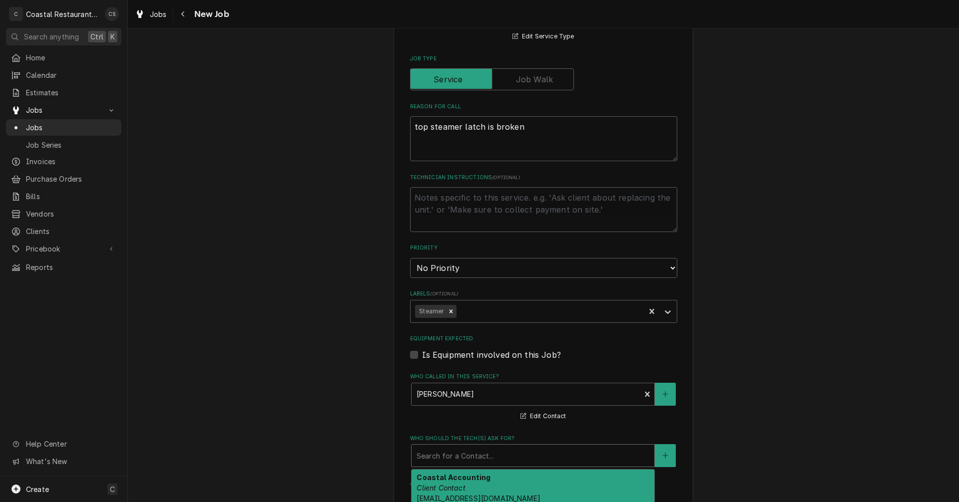
click at [456, 456] on div "Who should the tech(s) ask for?" at bounding box center [533, 456] width 233 height 18
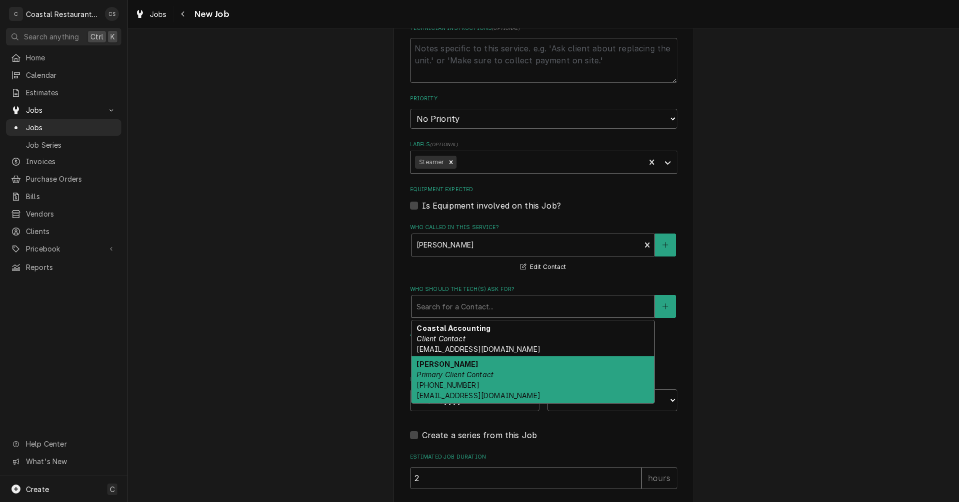
scroll to position [499, 0]
click at [452, 388] on span "(302) 245-7570 DanW@highwatermanagement.com" at bounding box center [478, 390] width 123 height 19
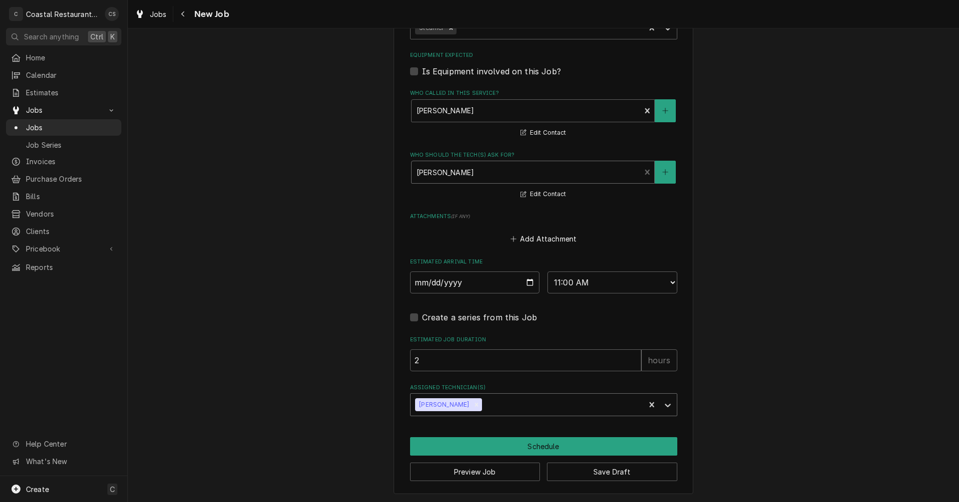
scroll to position [634, 0]
click at [424, 359] on input "2" at bounding box center [525, 360] width 231 height 22
type textarea "x"
type input "1"
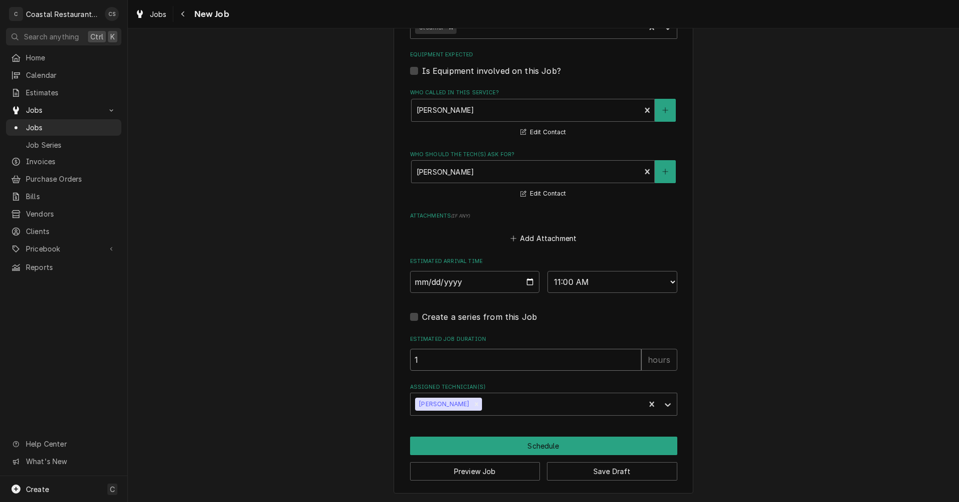
type textarea "x"
type input "1"
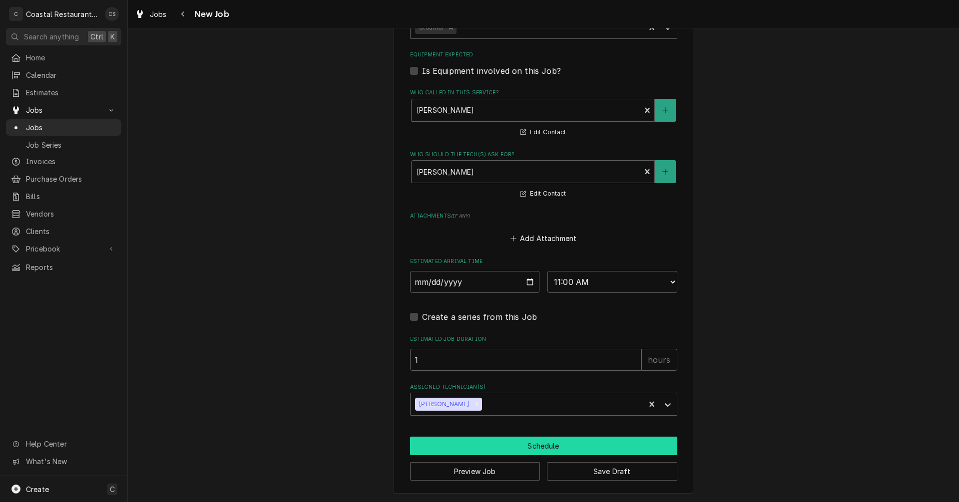
click at [553, 449] on button "Schedule" at bounding box center [543, 446] width 267 height 18
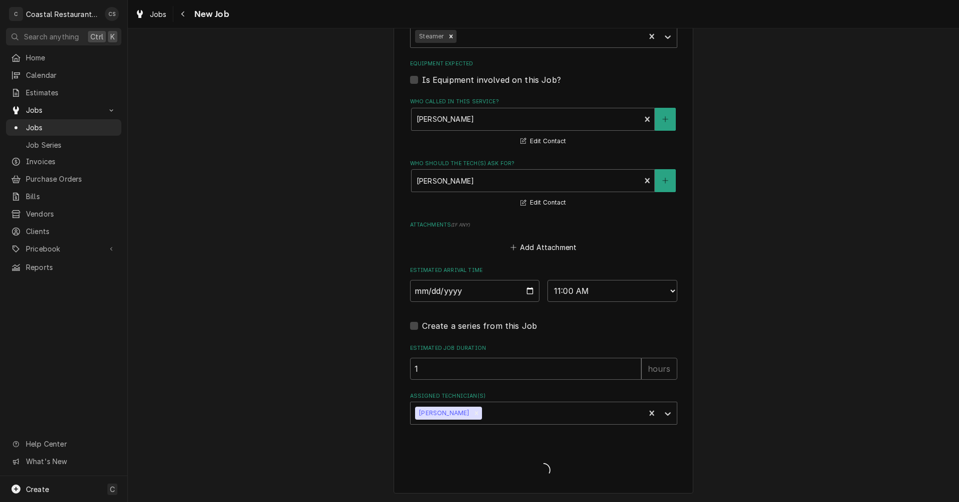
scroll to position [625, 0]
type textarea "x"
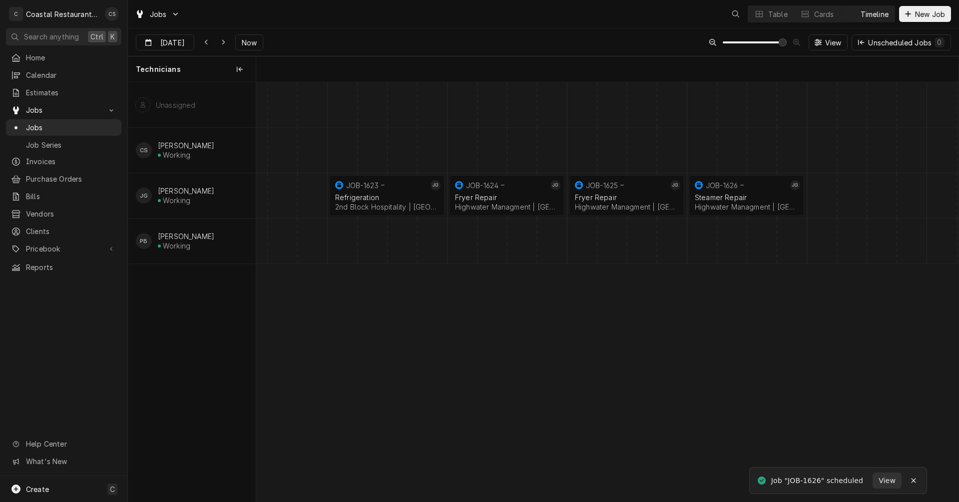
scroll to position [0, 13923]
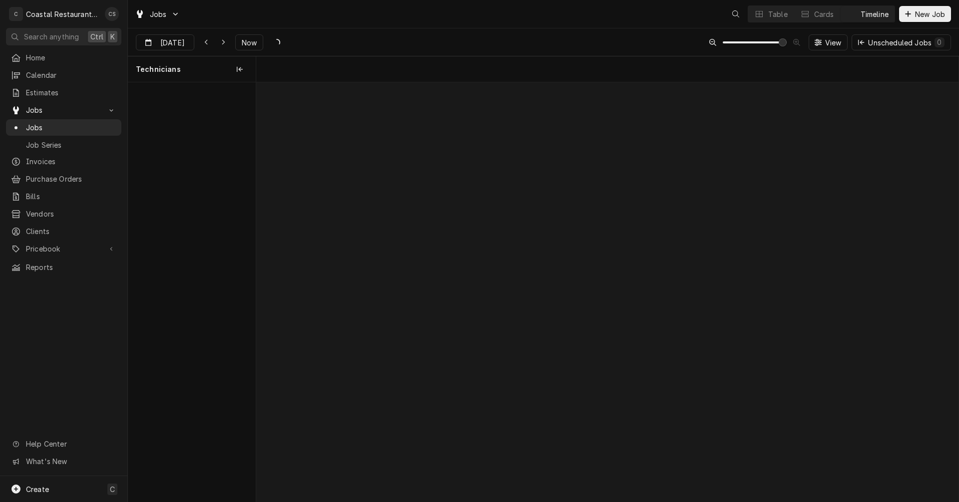
scroll to position [0, 13923]
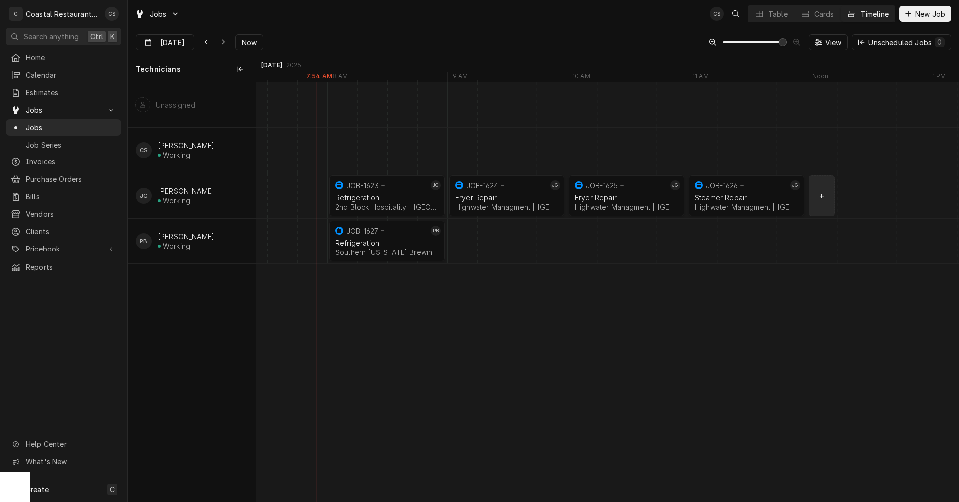
click at [823, 191] on div "normal" at bounding box center [761, 195] width 28856 height 45
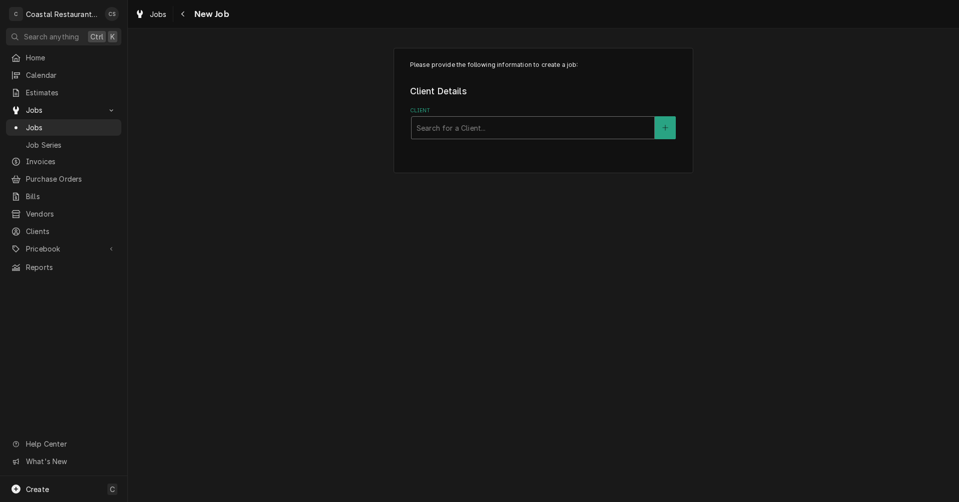
click at [472, 123] on div "Client" at bounding box center [533, 128] width 233 height 18
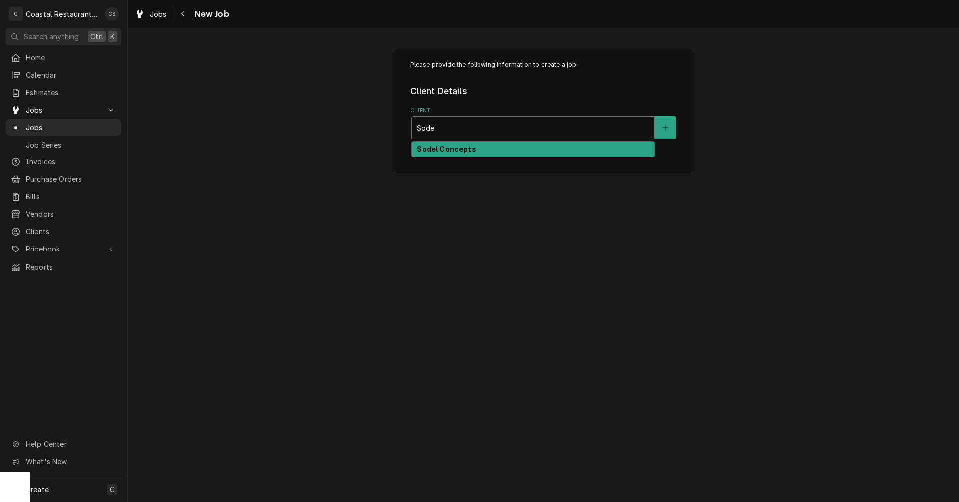
type input "Sodel"
click at [463, 151] on strong "Sodel Concepts" at bounding box center [446, 149] width 59 height 8
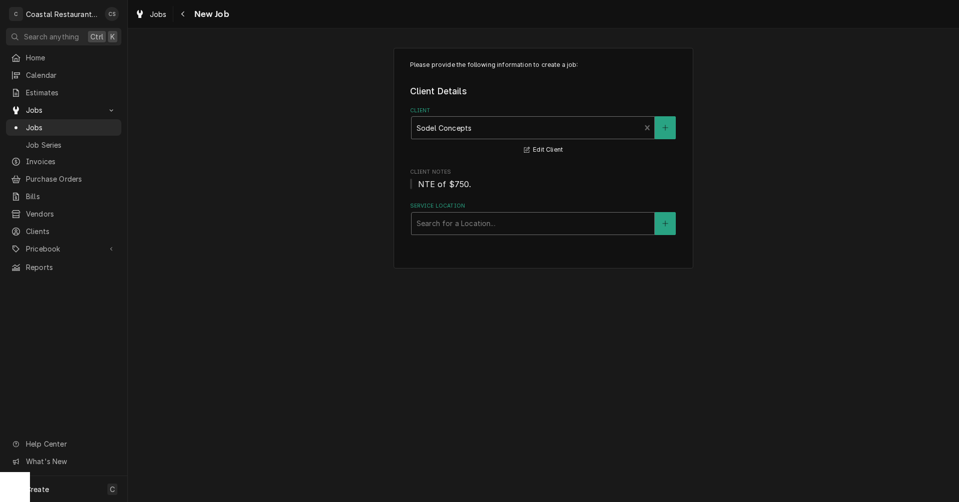
click at [462, 222] on div "Service Location" at bounding box center [533, 224] width 233 height 18
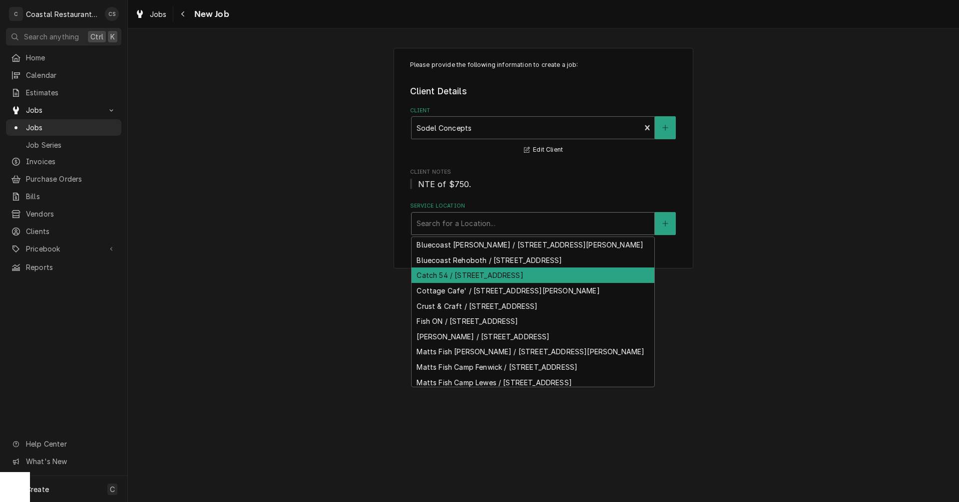
click at [440, 283] on div "Catch 54 / 38931 Madison Ave, Selbyville, DE 19975" at bounding box center [533, 275] width 243 height 15
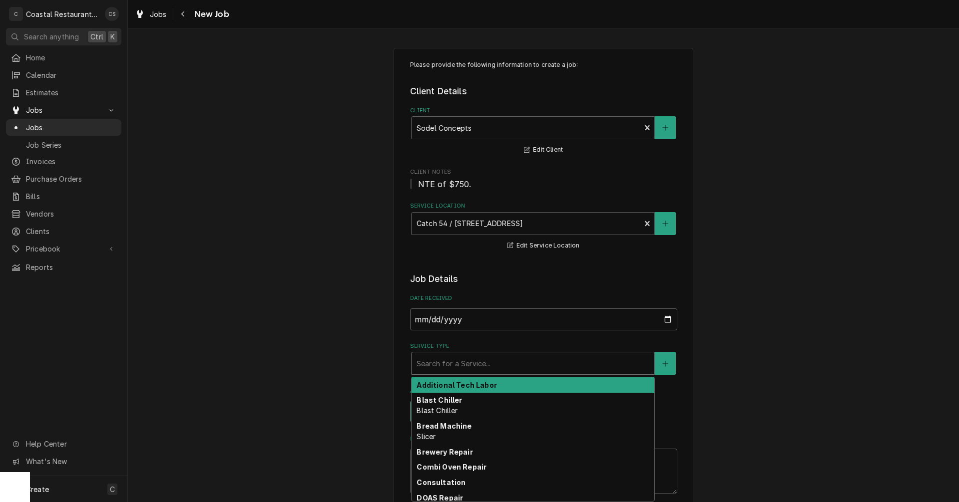
click at [437, 362] on div "Service Type" at bounding box center [533, 364] width 233 height 18
type textarea "x"
type input "R"
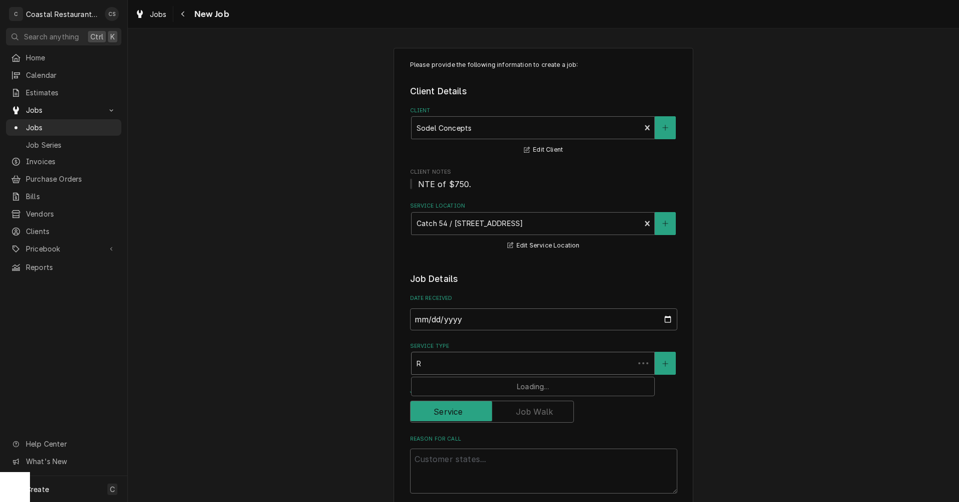
type textarea "x"
type input "Re"
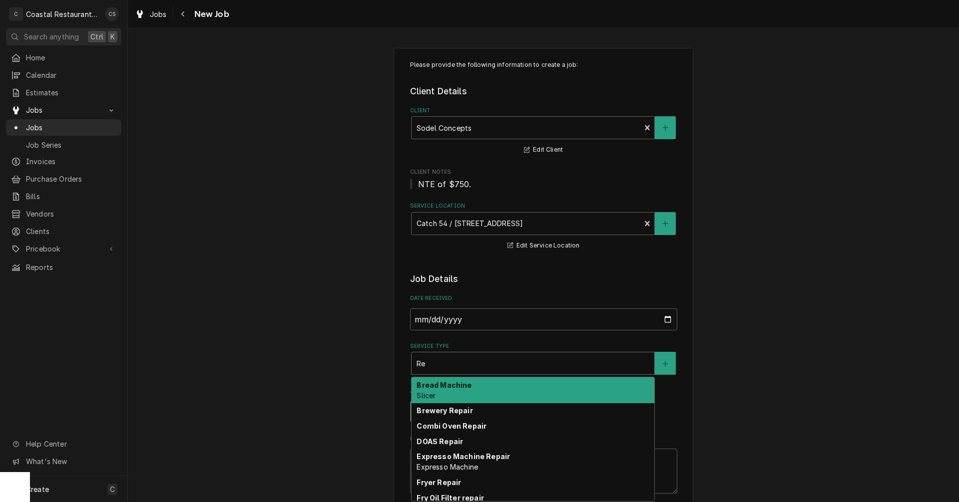
type textarea "x"
type input "Ref"
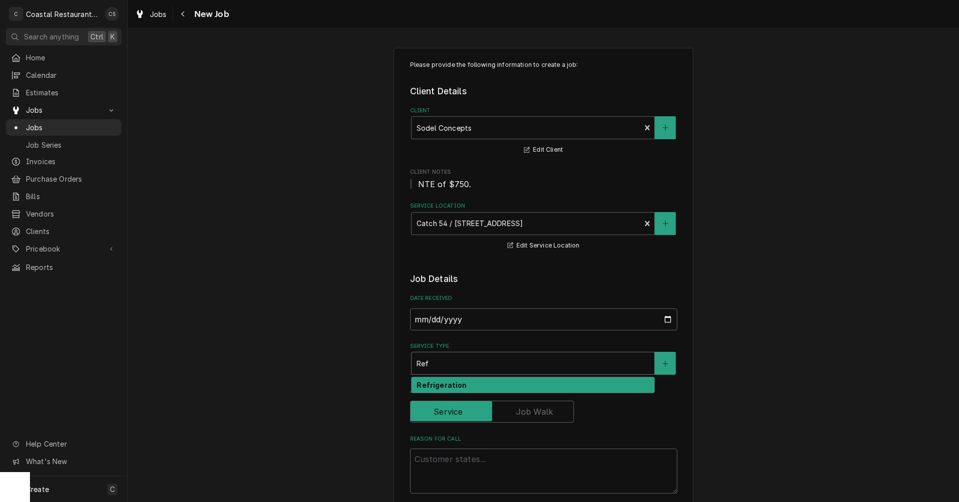
click at [436, 387] on strong "Refrigeration" at bounding box center [442, 385] width 50 height 8
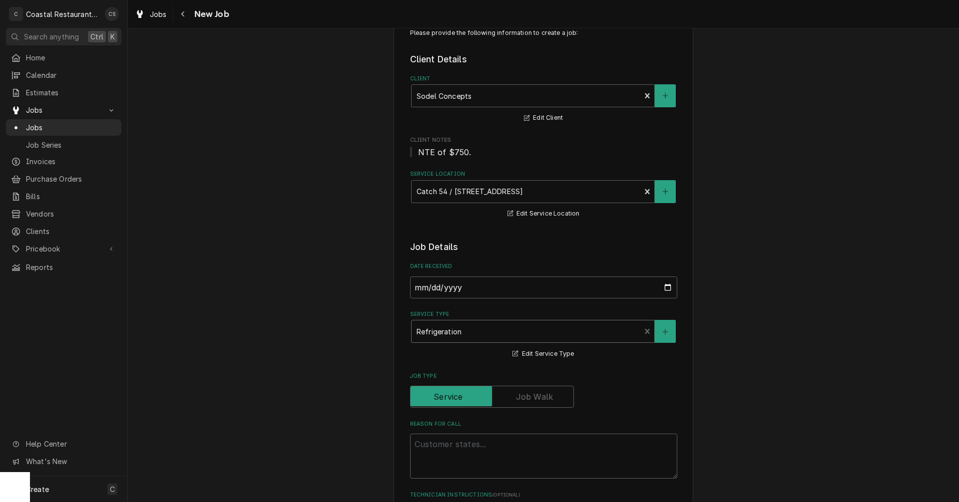
scroll to position [50, 0]
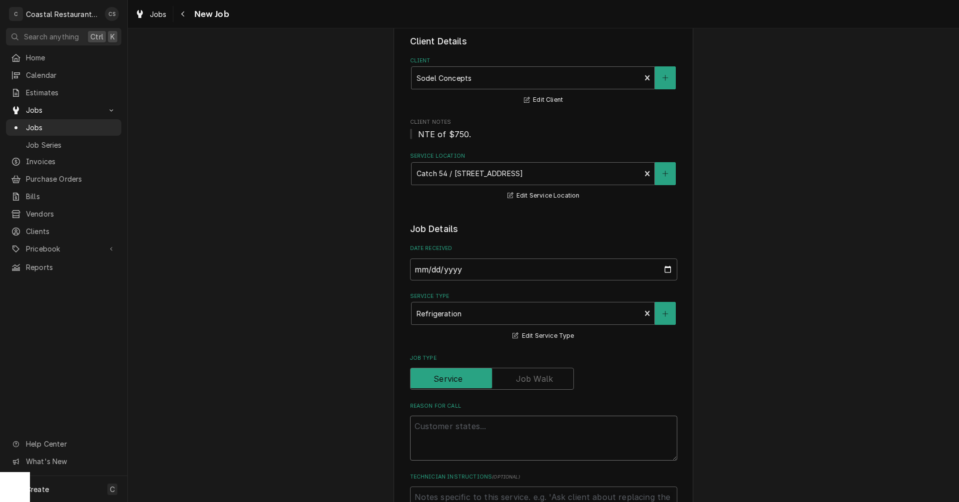
click at [438, 426] on textarea "Reason For Call" at bounding box center [543, 438] width 267 height 45
click at [530, 428] on textarea "Reason For Call" at bounding box center [543, 438] width 267 height 45
paste textarea "Glass reach in behind the upstairs bar is not working"
type textarea "x"
type textarea "Glass reach in behind the upstairs bar is not working"
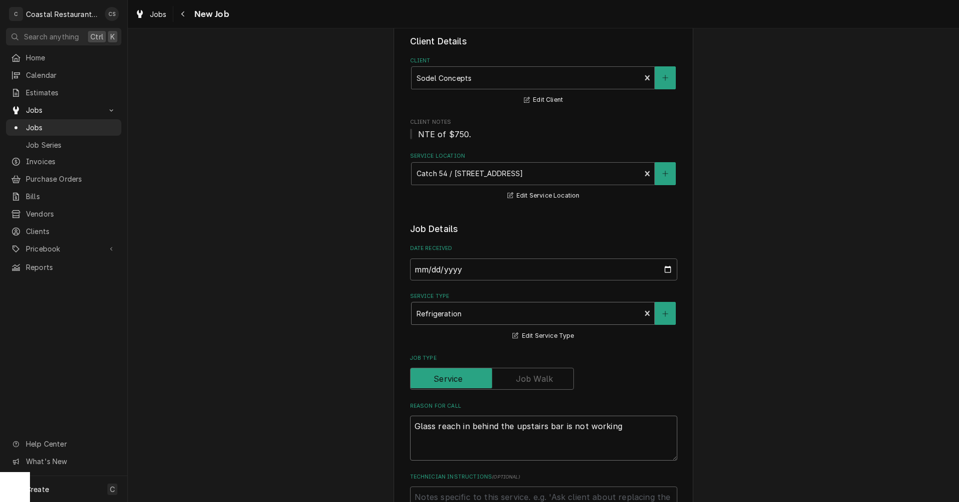
type textarea "x"
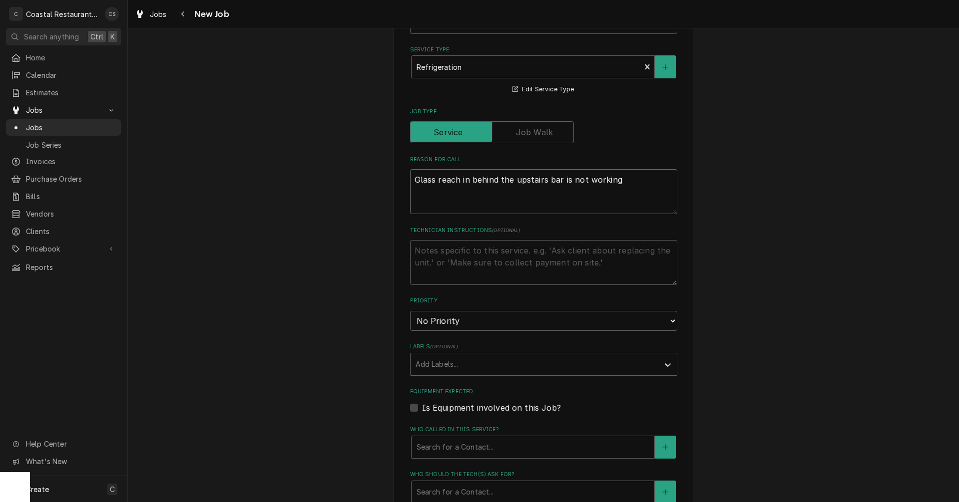
scroll to position [300, 0]
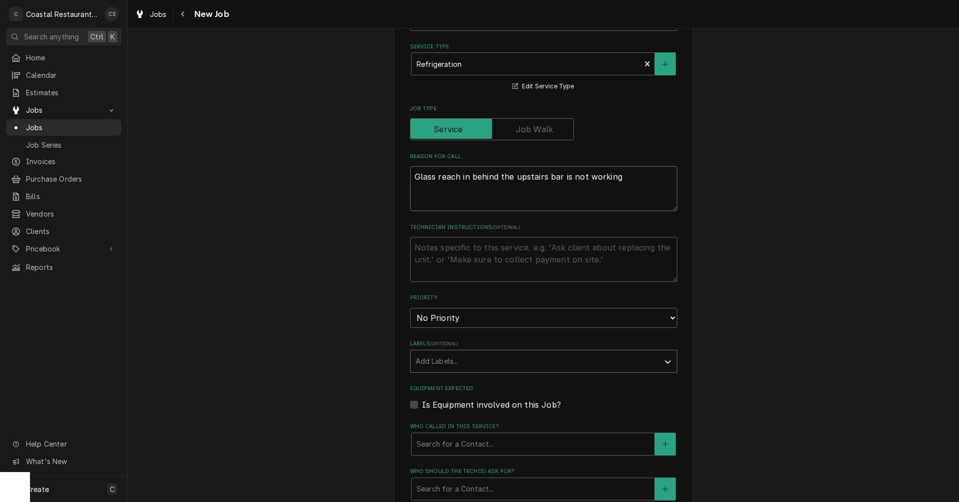
type textarea "Glass reach in behind the upstairs bar is not working"
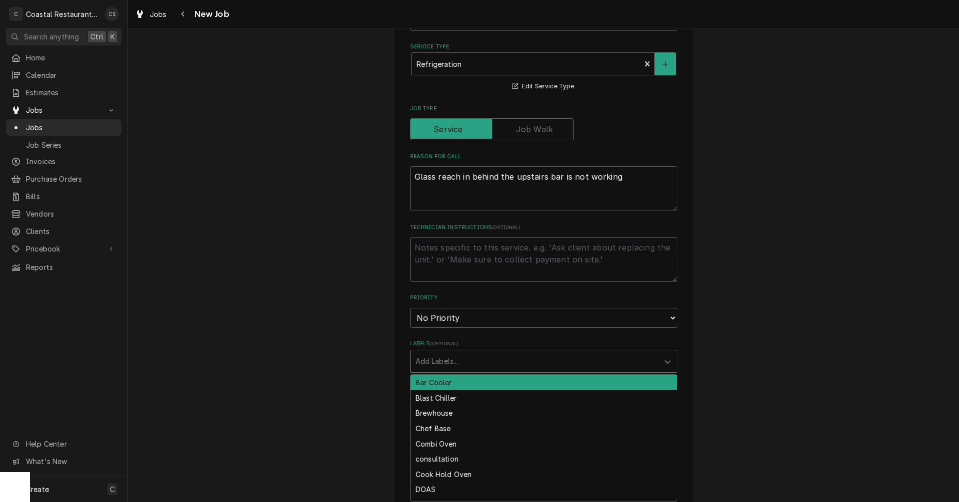
click at [423, 364] on div "Labels" at bounding box center [535, 362] width 238 height 18
click at [432, 385] on div "Bar Cooler" at bounding box center [544, 382] width 266 height 15
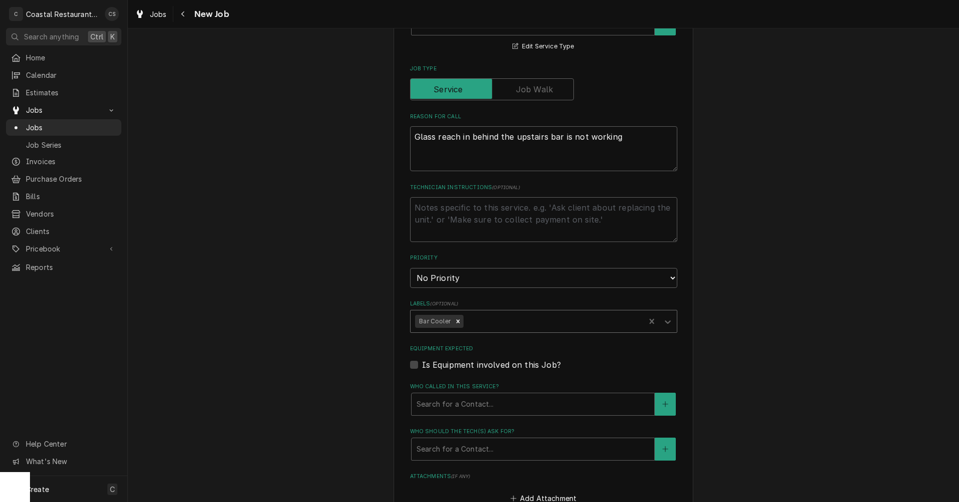
scroll to position [400, 0]
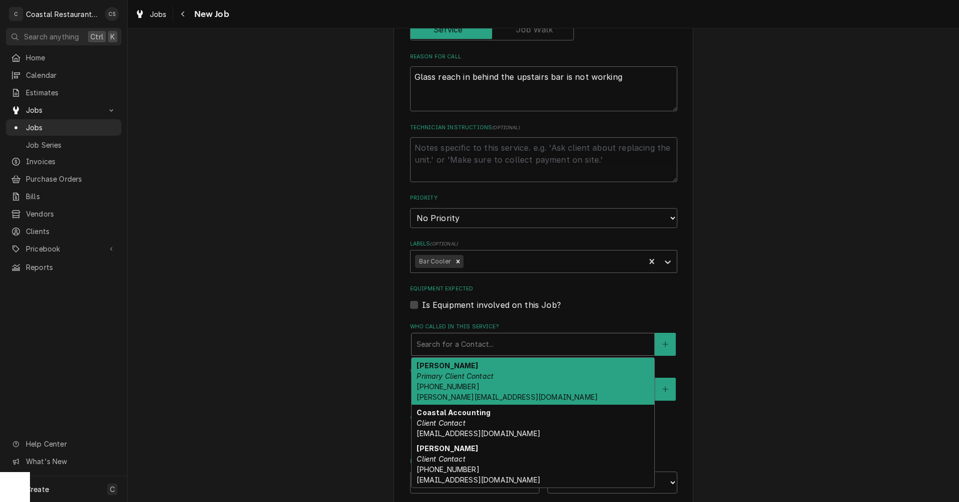
click at [437, 345] on div "Who called in this service?" at bounding box center [533, 345] width 233 height 18
click at [438, 381] on div "Andrew Dickinson Primary Client Contact (302) 381-0571 Andrew@sodelconcepts.com" at bounding box center [533, 381] width 243 height 47
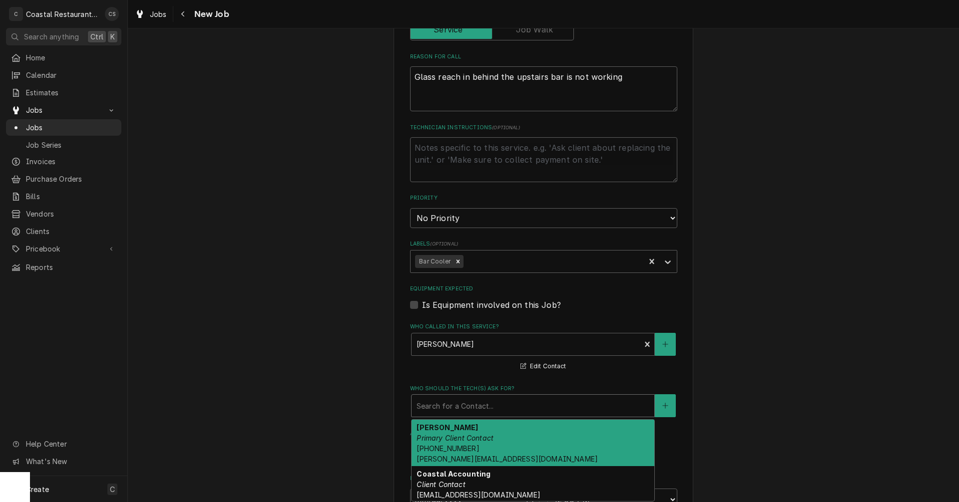
click at [442, 408] on div "Who should the tech(s) ask for?" at bounding box center [533, 406] width 233 height 18
click at [437, 442] on em "Primary Client Contact" at bounding box center [455, 438] width 77 height 8
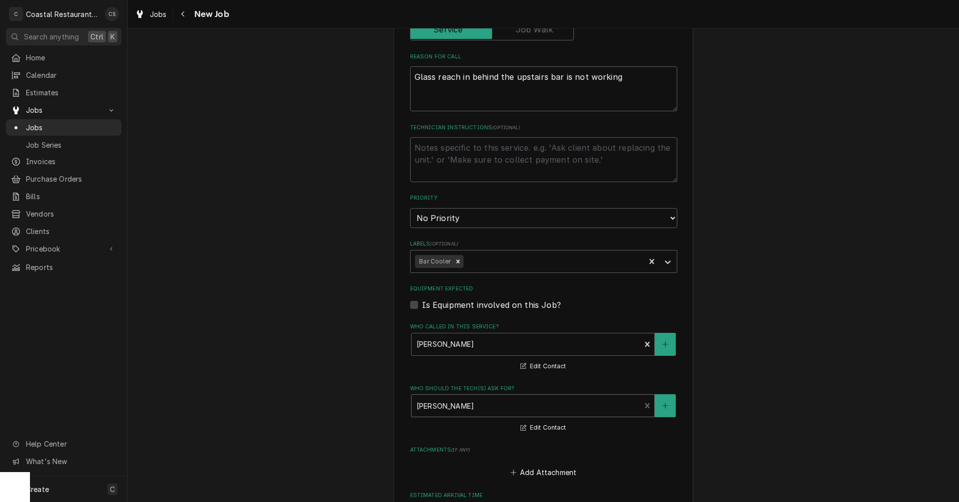
scroll to position [599, 0]
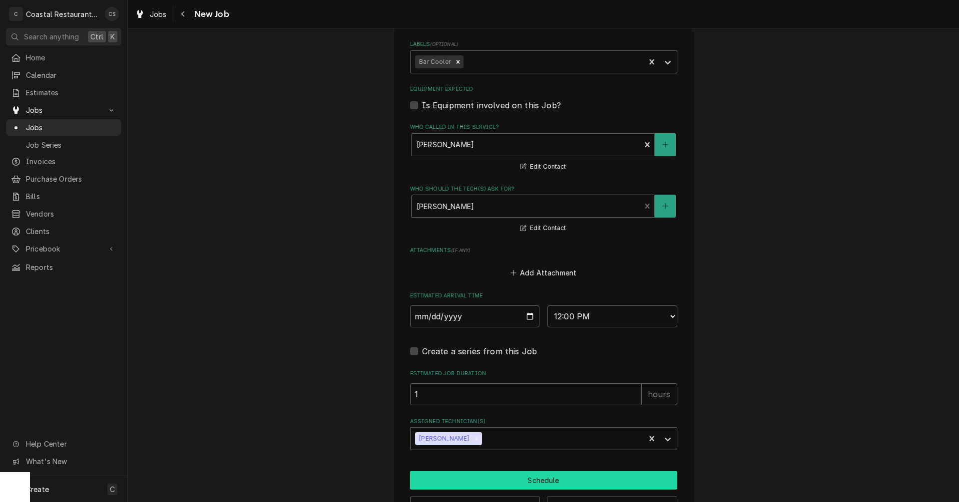
click at [517, 481] on button "Schedule" at bounding box center [543, 480] width 267 height 18
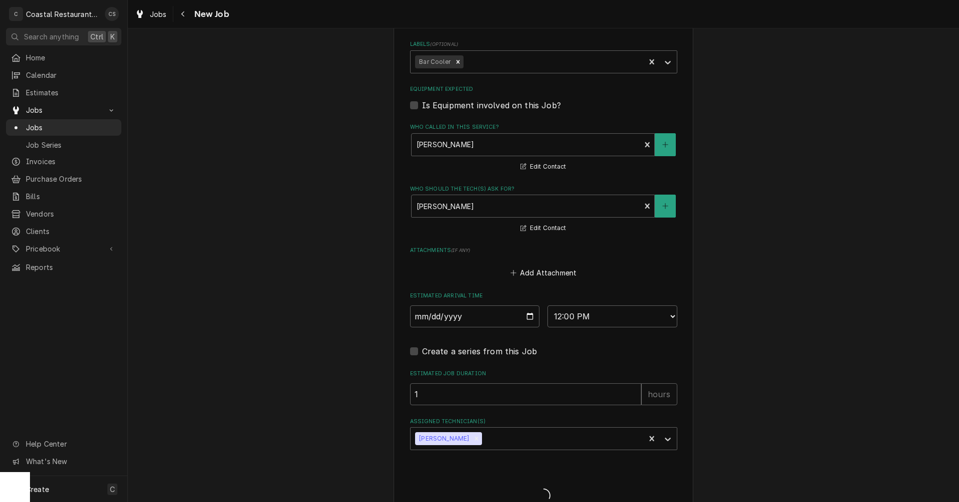
type textarea "x"
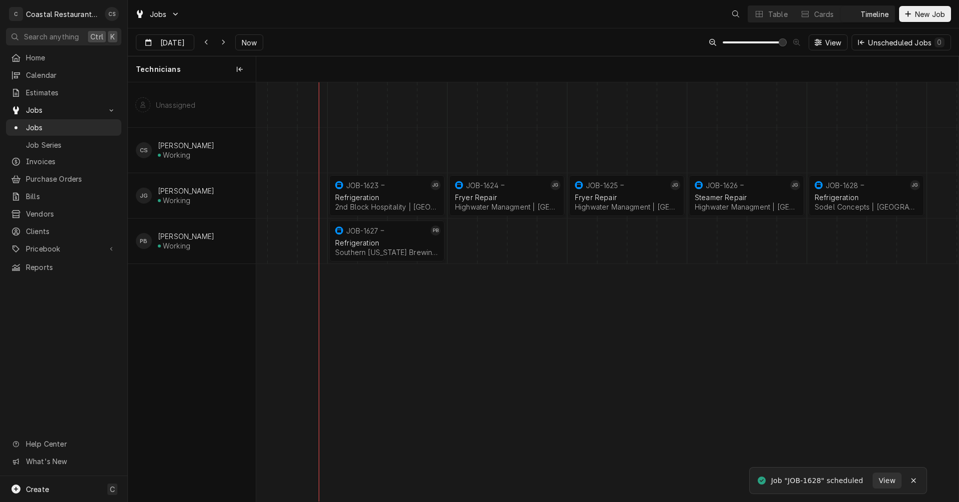
scroll to position [0, 13923]
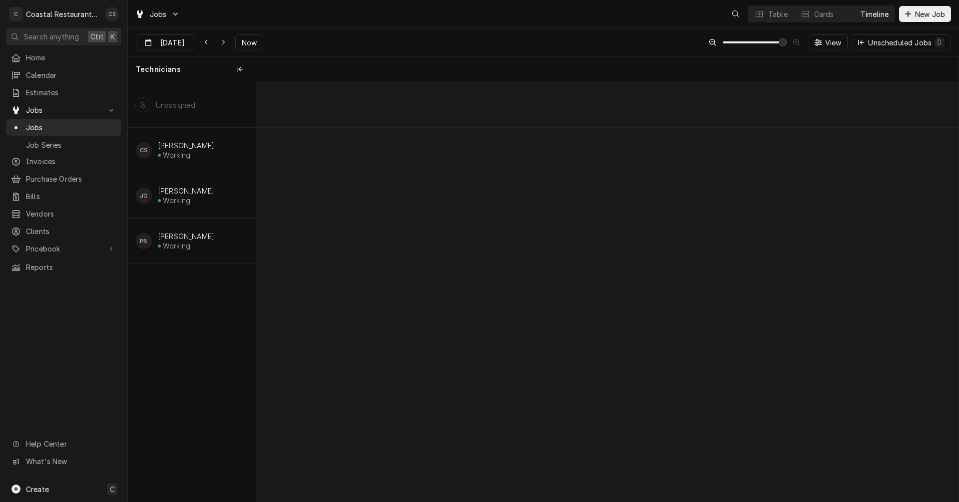
scroll to position [0, 13923]
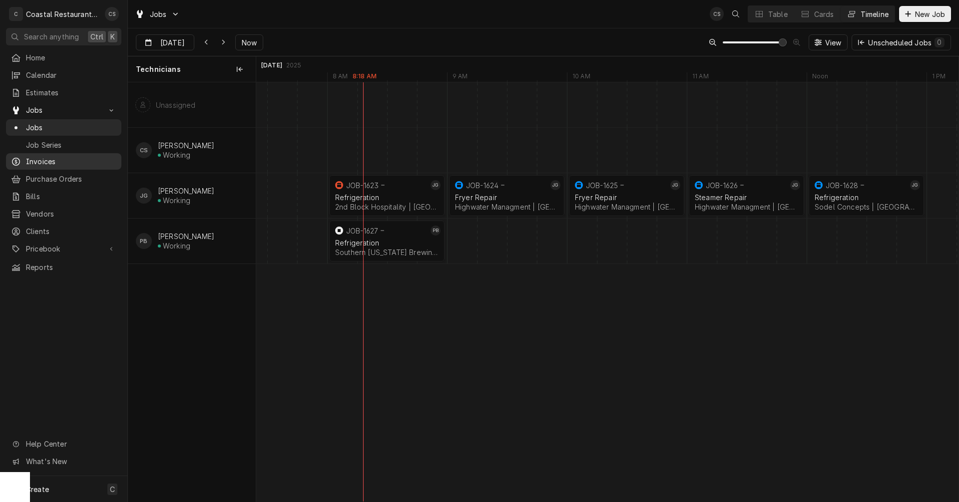
click at [49, 158] on span "Invoices" at bounding box center [71, 161] width 90 height 10
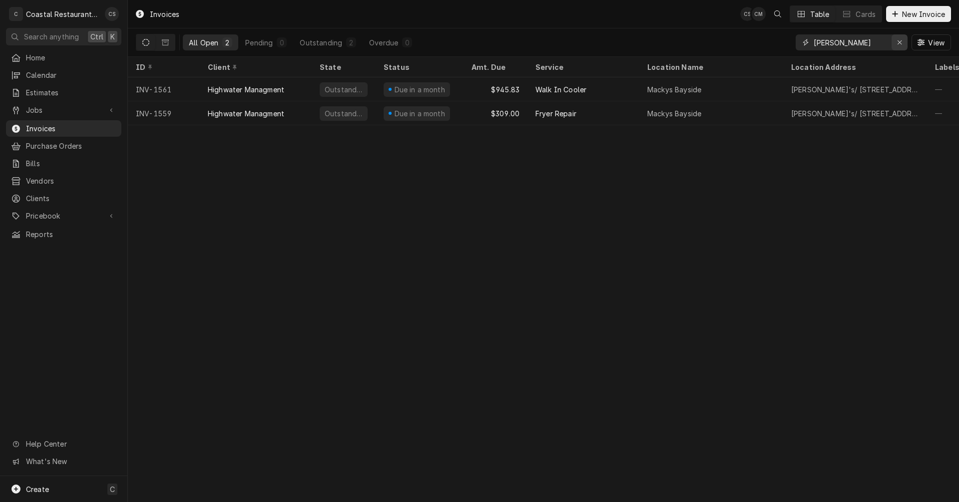
click at [899, 39] on icon "Erase input" at bounding box center [899, 42] width 5 height 7
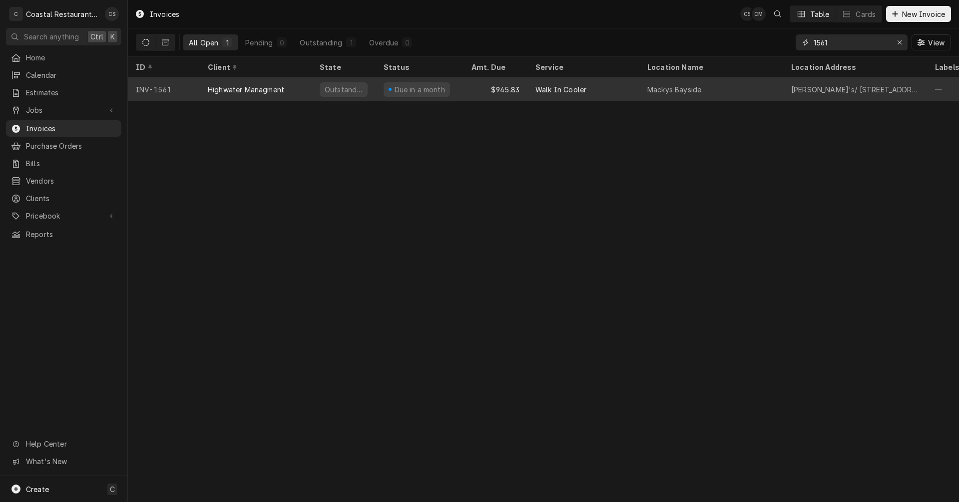
type input "1561"
click at [258, 88] on div "Highwater Managment" at bounding box center [246, 89] width 76 height 10
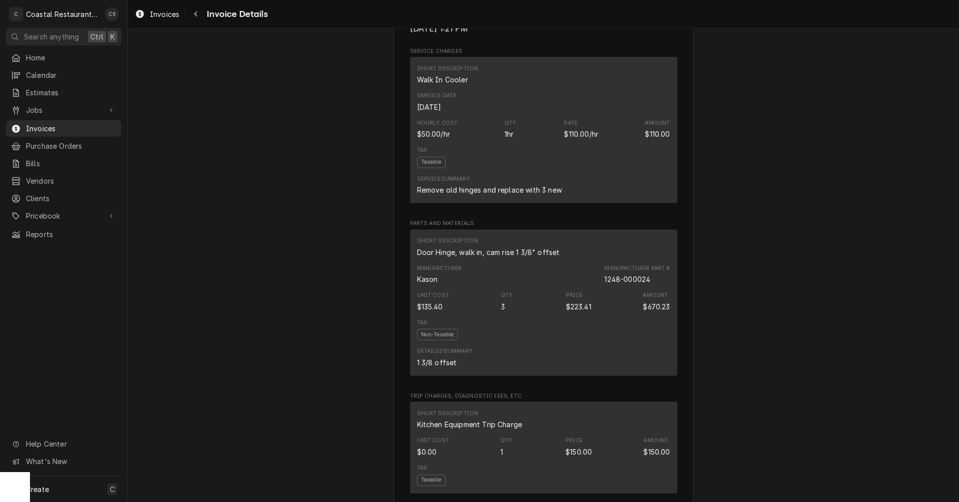
scroll to position [649, 0]
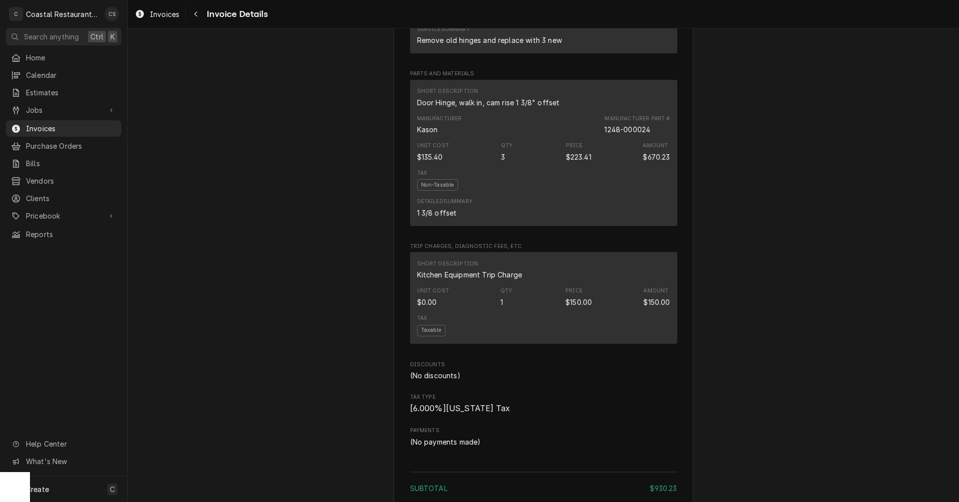
click at [548, 311] on div "Unit Cost $0.00 Qty. 1 Price $150.00 Amount $150.00" at bounding box center [543, 297] width 253 height 27
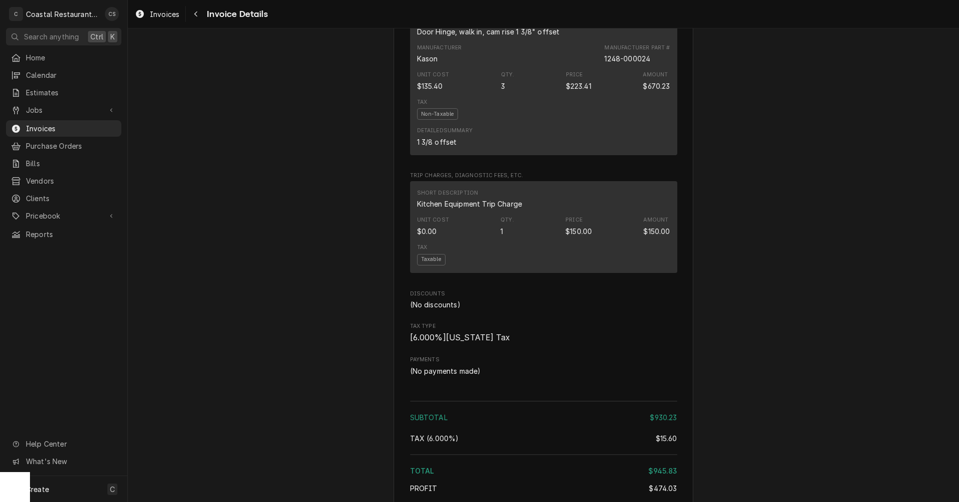
scroll to position [949, 0]
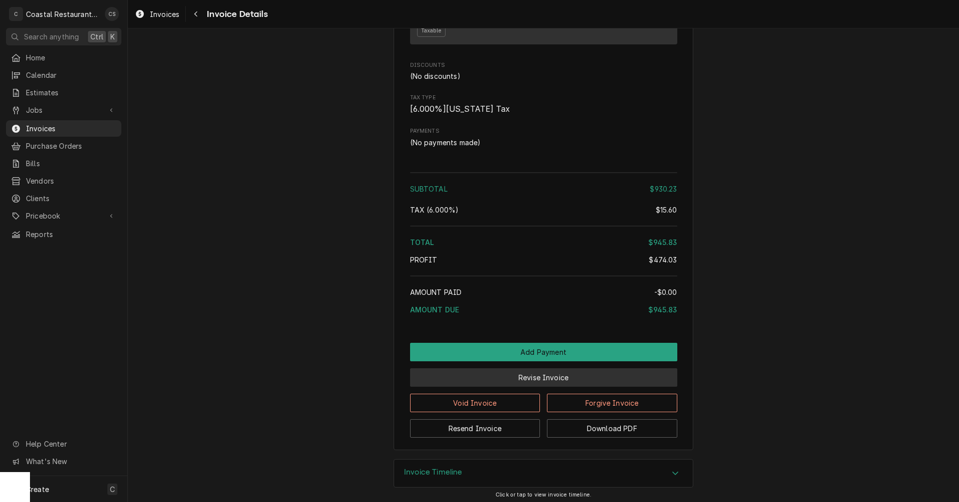
click at [537, 387] on button "Revise Invoice" at bounding box center [543, 378] width 267 height 18
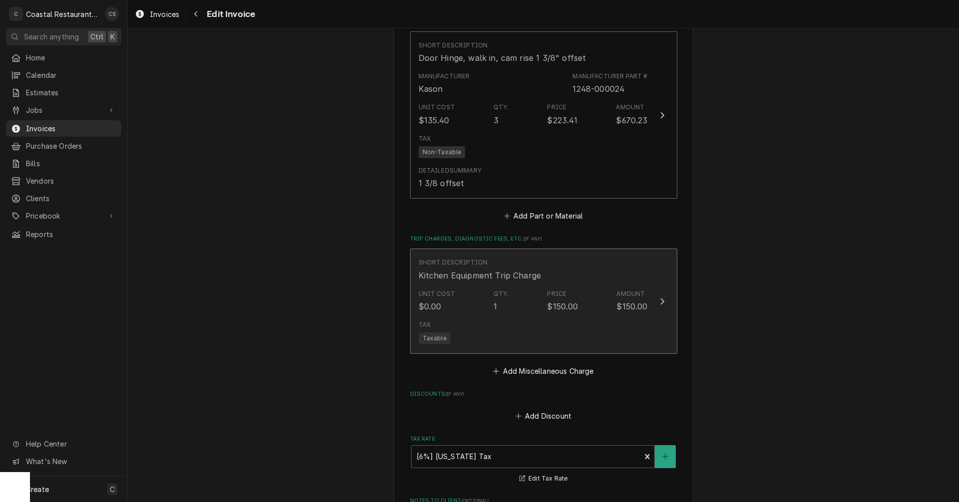
scroll to position [1099, 0]
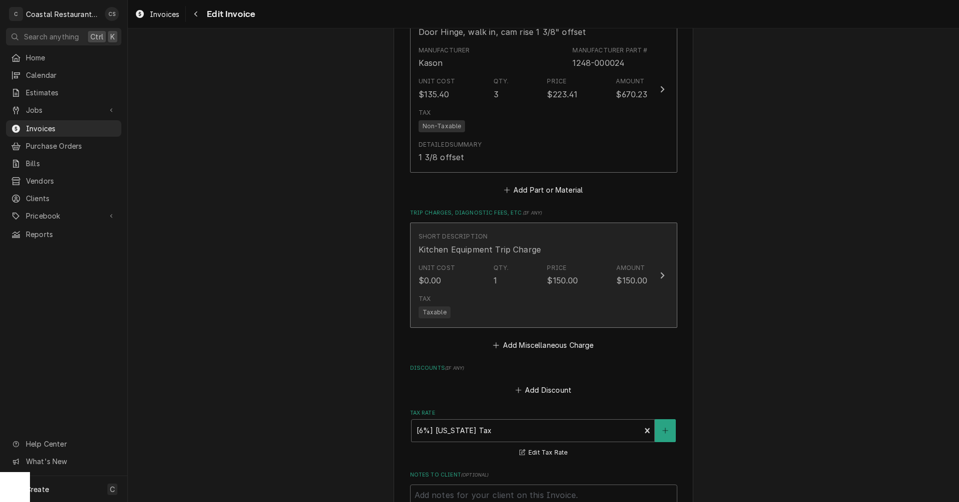
click at [565, 296] on div "Tax Taxable" at bounding box center [533, 307] width 229 height 32
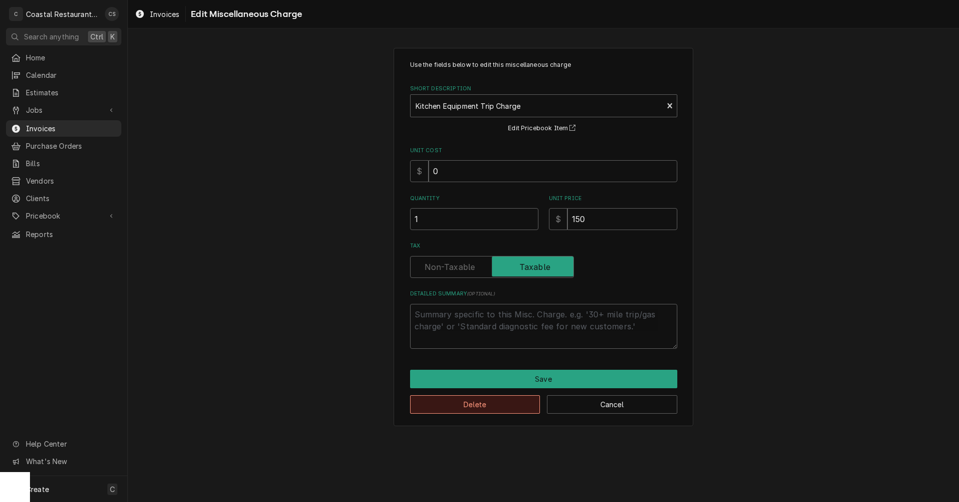
click at [491, 404] on button "Delete" at bounding box center [475, 405] width 130 height 18
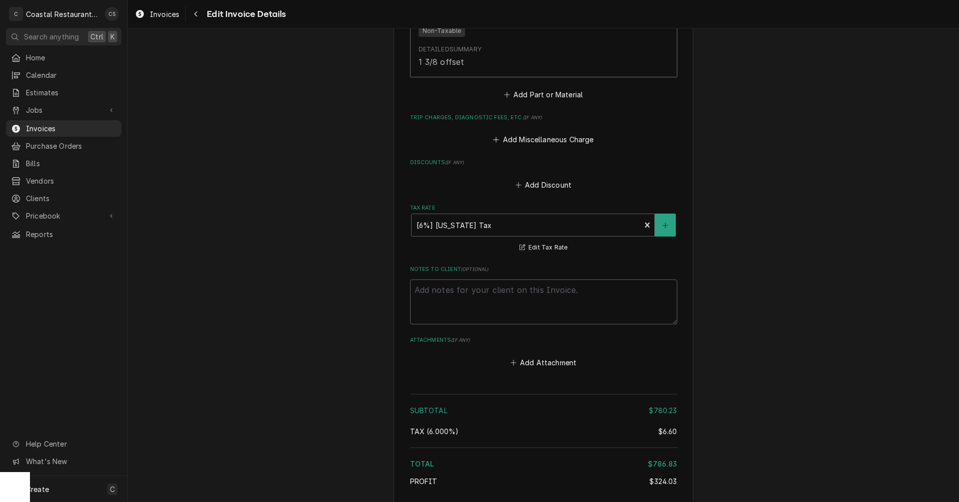
scroll to position [1094, 0]
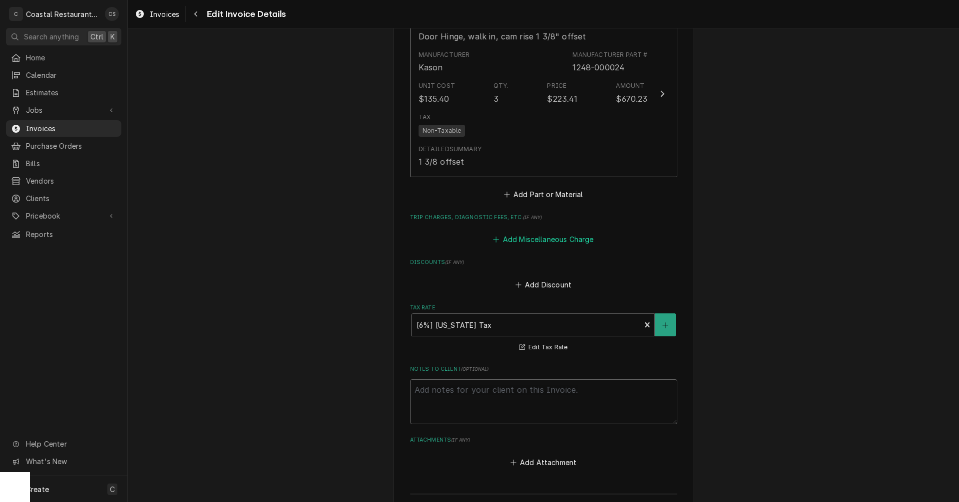
click at [550, 241] on button "Add Miscellaneous Charge" at bounding box center [543, 240] width 104 height 14
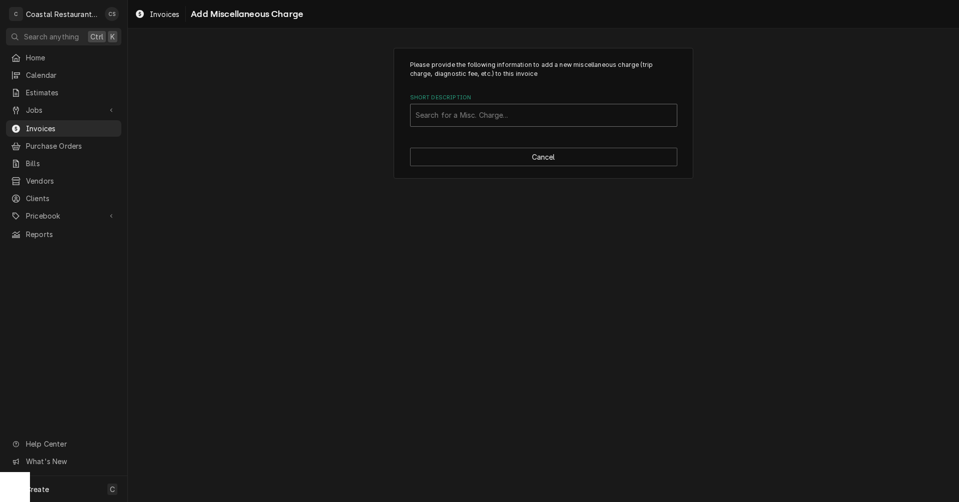
click at [455, 119] on div "Short Description" at bounding box center [544, 115] width 256 height 18
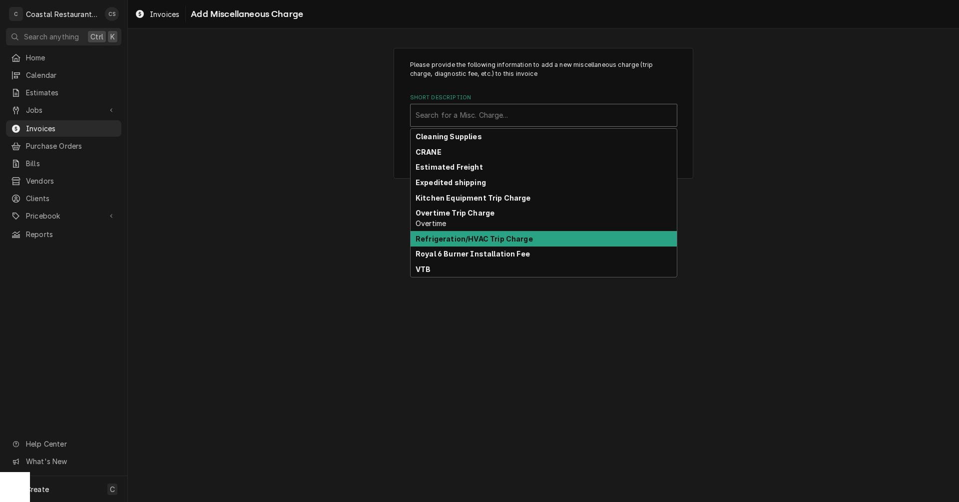
click at [465, 238] on strong "Refrigeration/HVAC Trip Charge" at bounding box center [474, 239] width 117 height 8
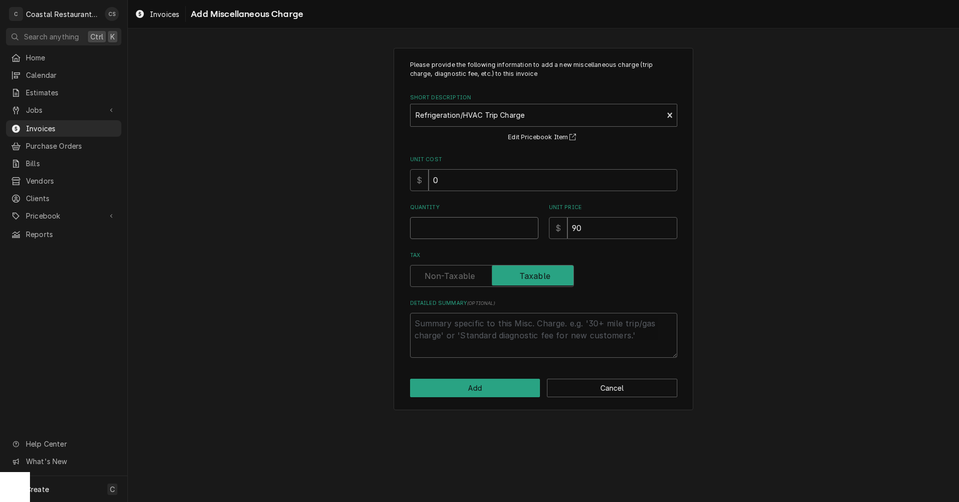
click at [443, 226] on input "Quantity" at bounding box center [474, 228] width 128 height 22
type textarea "x"
type input "1"
click at [479, 386] on button "Add" at bounding box center [475, 388] width 130 height 18
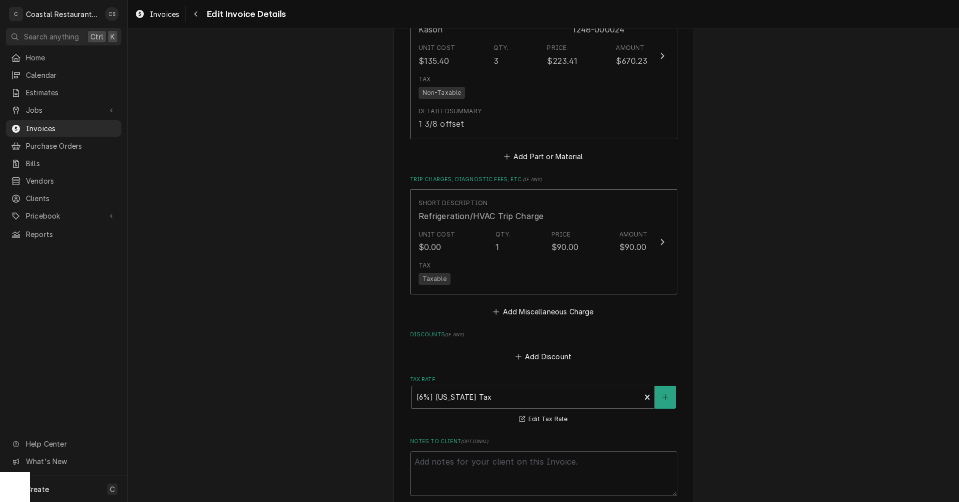
scroll to position [1382, 0]
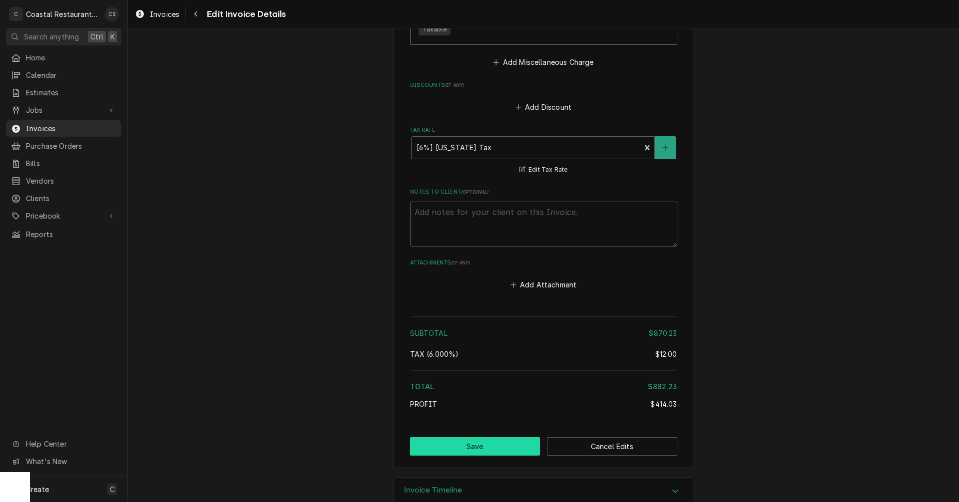
click at [484, 449] on button "Save" at bounding box center [475, 446] width 130 height 18
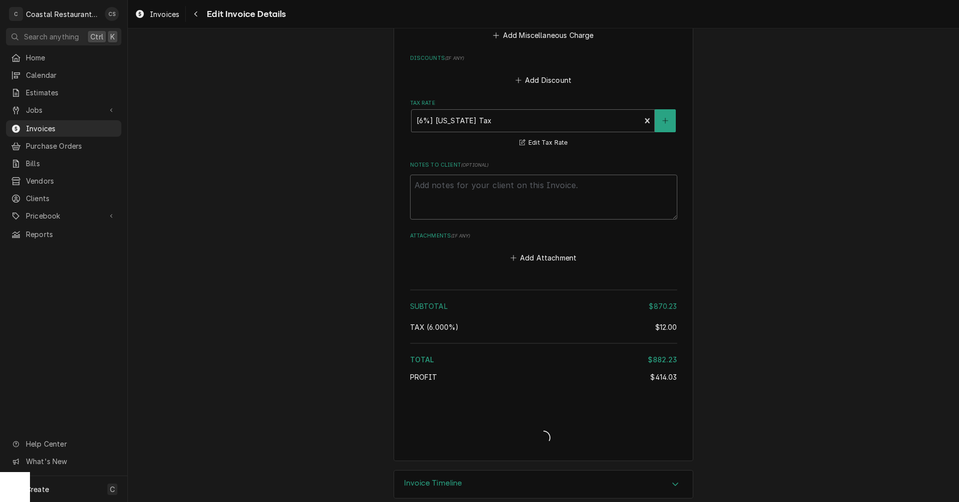
scroll to position [1424, 0]
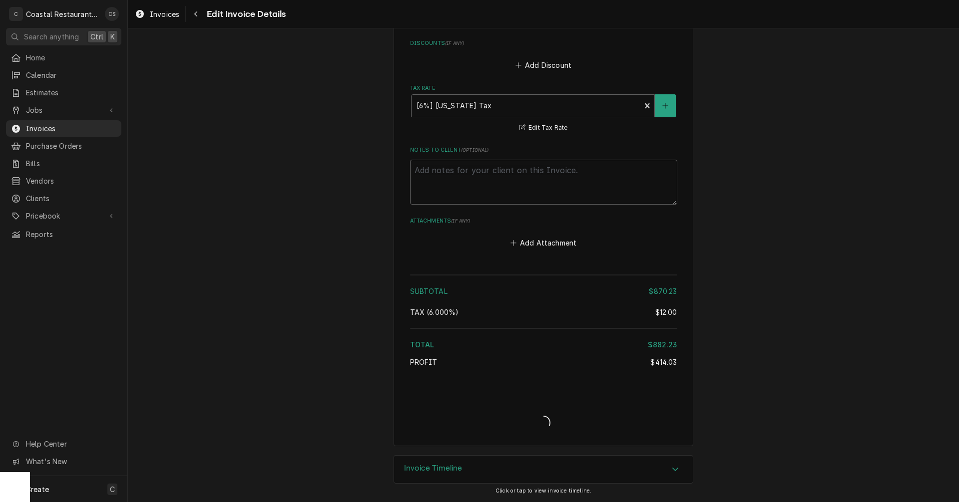
type textarea "x"
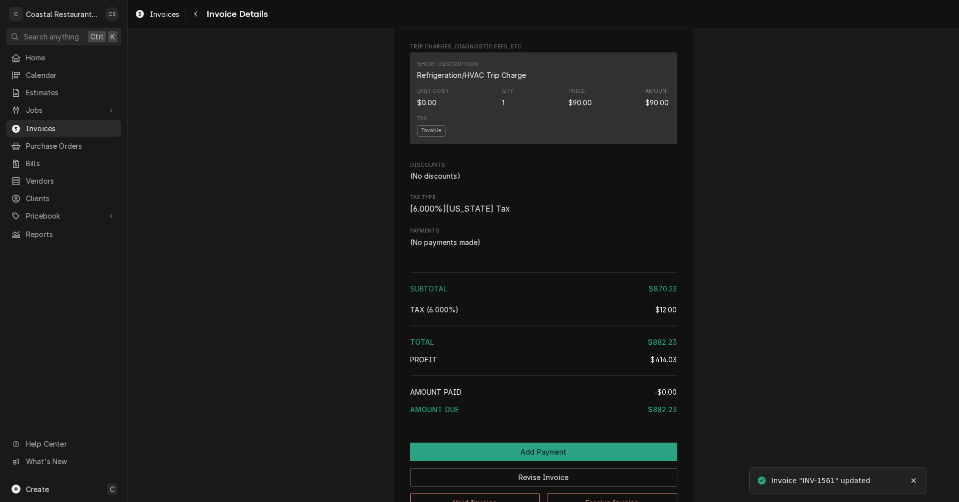
scroll to position [986, 0]
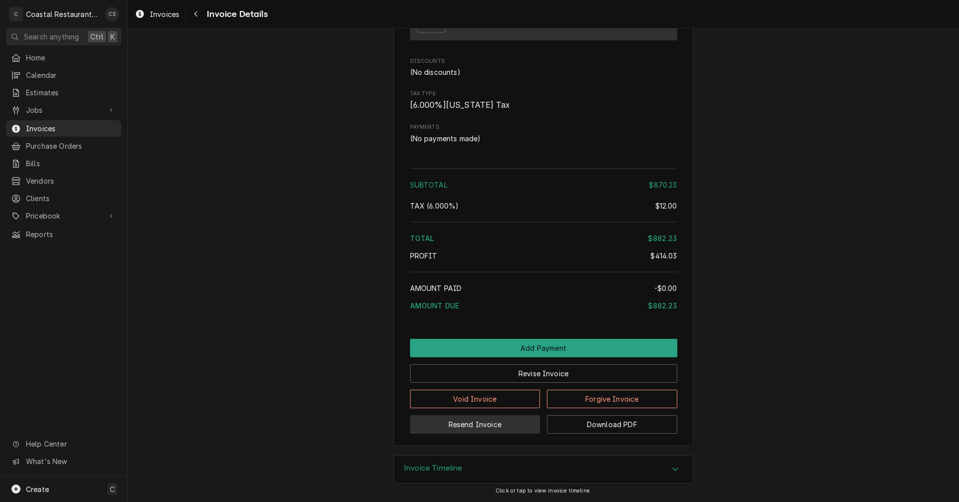
click at [488, 428] on button "Resend Invoice" at bounding box center [475, 425] width 130 height 18
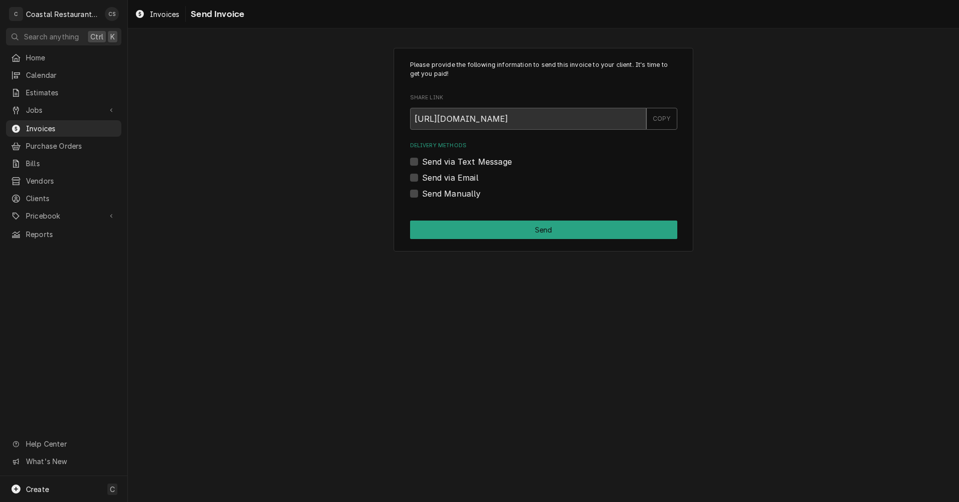
click at [422, 176] on label "Send via Email" at bounding box center [450, 178] width 56 height 12
click at [422, 176] on input "Send via Email" at bounding box center [555, 183] width 267 height 22
checkbox input "true"
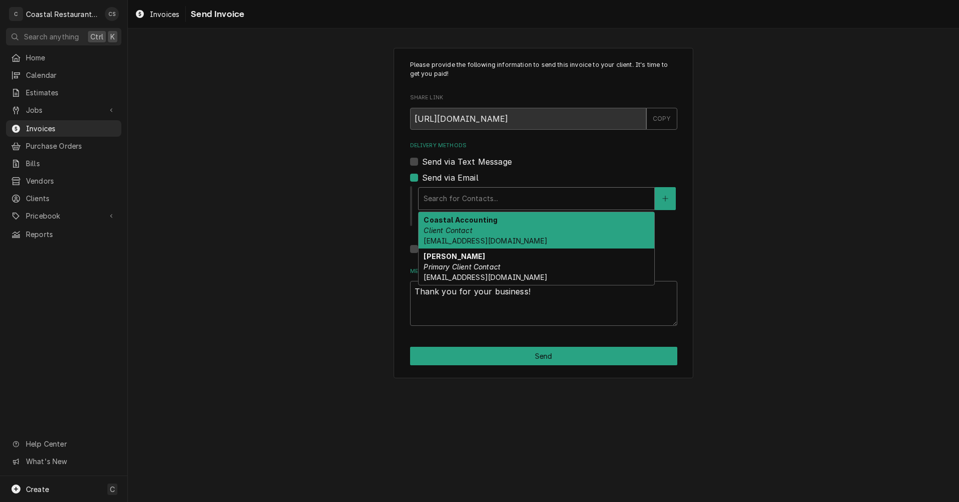
click at [452, 193] on div "Delivery Methods" at bounding box center [537, 199] width 226 height 18
click at [456, 223] on strong "Coastal Accounting" at bounding box center [461, 220] width 74 height 8
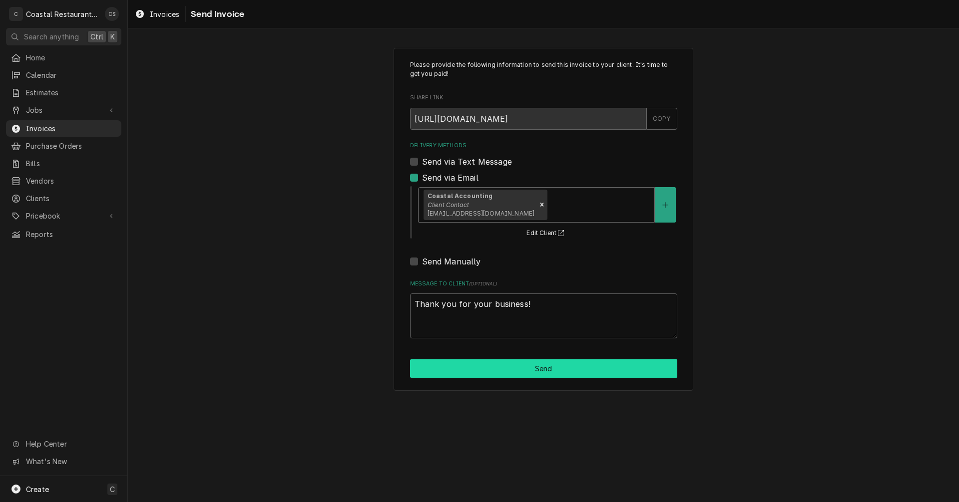
click at [543, 369] on button "Send" at bounding box center [543, 369] width 267 height 18
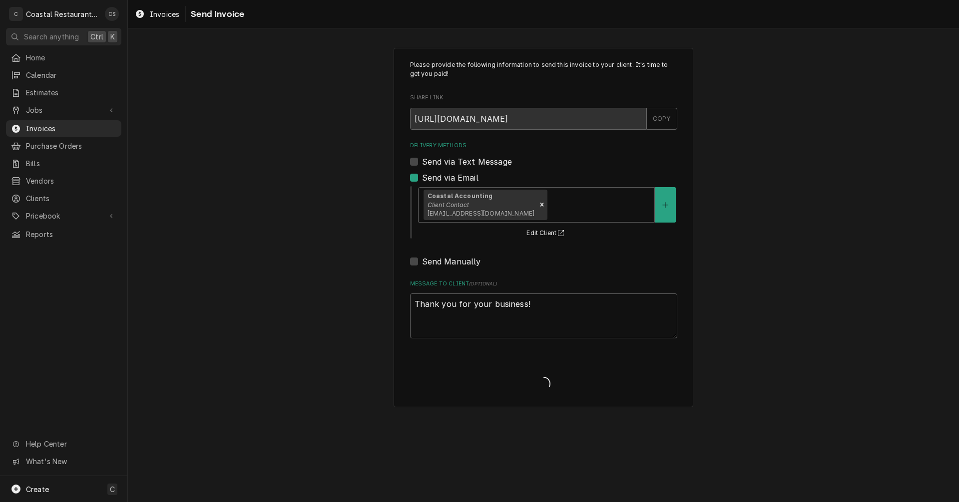
type textarea "x"
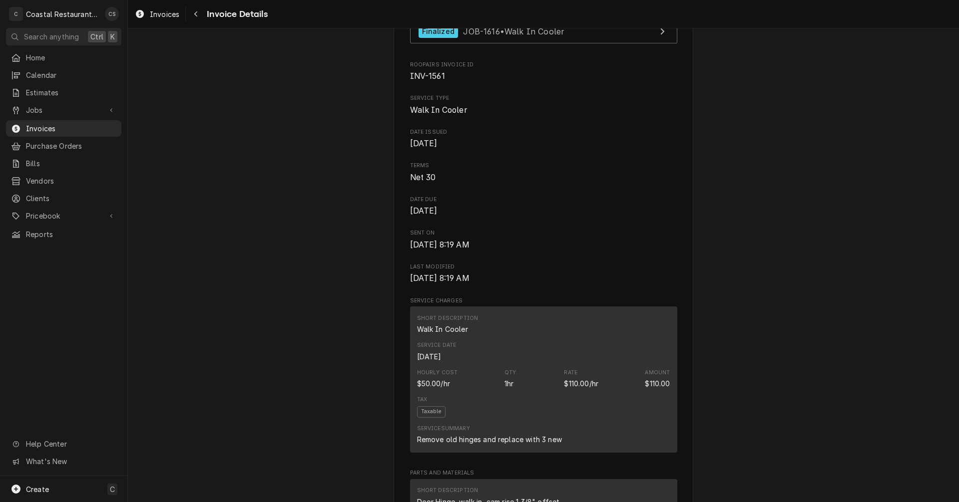
scroll to position [499, 0]
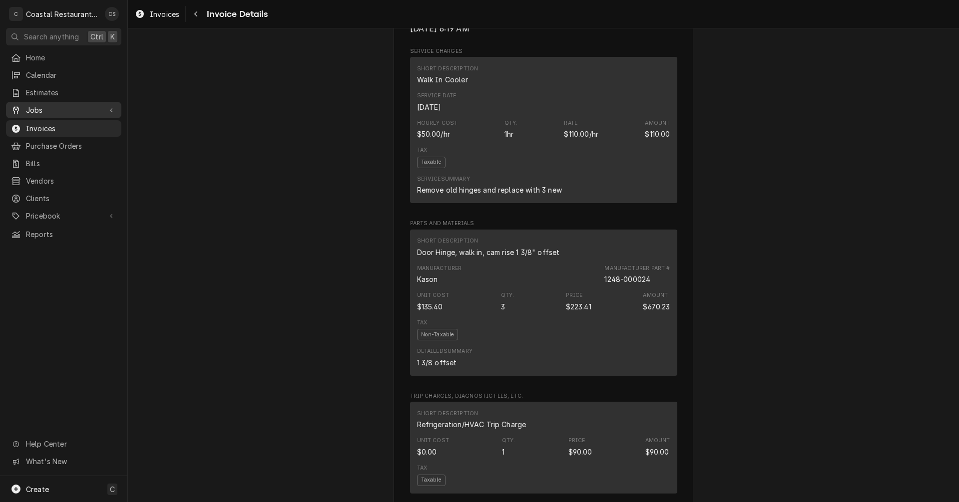
click at [53, 105] on span "Jobs" at bounding box center [63, 110] width 75 height 10
click at [44, 123] on span "Jobs" at bounding box center [71, 127] width 90 height 10
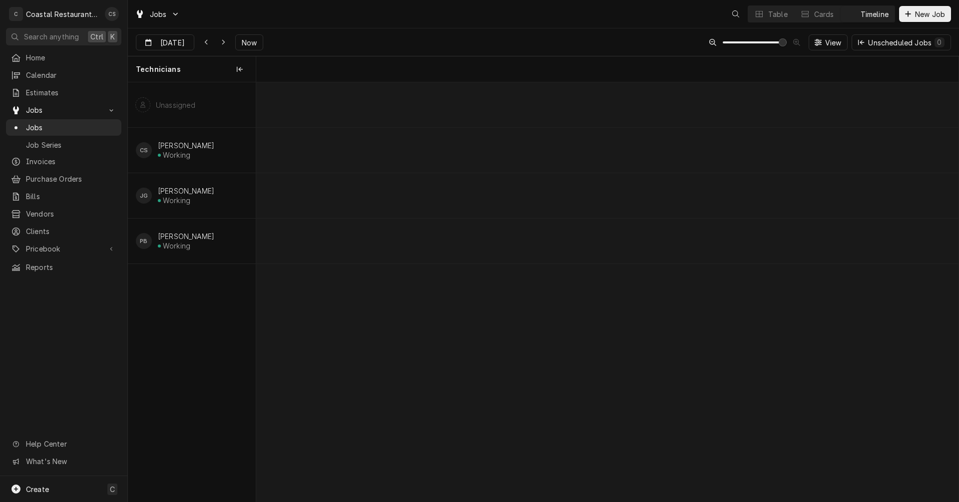
scroll to position [0, 13923]
